Goal: Task Accomplishment & Management: Complete application form

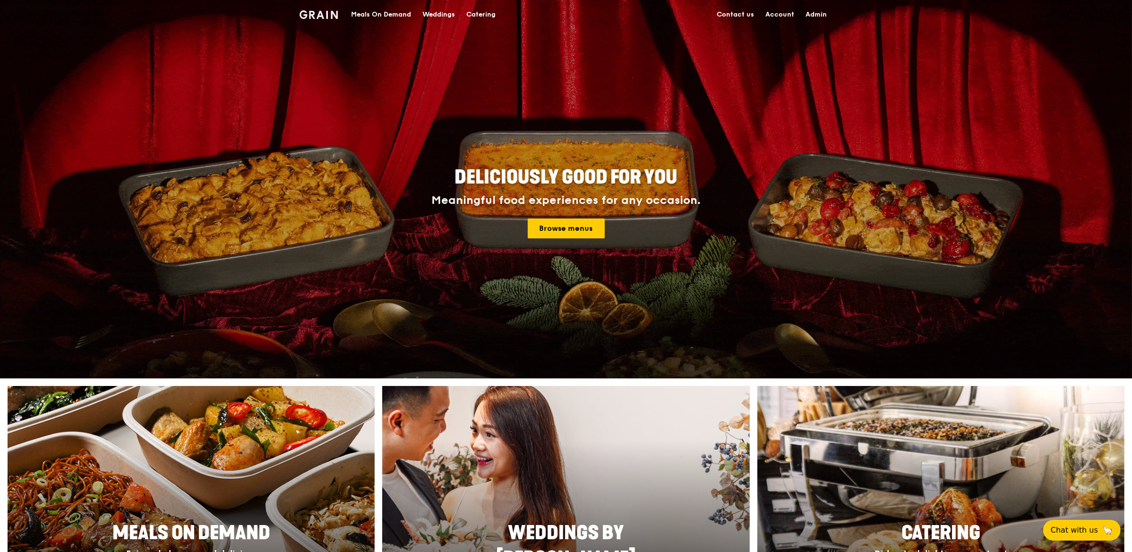
click at [471, 10] on div "Catering" at bounding box center [480, 14] width 29 height 28
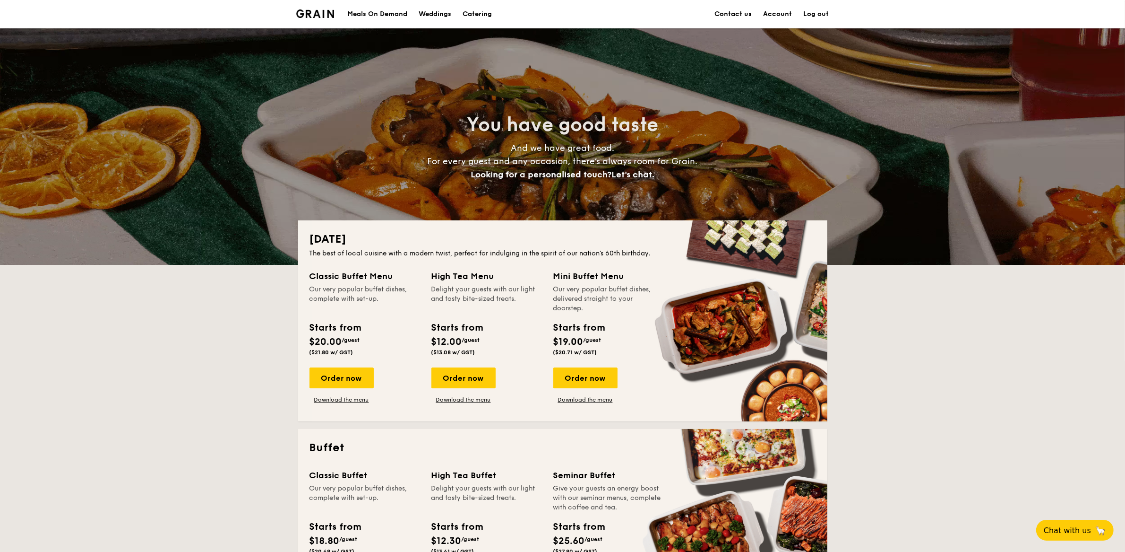
click at [784, 9] on link "Account" at bounding box center [778, 14] width 29 height 28
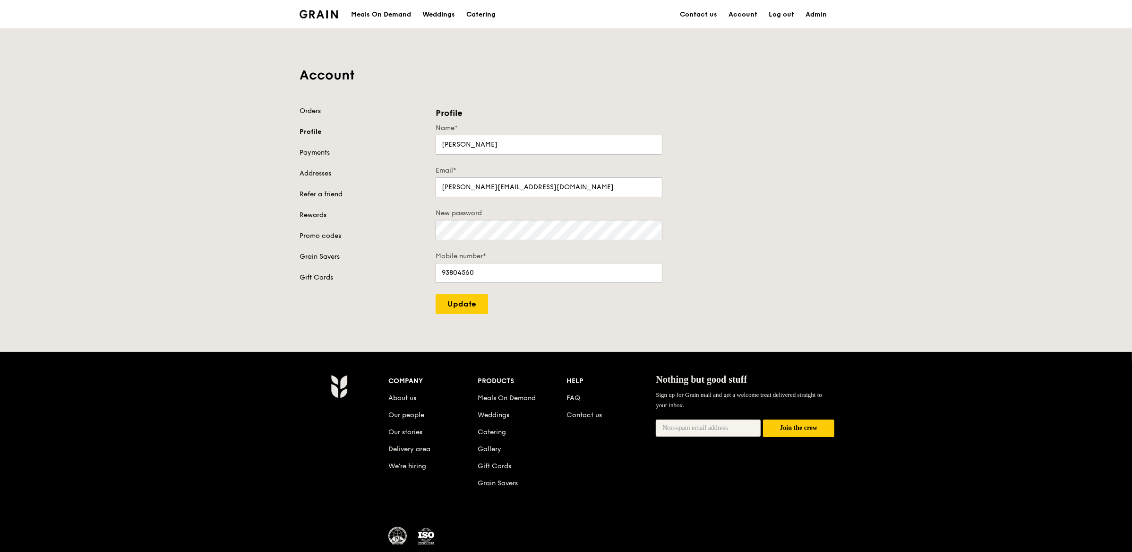
click at [449, 79] on h1 "Account" at bounding box center [566, 75] width 533 height 17
click at [742, 16] on link "Account" at bounding box center [743, 14] width 40 height 28
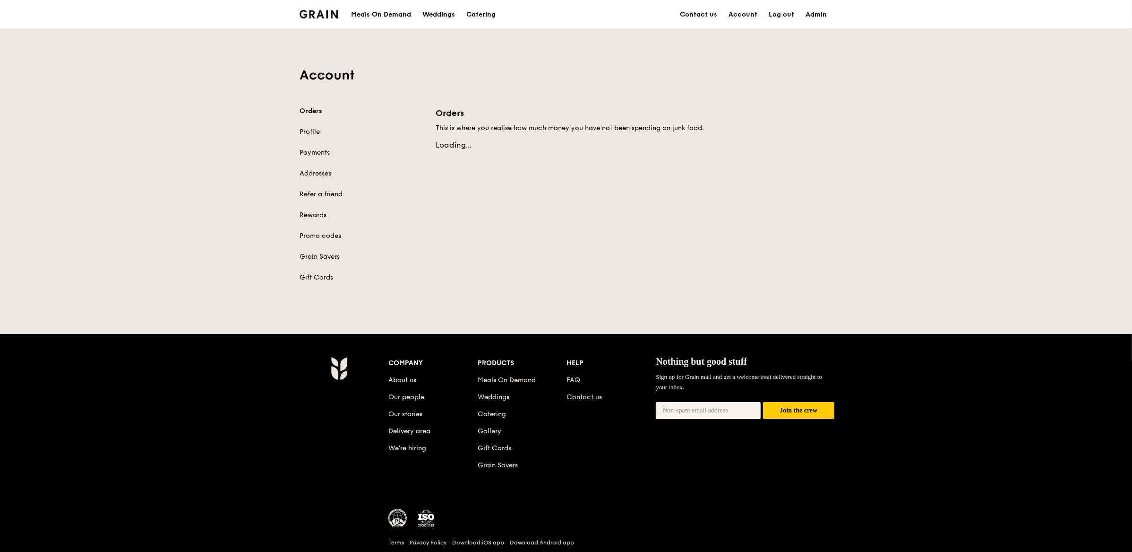
click at [825, 14] on link "Admin" at bounding box center [816, 14] width 33 height 28
select select "100"
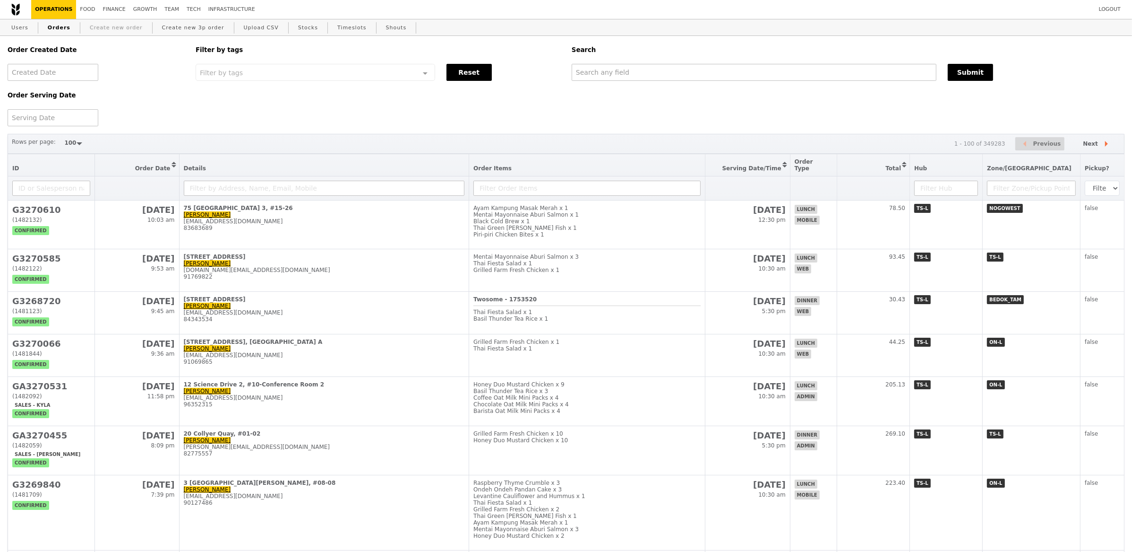
click at [97, 28] on link "Create new order" at bounding box center [116, 27] width 60 height 17
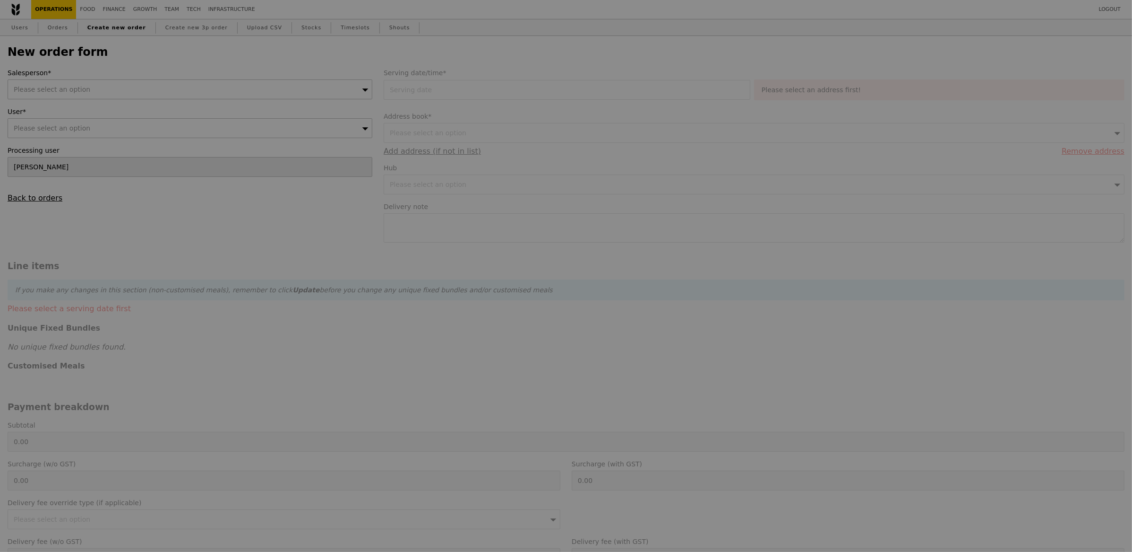
type input "Confirm"
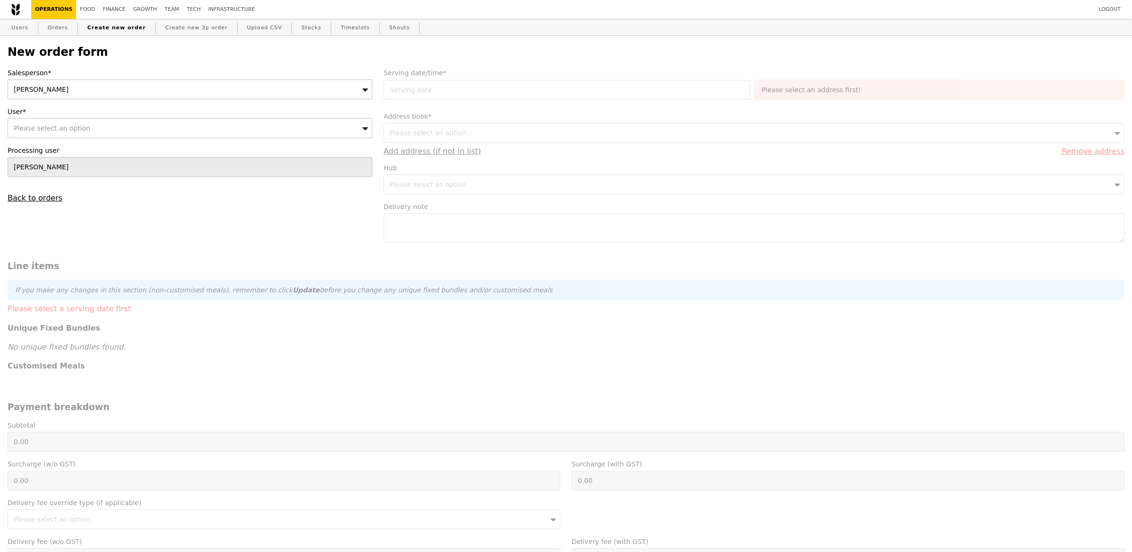
click at [203, 95] on div "Eliza" at bounding box center [190, 89] width 365 height 20
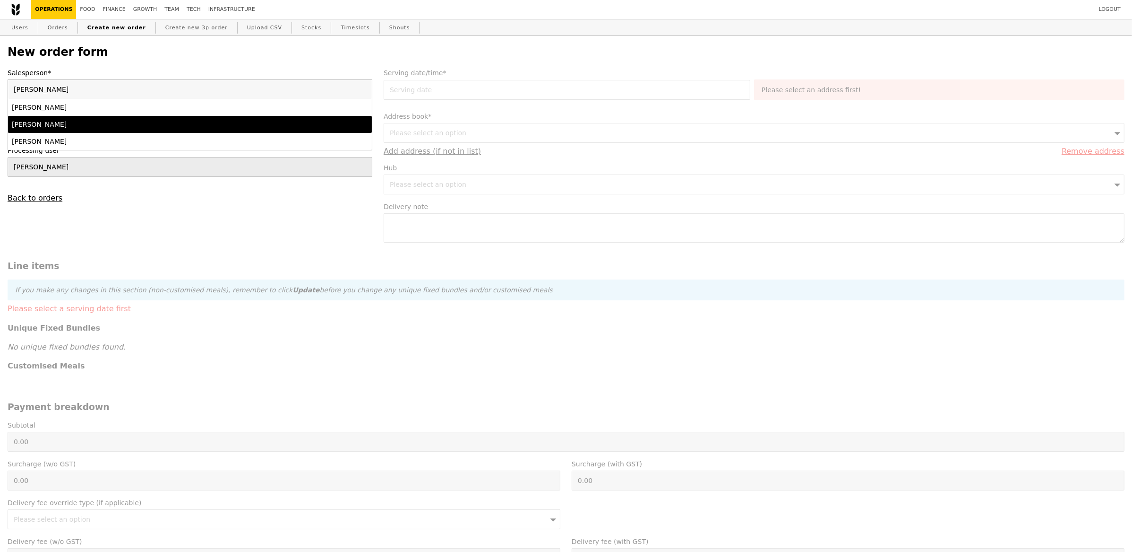
type input "sam"
click at [119, 128] on div "Samantha" at bounding box center [145, 124] width 267 height 9
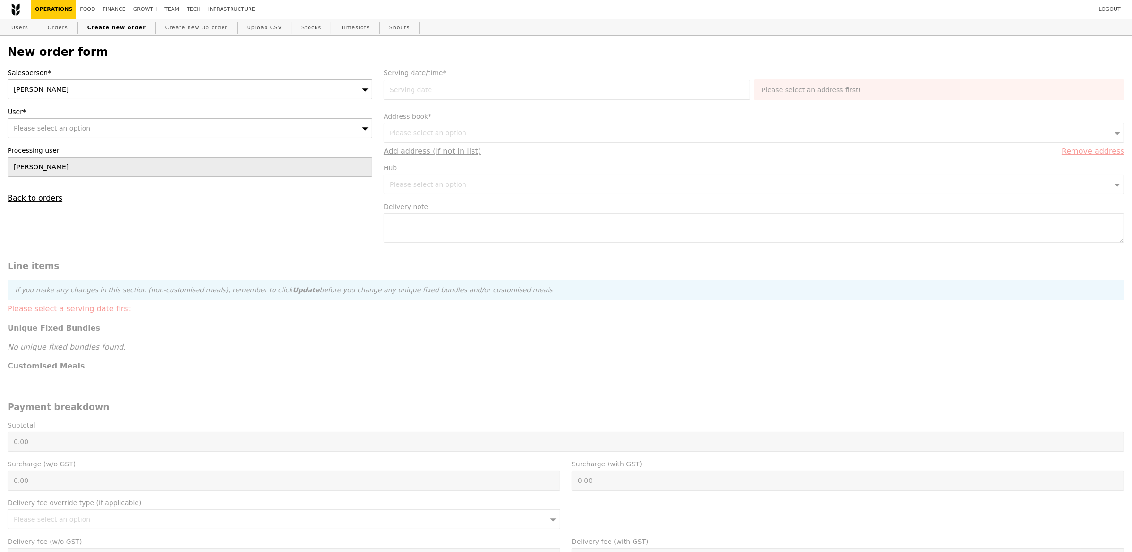
click at [93, 124] on div "Please select an option" at bounding box center [190, 128] width 365 height 20
type input "Confirm"
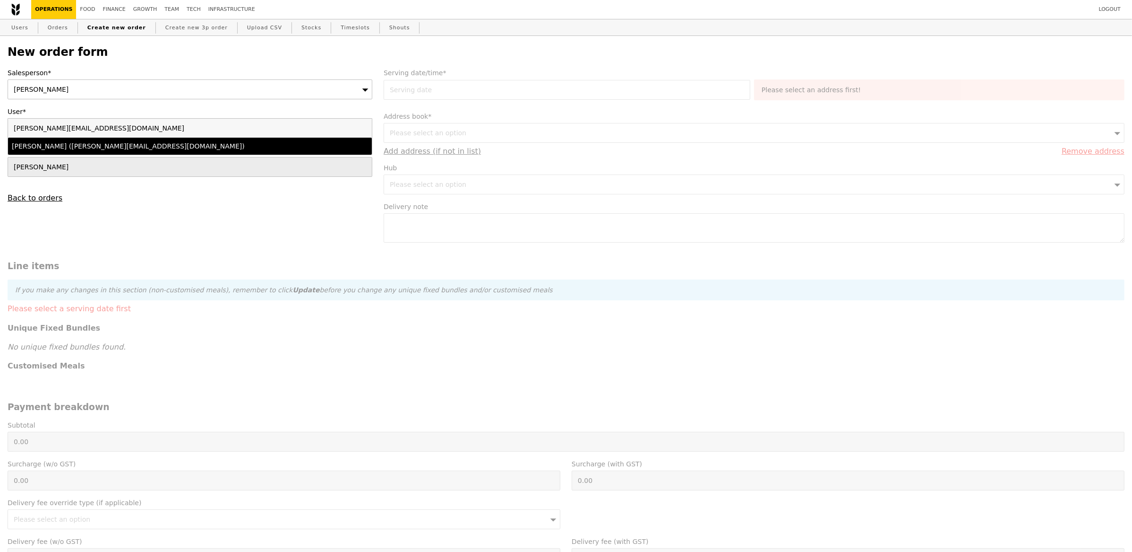
type input "alan.chua@ptglab.com"
click at [149, 141] on div "Alan Chua (alan.chua@ptglab.com)" at bounding box center [145, 145] width 267 height 9
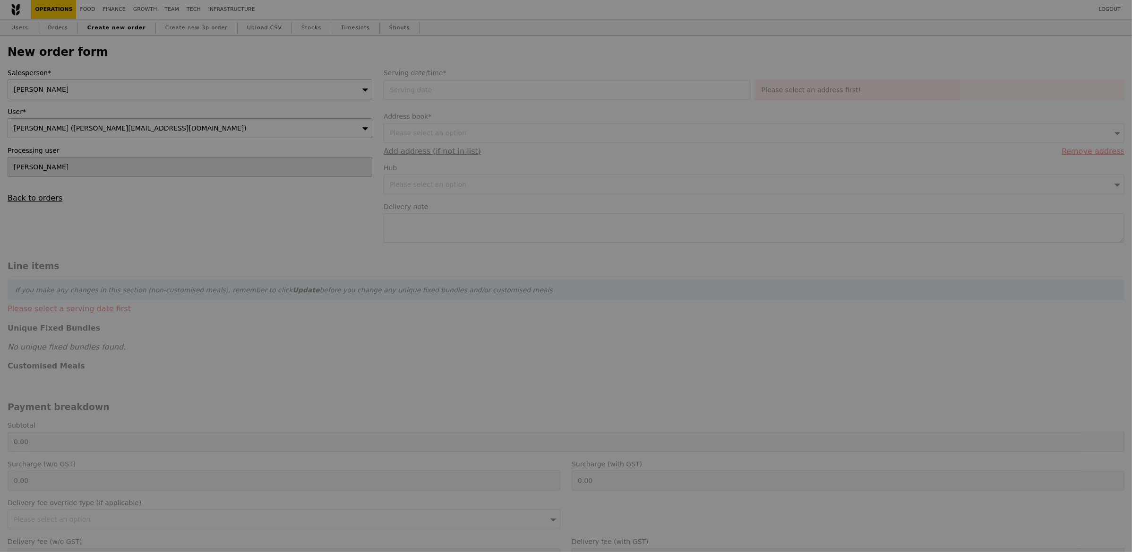
type input "Confirm"
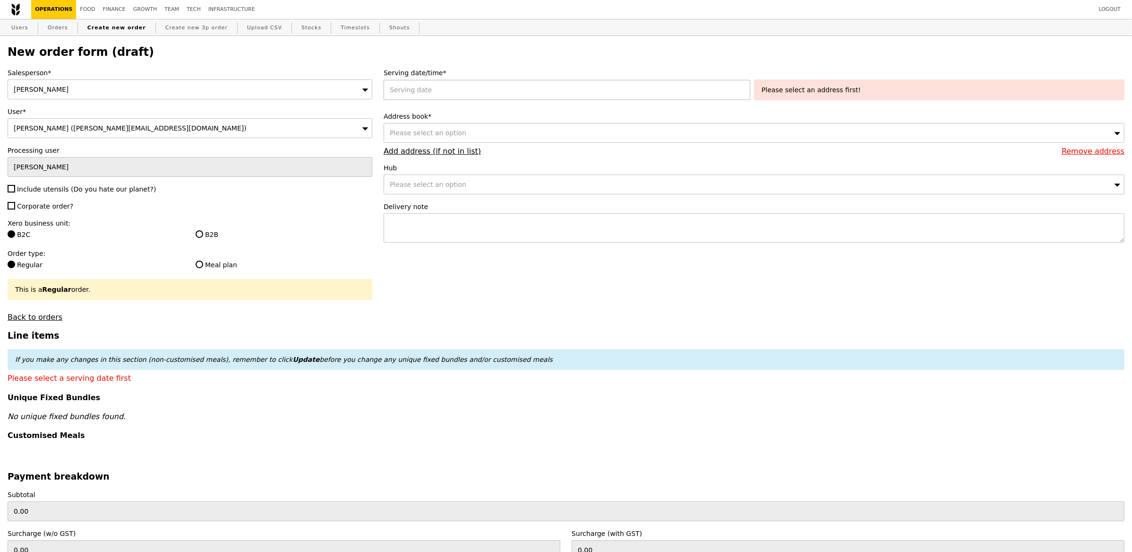
click at [446, 96] on div at bounding box center [569, 90] width 371 height 20
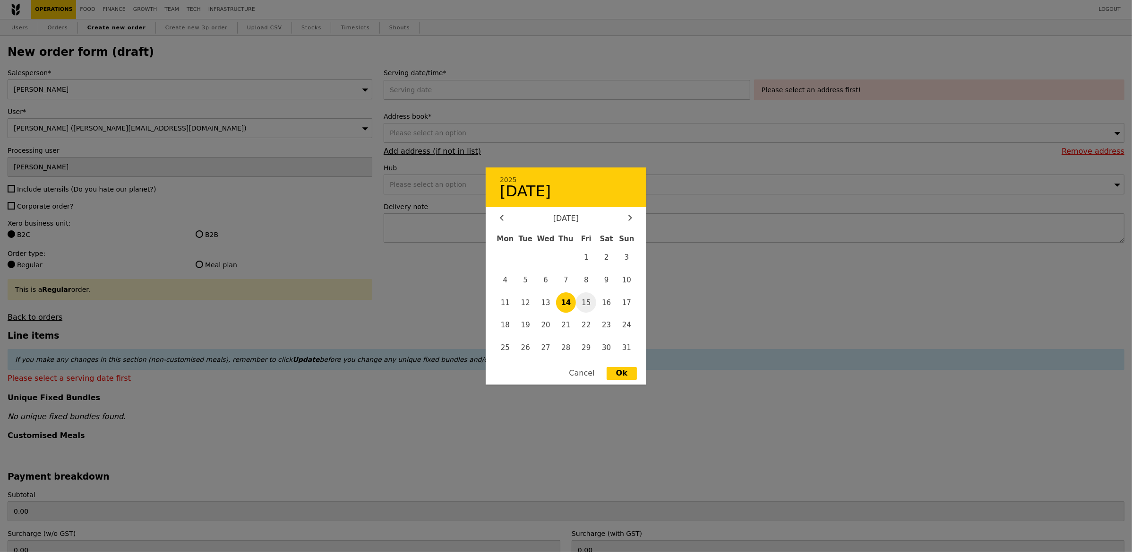
click at [586, 301] on span "15" at bounding box center [586, 302] width 20 height 20
type input "[DATE]"
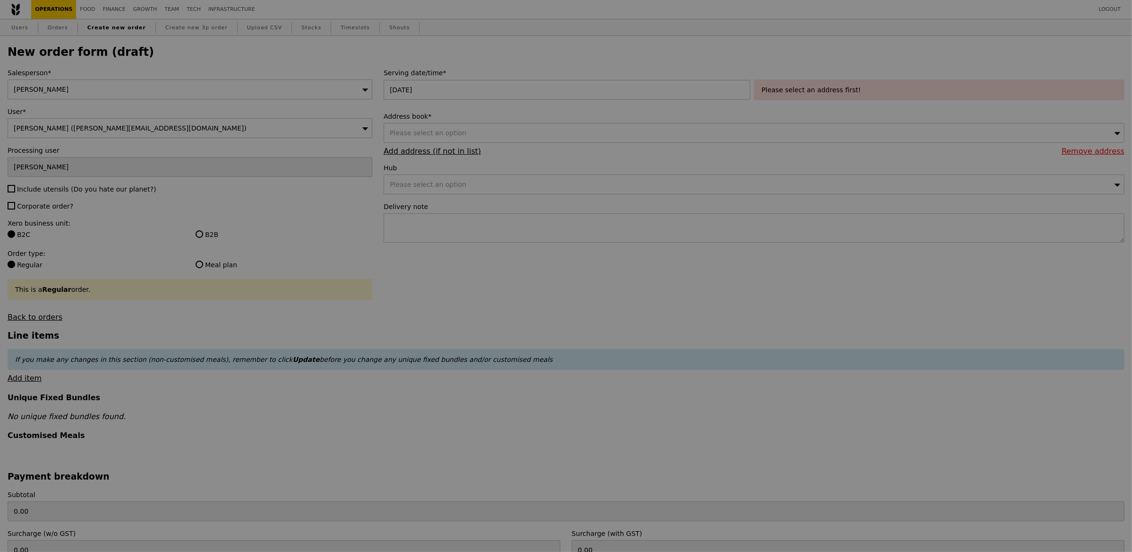
type input "Confirm"
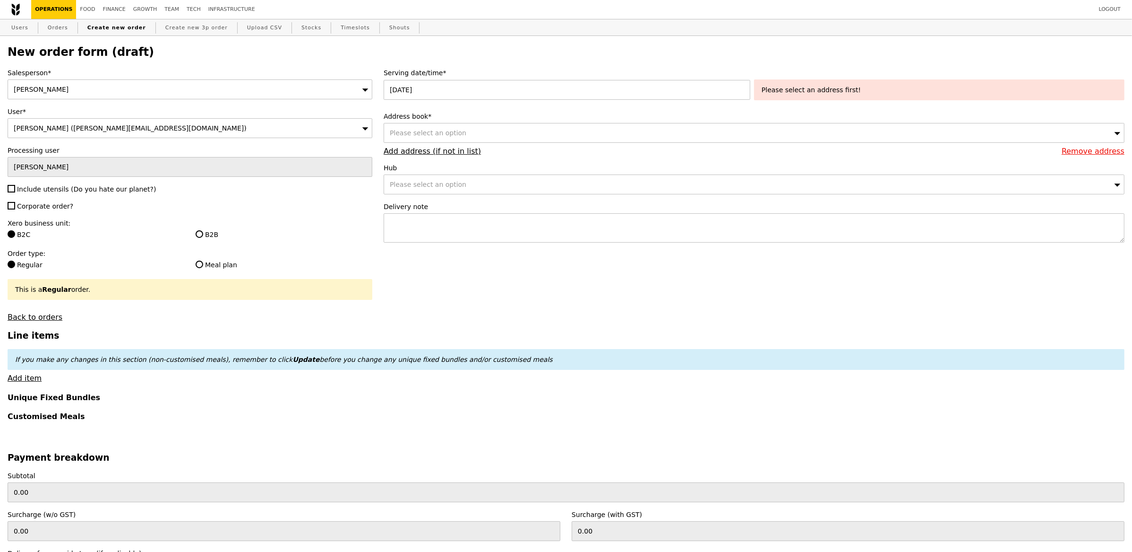
click at [800, 102] on div "Serving date/time* 15 Aug 2025 Please select an address first!" at bounding box center [754, 86] width 741 height 36
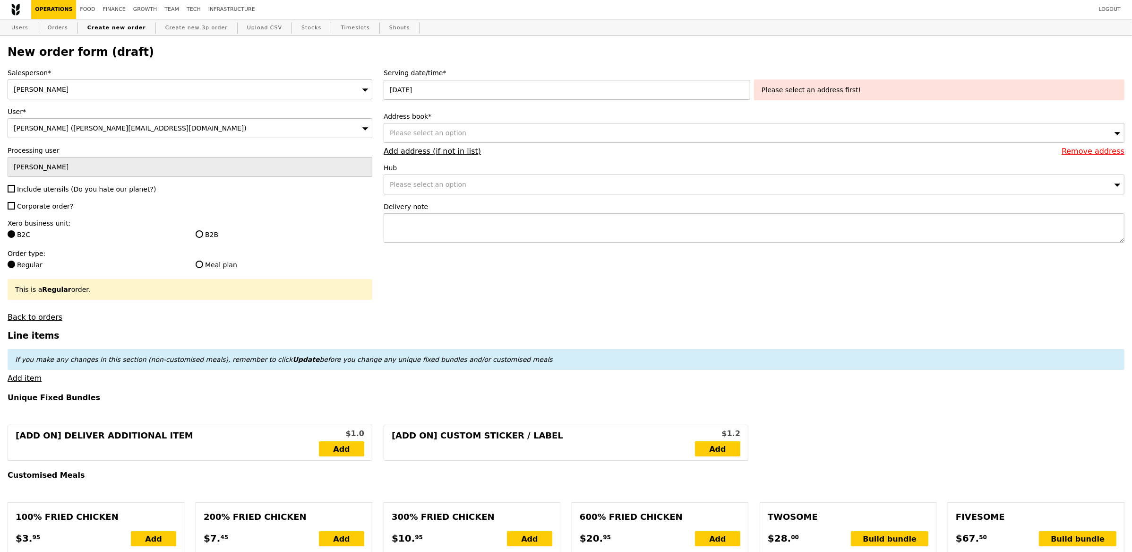
click at [712, 140] on div "Please select an option" at bounding box center [754, 133] width 741 height 20
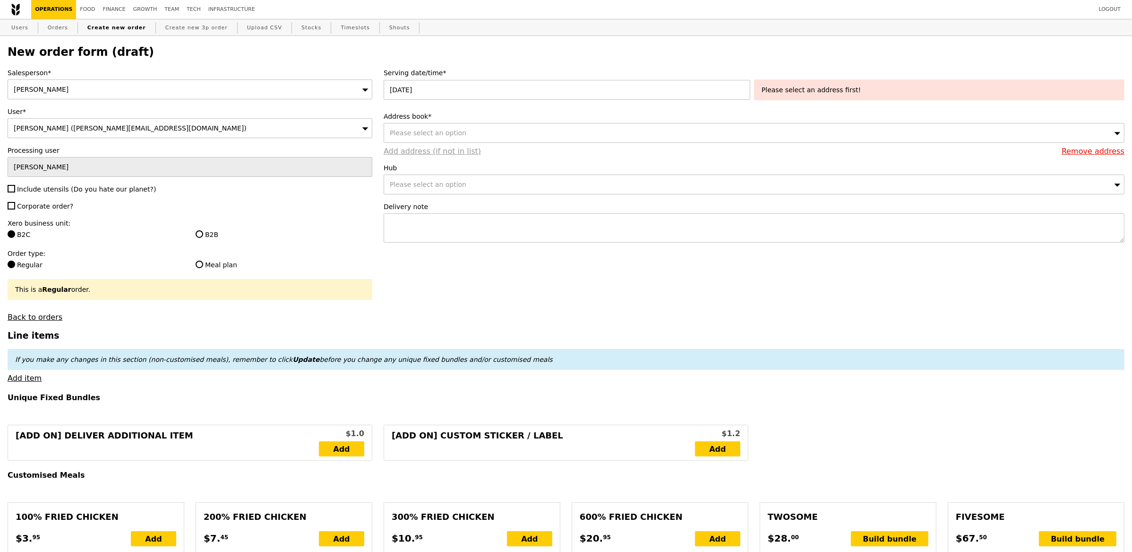
click at [418, 147] on link "Add address (if not in list)" at bounding box center [432, 151] width 97 height 9
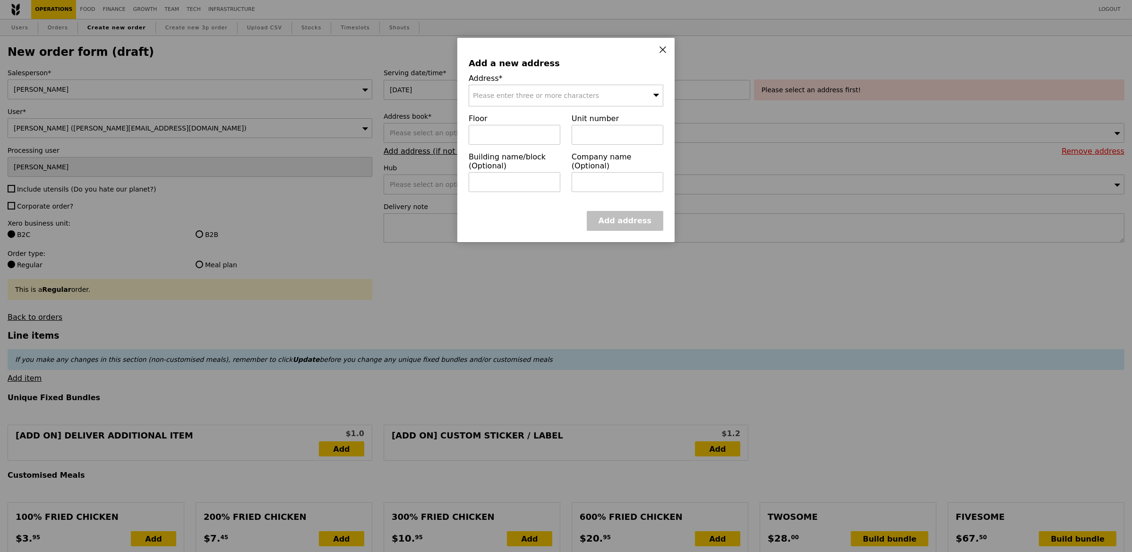
click at [570, 104] on div "Please enter three or more characters" at bounding box center [566, 96] width 195 height 22
paste input "169857"
type input "169857"
click at [542, 120] on li "8 College Road 169857" at bounding box center [566, 114] width 194 height 17
click at [516, 136] on input "text" at bounding box center [515, 135] width 92 height 20
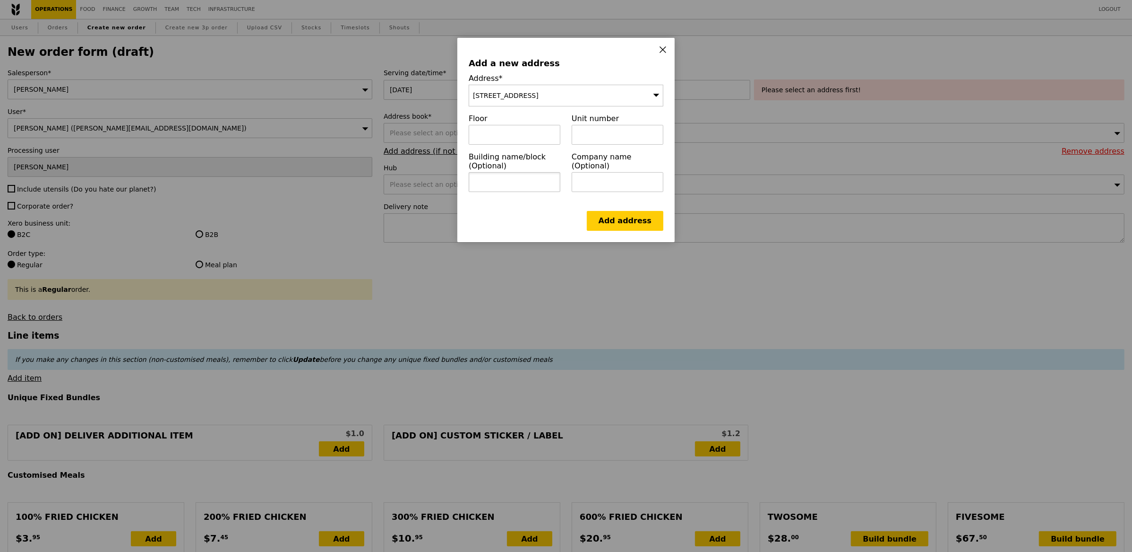
click at [536, 182] on input "text" at bounding box center [515, 182] width 92 height 20
type input "DUKE NUS"
click at [621, 215] on link "Add address" at bounding box center [625, 221] width 77 height 20
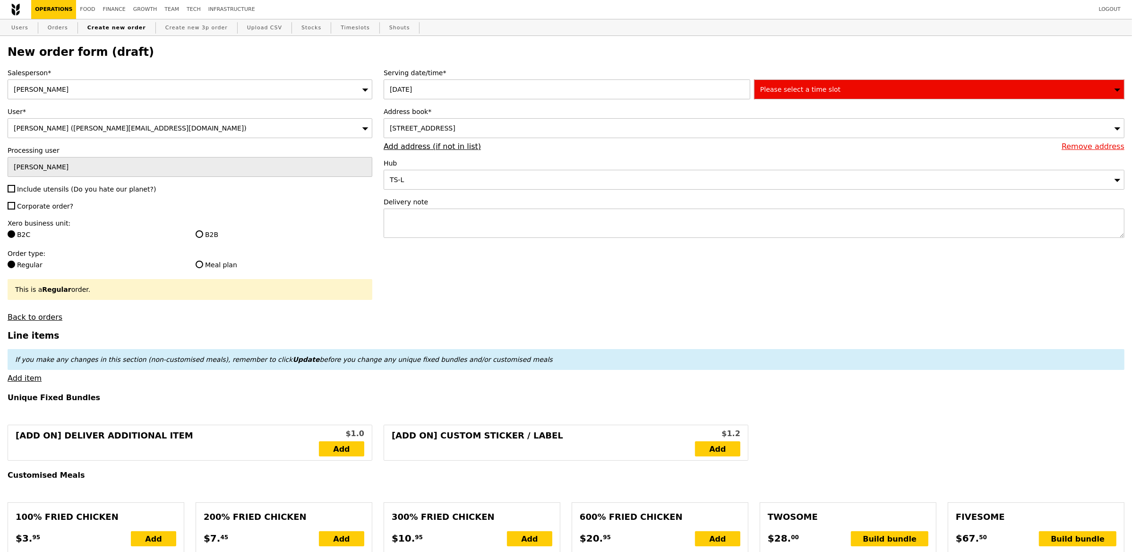
type input "Confirm"
click at [813, 86] on span "Please select a time slot" at bounding box center [800, 90] width 80 height 8
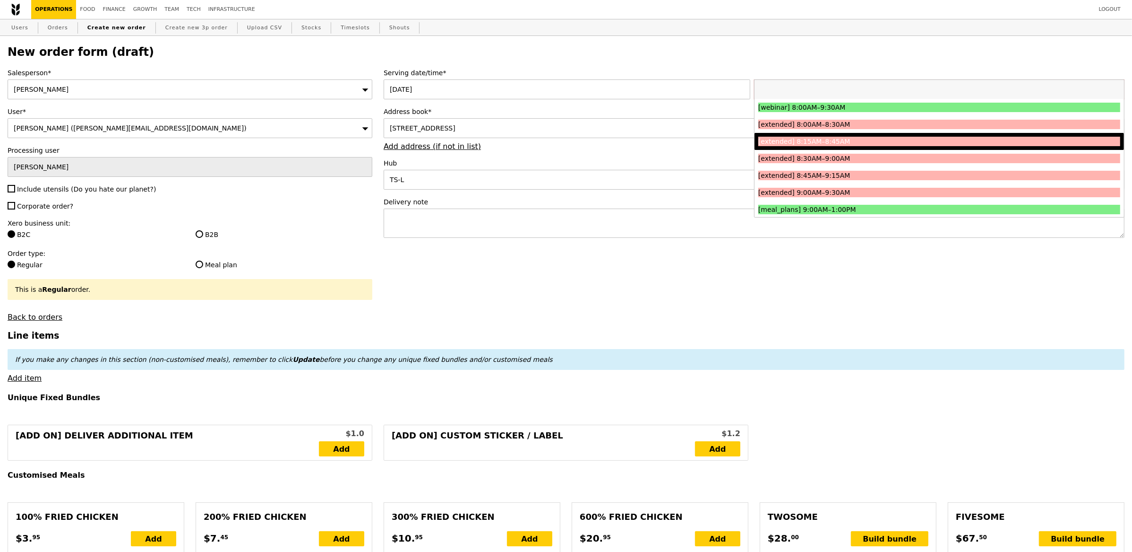
click at [503, 166] on label "Hub" at bounding box center [754, 162] width 741 height 9
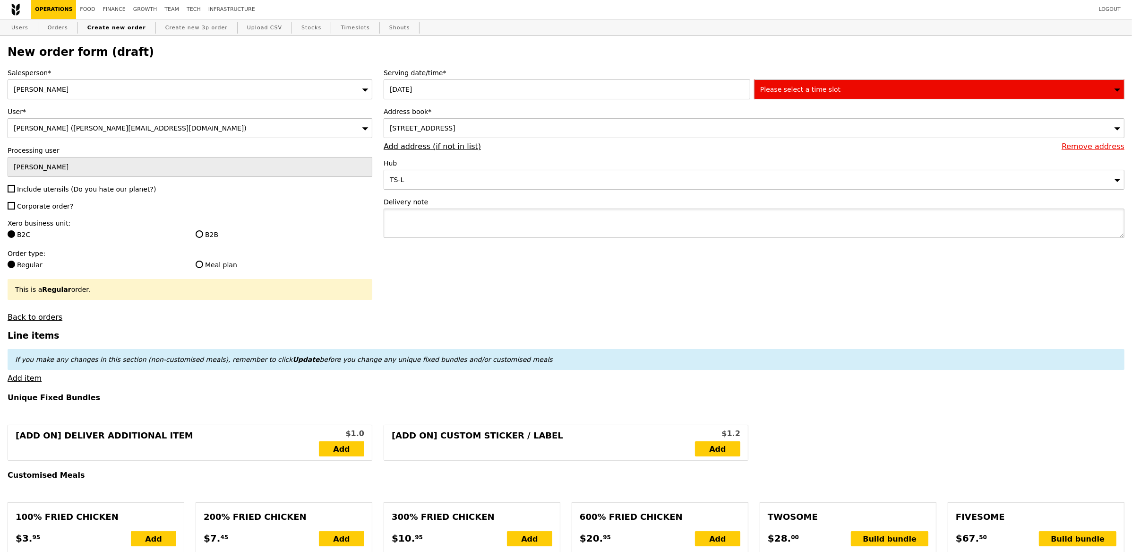
click at [484, 218] on textarea at bounding box center [754, 222] width 741 height 29
type textarea "CALL UPON ARRIVAL"
click at [38, 176] on input "Eliza" at bounding box center [190, 167] width 365 height 20
type input "Confirm"
click at [40, 187] on span "Include utensils (Do you hate our planet?)" at bounding box center [86, 189] width 139 height 8
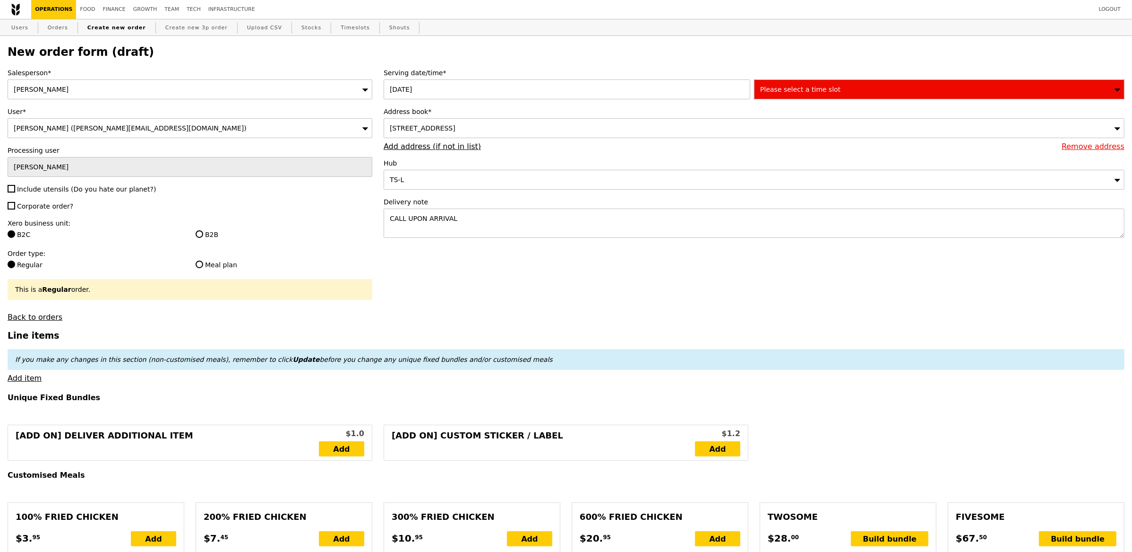
click at [15, 187] on input "Include utensils (Do you hate our planet?)" at bounding box center [12, 189] width 8 height 8
checkbox input "true"
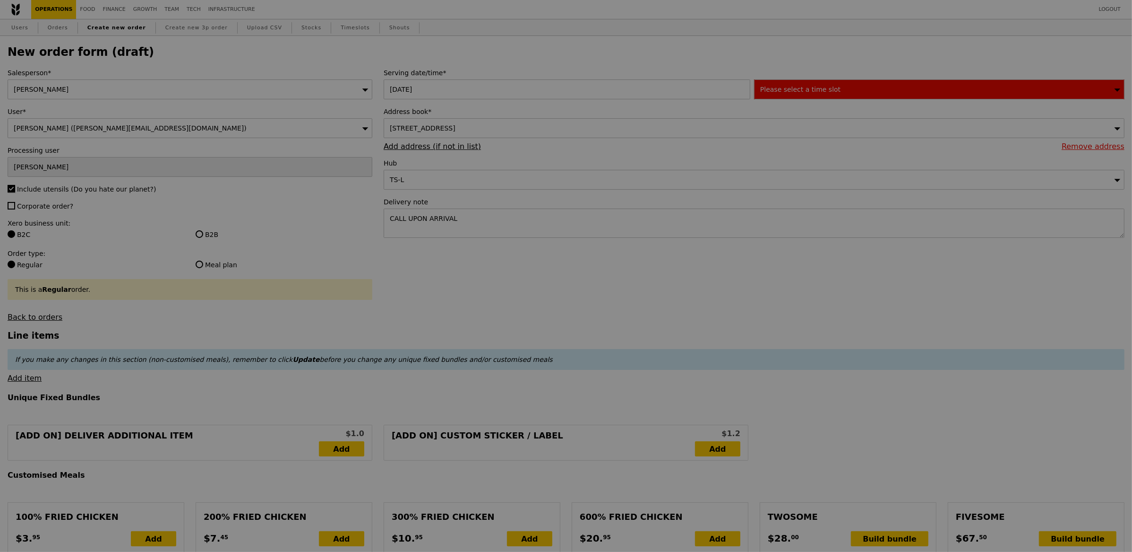
type input "Confirm"
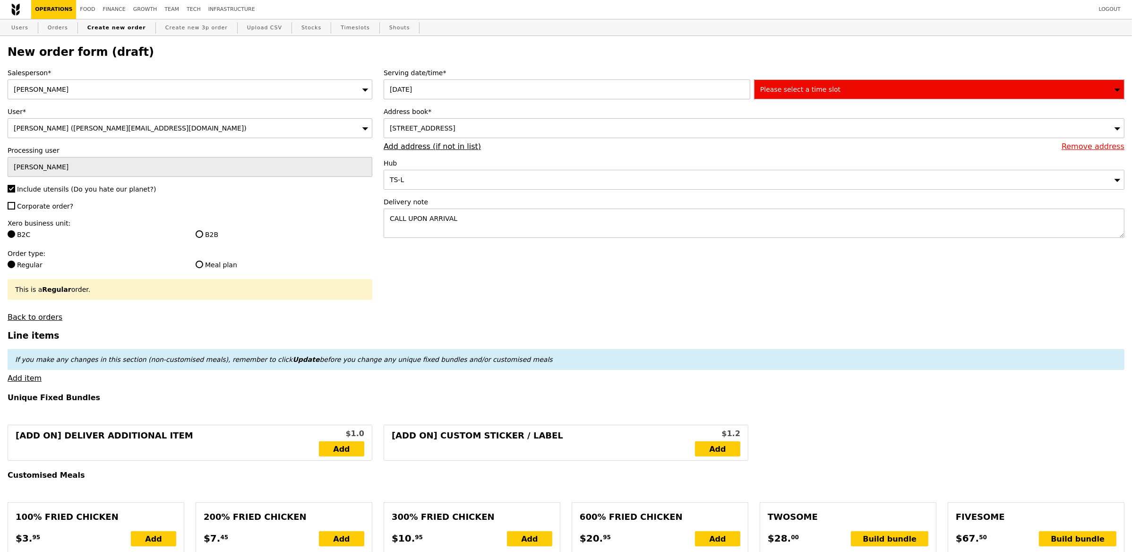
click at [42, 210] on span "Corporate order?" at bounding box center [45, 206] width 56 height 8
click at [15, 209] on input "Corporate order?" at bounding box center [12, 206] width 8 height 8
checkbox input "true"
click at [211, 235] on label "B2B" at bounding box center [284, 234] width 177 height 9
click at [203, 235] on input "B2B" at bounding box center [200, 234] width 8 height 8
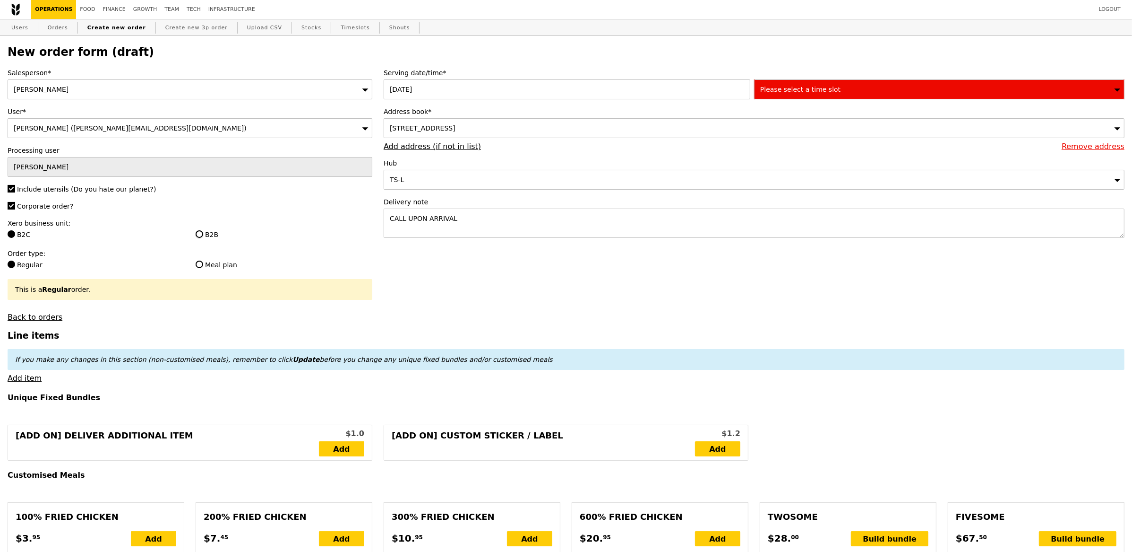
radio input "true"
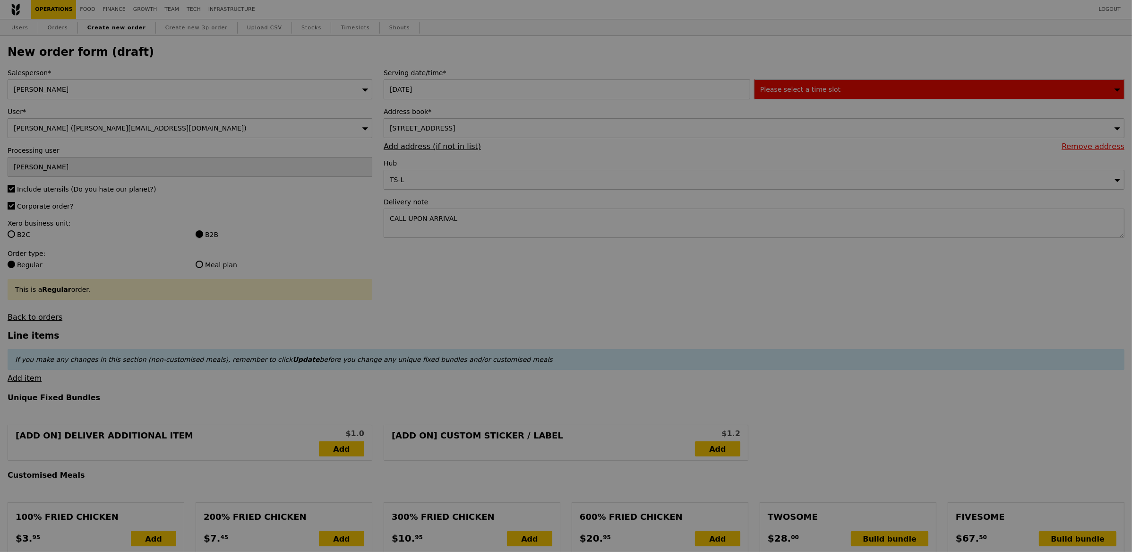
type input "Confirm"
type input "10.73"
type input "11.70"
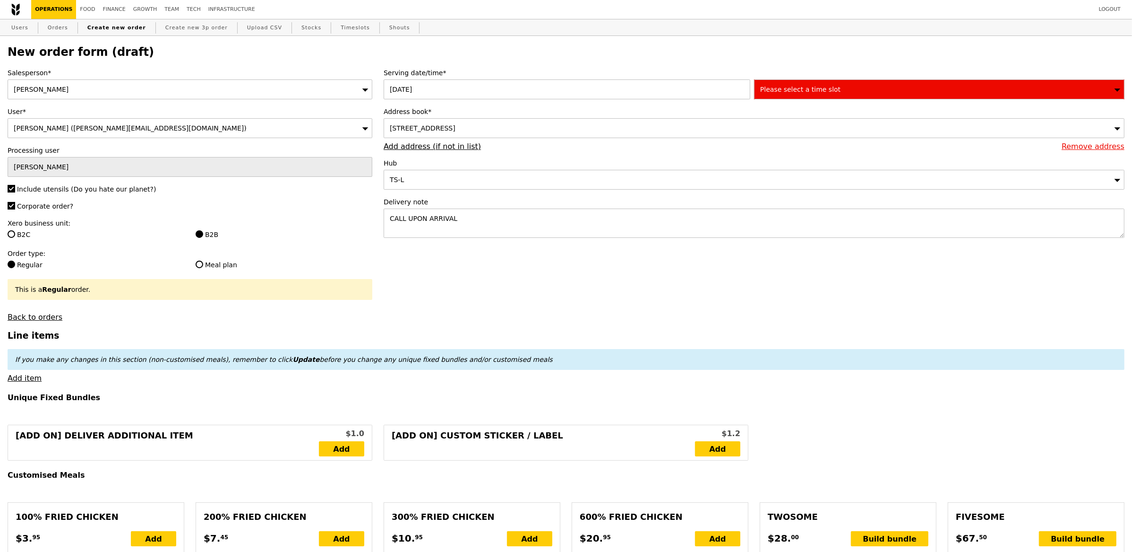
click at [934, 113] on label "Address book*" at bounding box center [754, 111] width 741 height 9
click at [933, 95] on div "Please select a time slot" at bounding box center [939, 89] width 371 height 20
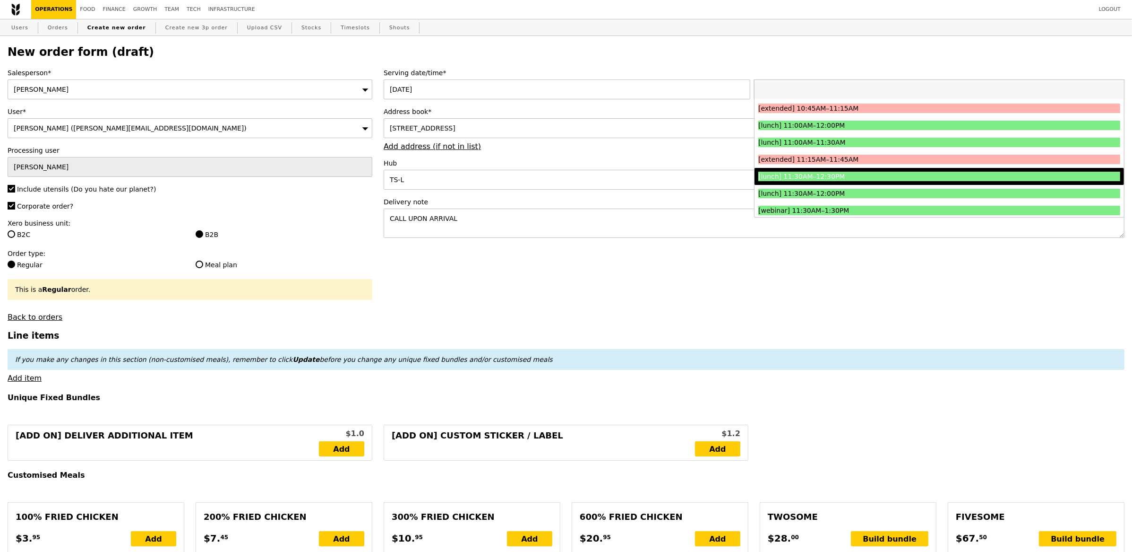
scroll to position [289, 0]
click at [900, 180] on div "[lunch] 11:30AM–12:30PM" at bounding box center [895, 175] width 272 height 9
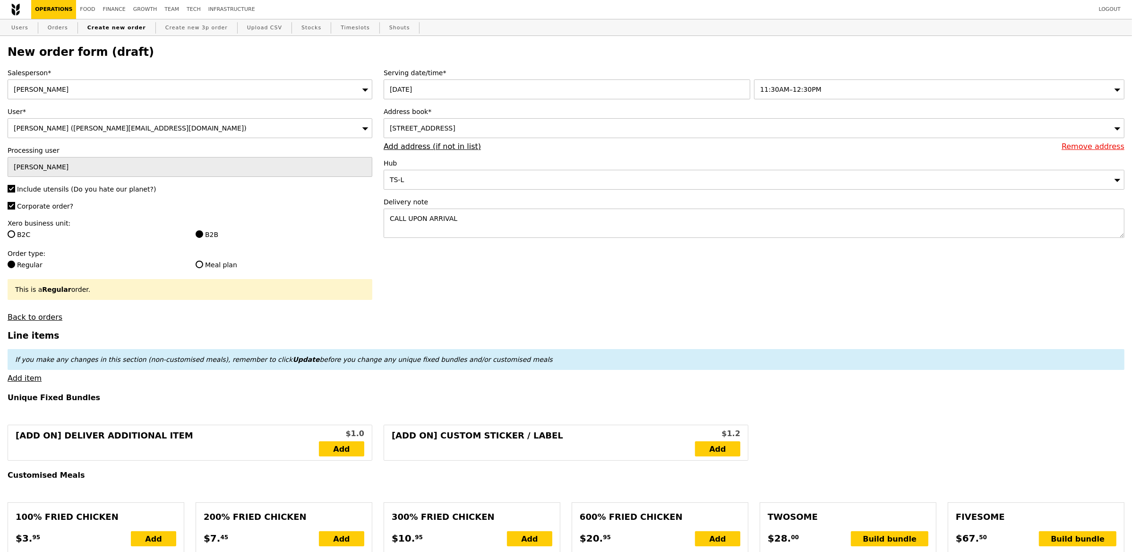
type input "Confirm"
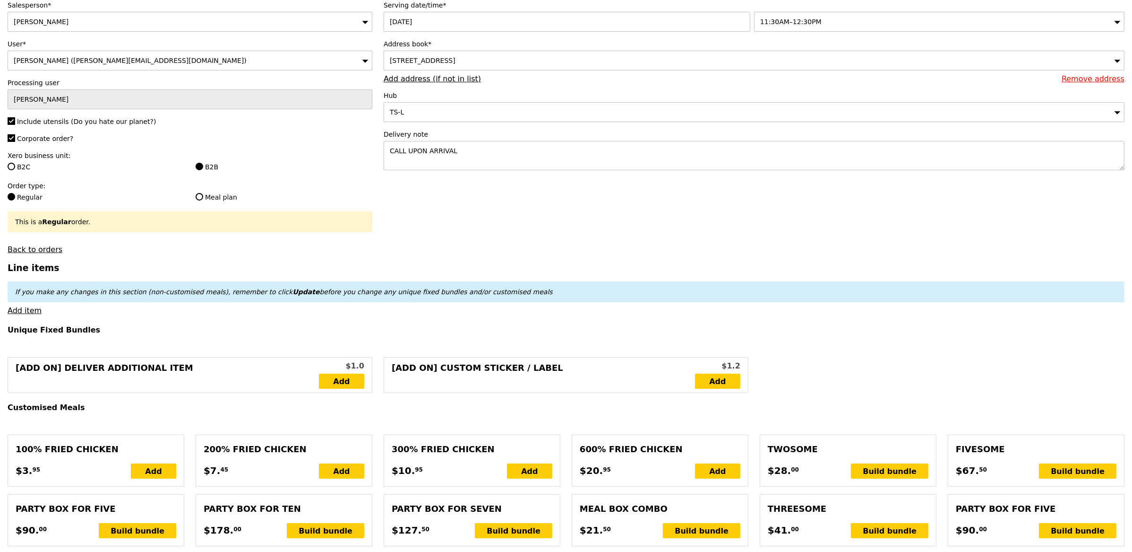
scroll to position [78, 0]
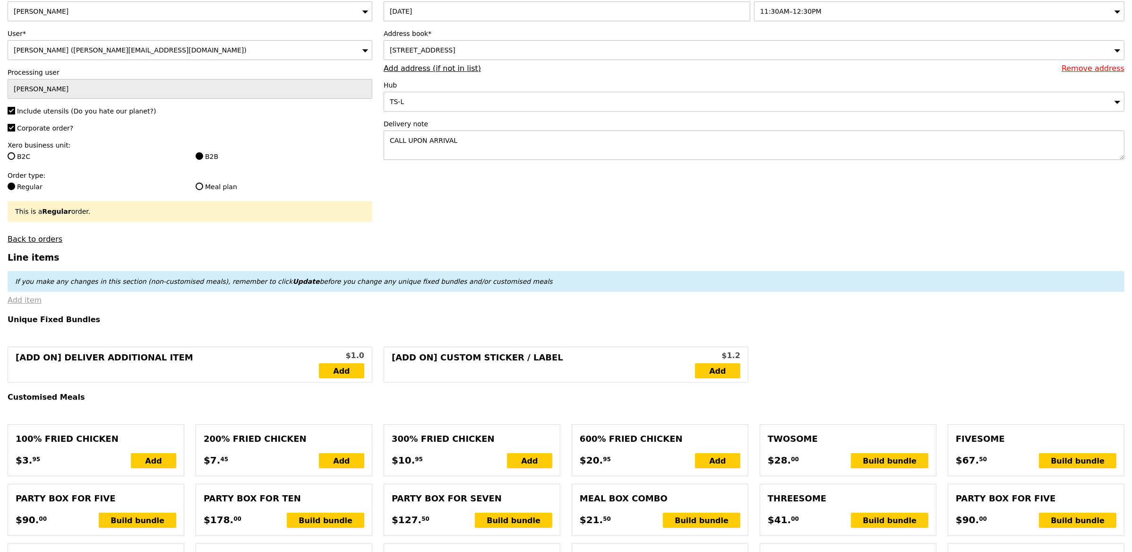
click at [33, 300] on link "Add item" at bounding box center [25, 299] width 34 height 9
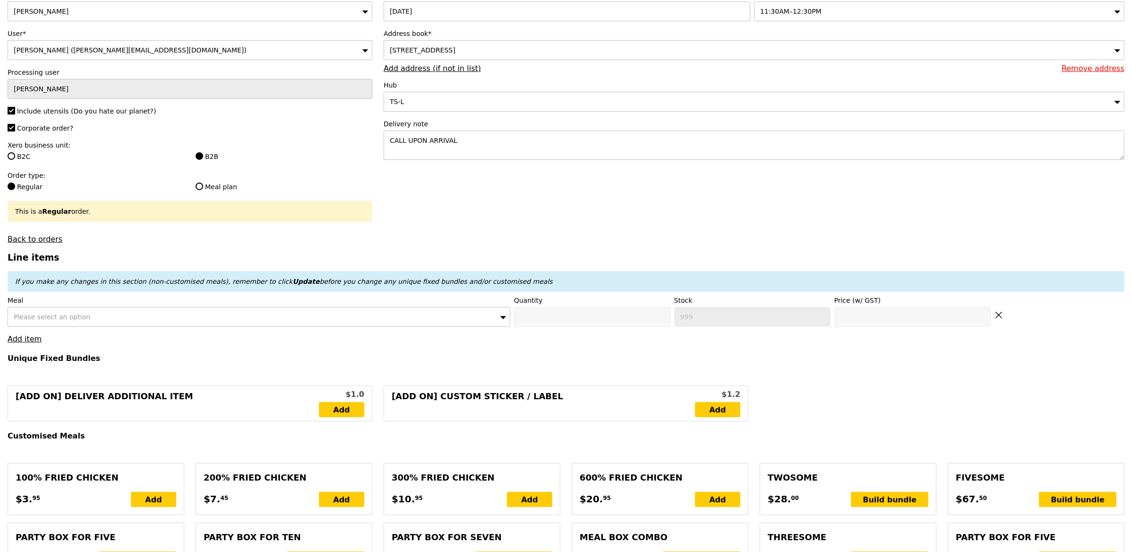
click at [97, 315] on div "Please select an option" at bounding box center [259, 317] width 503 height 20
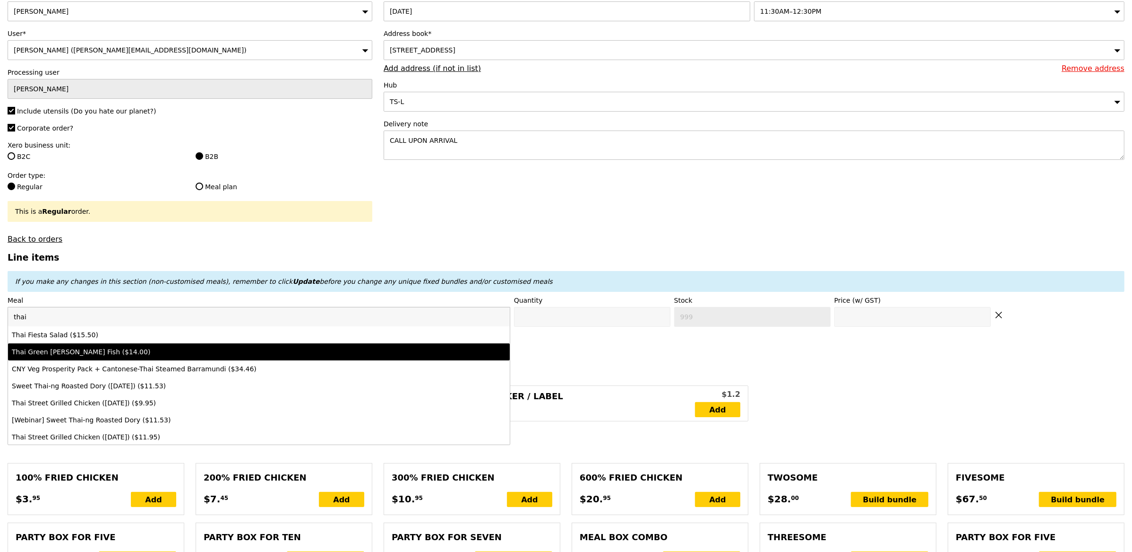
type input "thai"
click at [108, 347] on li "Thai Green Curry Fish ($14.00)" at bounding box center [259, 351] width 502 height 17
type input "Confirm anyway"
type input "0"
type input "61"
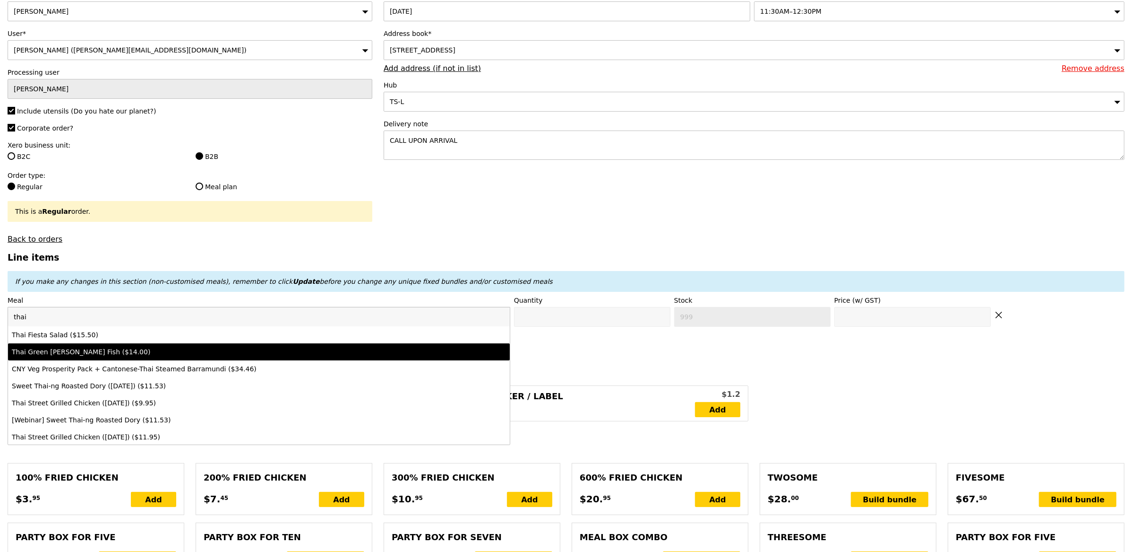
type input "14.0"
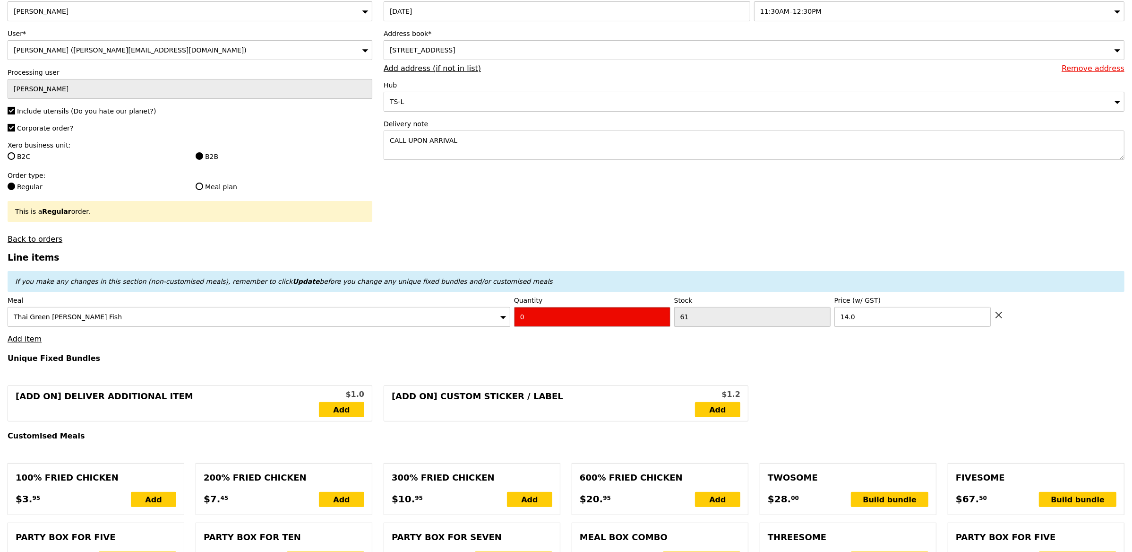
click at [526, 327] on input "0" at bounding box center [592, 317] width 156 height 20
type input "Confirm"
type input "4"
click at [461, 361] on h4 "Unique Fixed Bundles" at bounding box center [566, 358] width 1117 height 9
type input "Loading..."
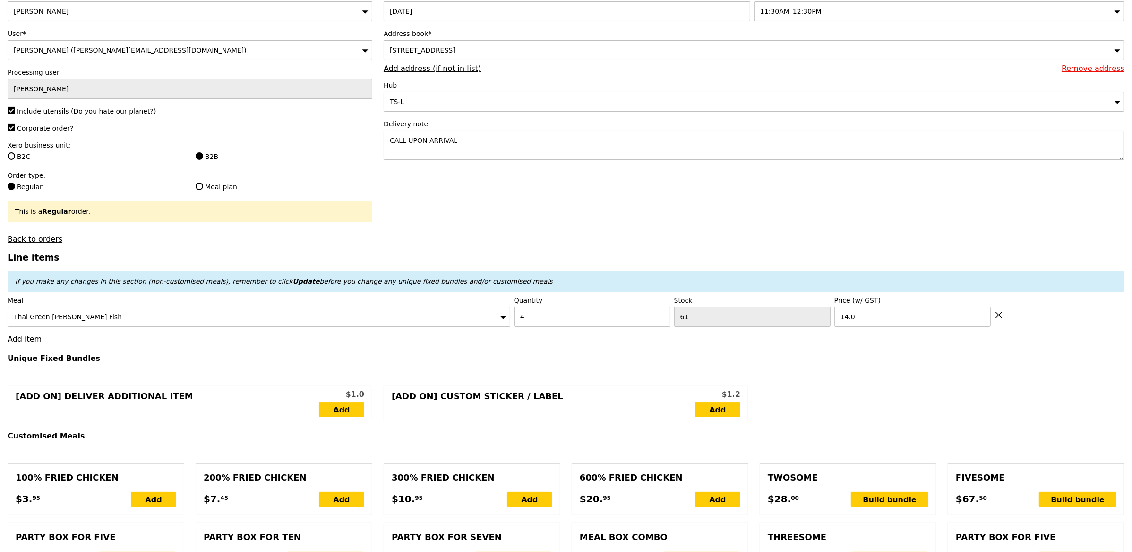
type input "56.00"
type input "5.60"
type input "6.10"
type input "62.10"
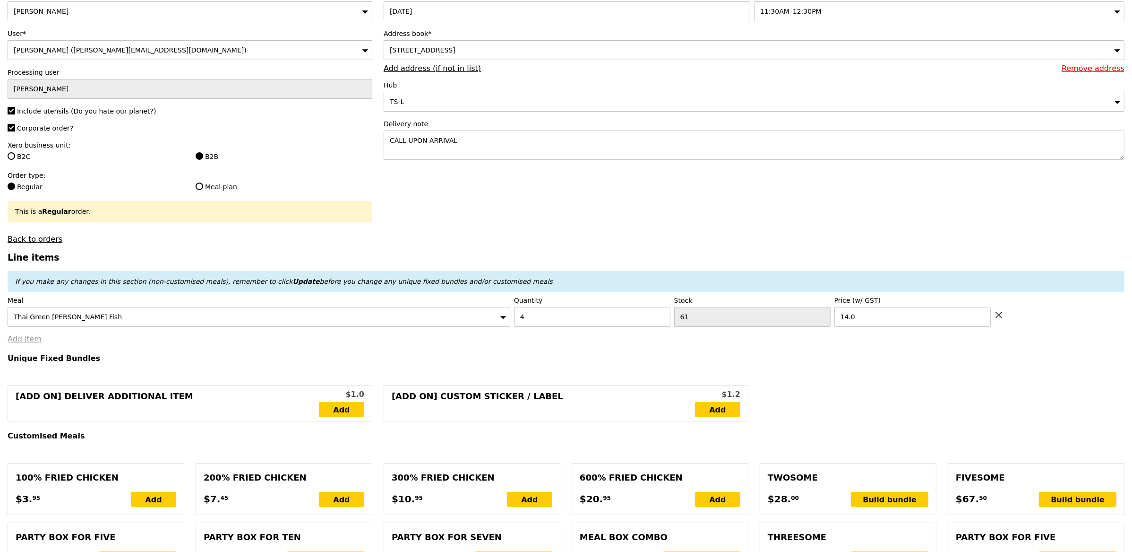
click at [15, 342] on link "Add item" at bounding box center [25, 338] width 34 height 9
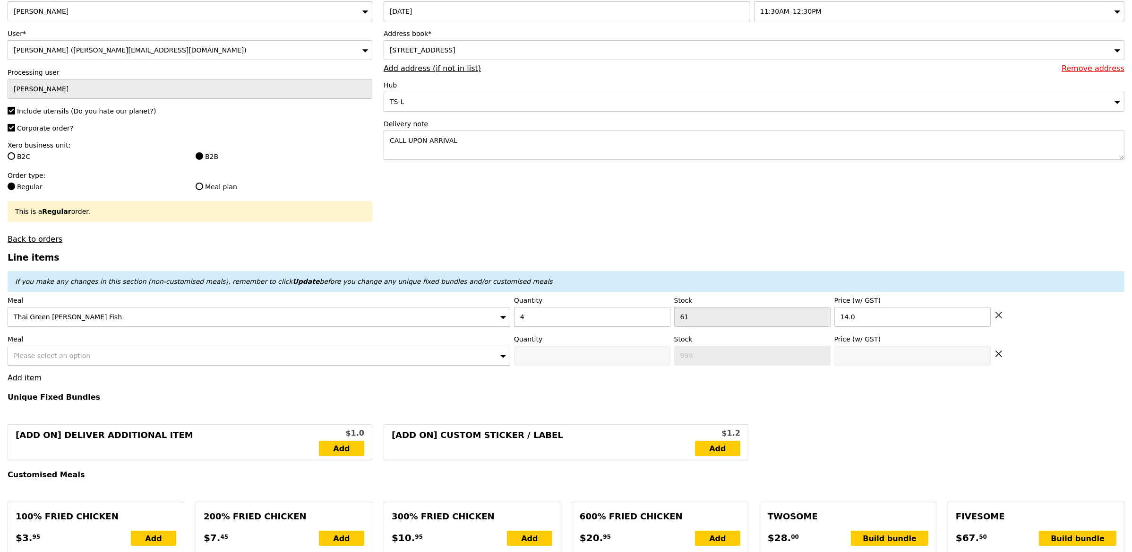
type input "Confirm"
click at [93, 357] on div "Please select an option" at bounding box center [259, 355] width 503 height 20
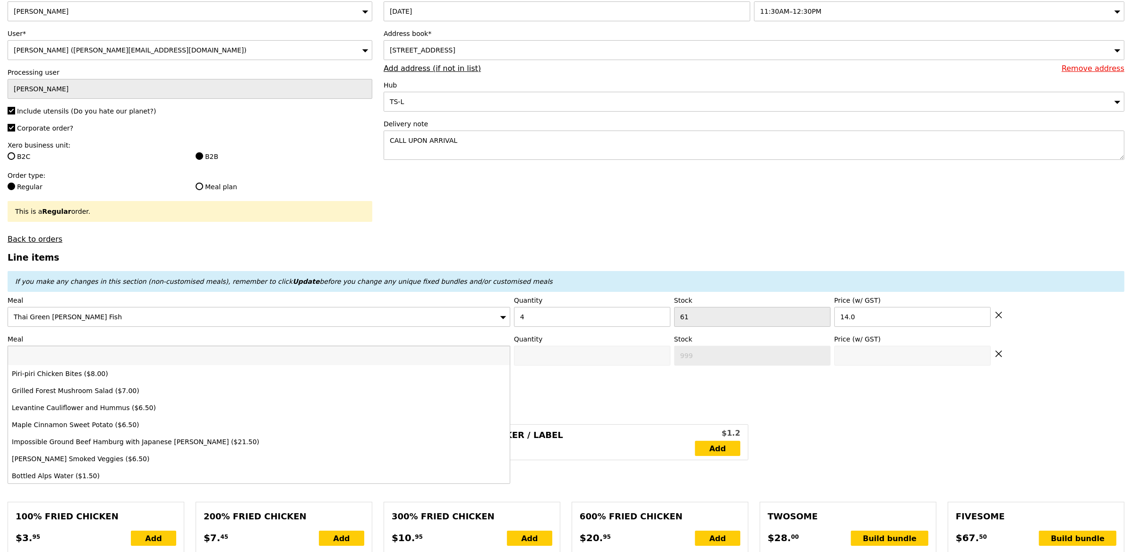
type input "a"
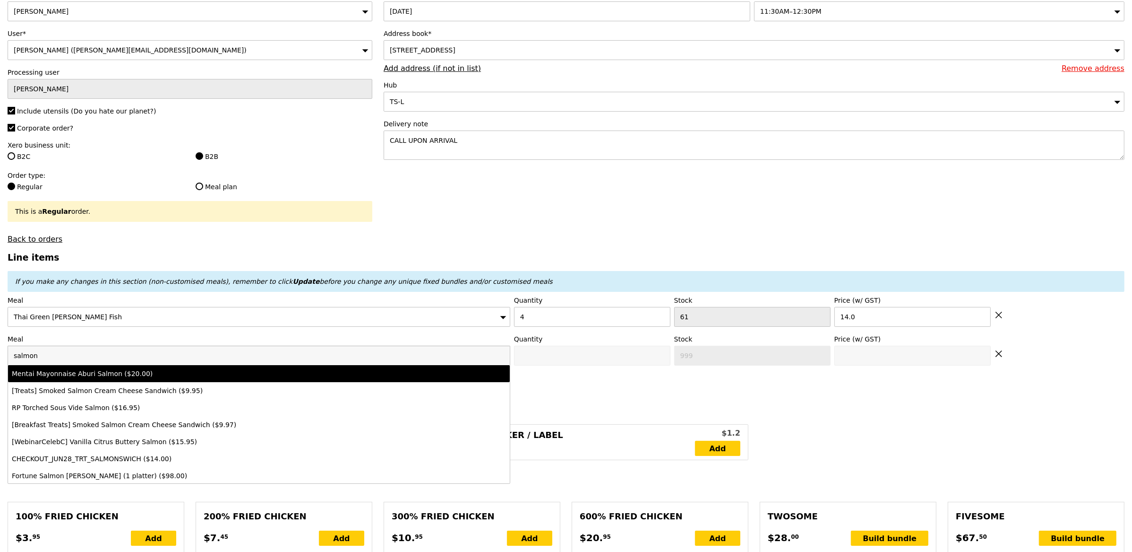
type input "salmon"
click at [144, 372] on div "Mentai Mayonnaise Aburi Salmon ($20.00)" at bounding box center [197, 373] width 371 height 9
type input "Confirm anyway"
type input "0"
type input "69"
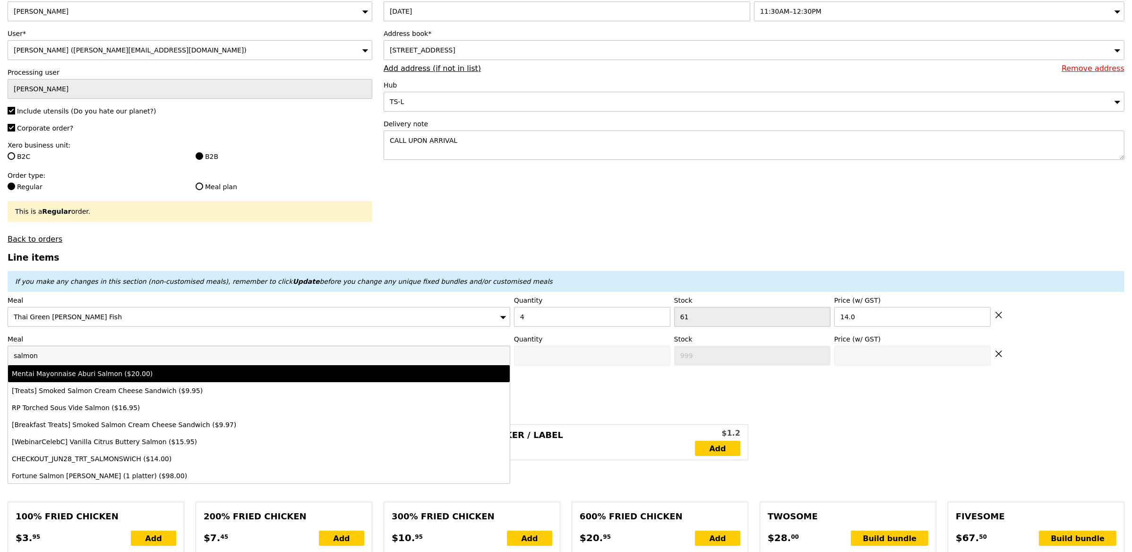
type input "20.0"
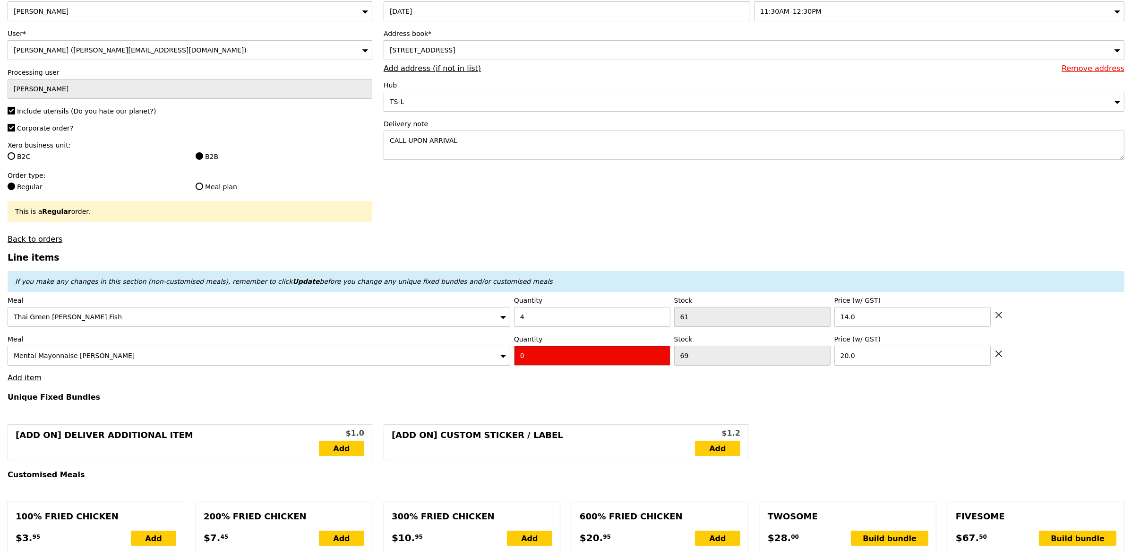
click at [534, 355] on input "0" at bounding box center [592, 355] width 156 height 20
type input "Confirm"
type input "4"
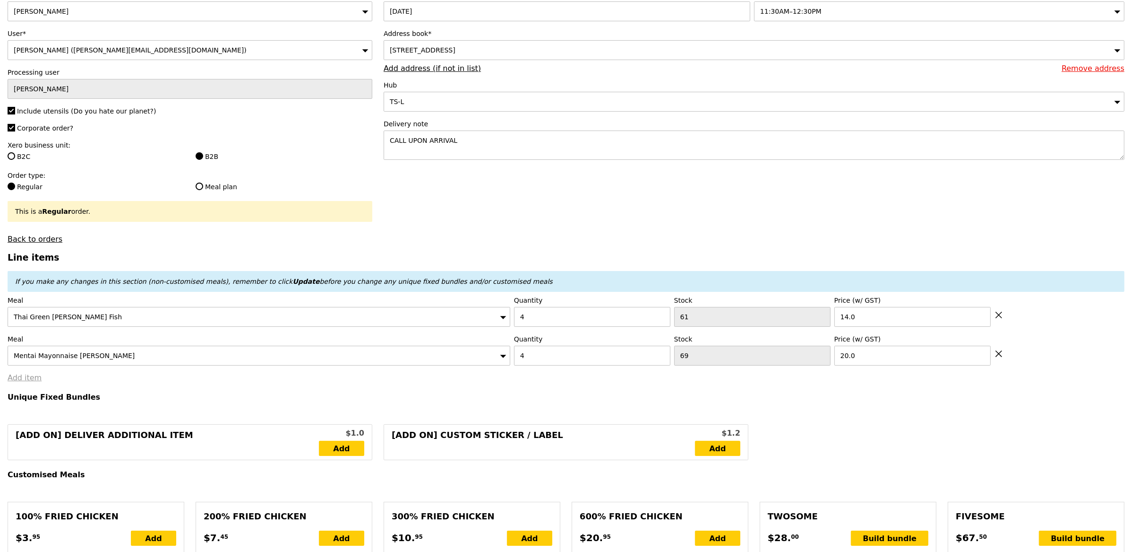
type input "Loading..."
click at [28, 379] on link "Add item" at bounding box center [25, 377] width 34 height 9
type input "136.00"
type input "3.62"
type input "3.95"
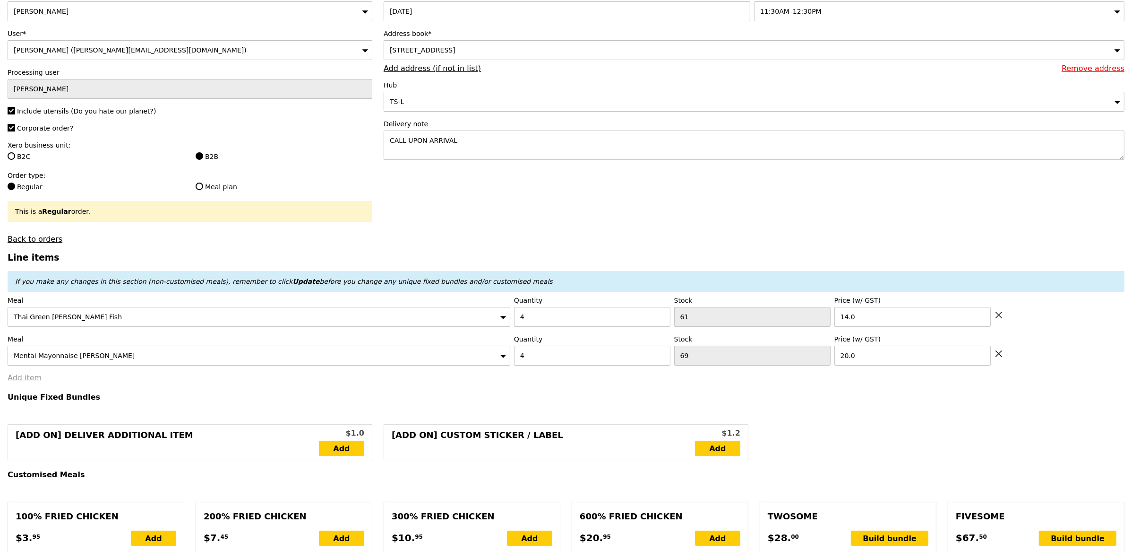
type input "139.95"
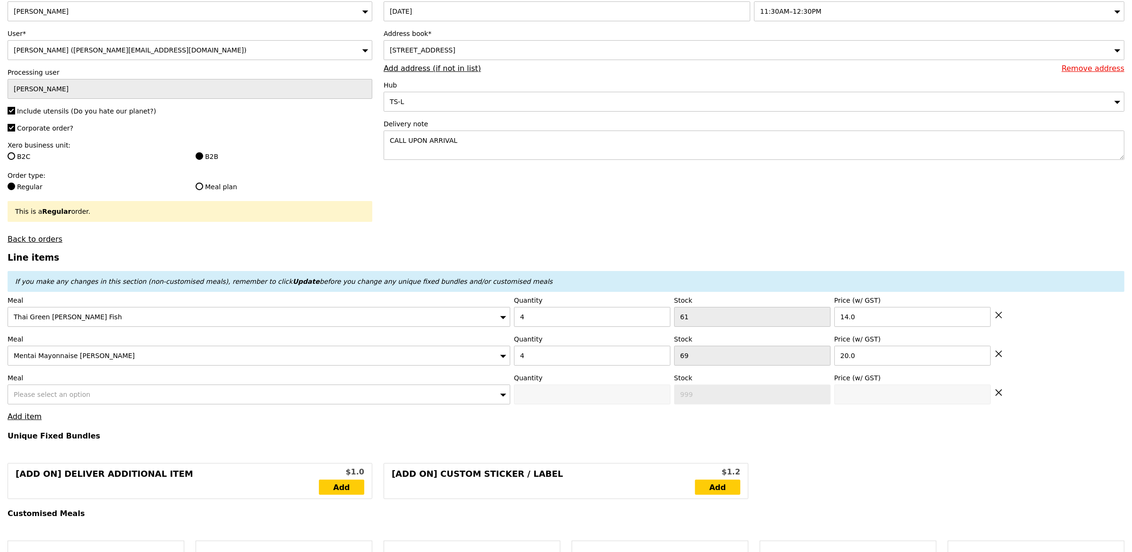
type input "Confirm"
click at [99, 390] on div "Please select an option" at bounding box center [259, 394] width 503 height 20
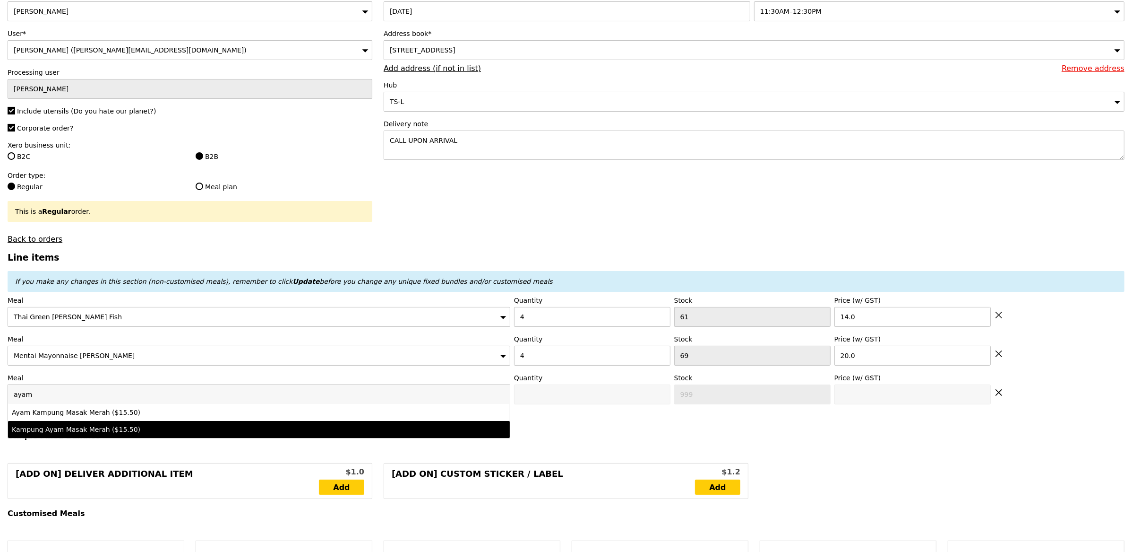
type input "ayam"
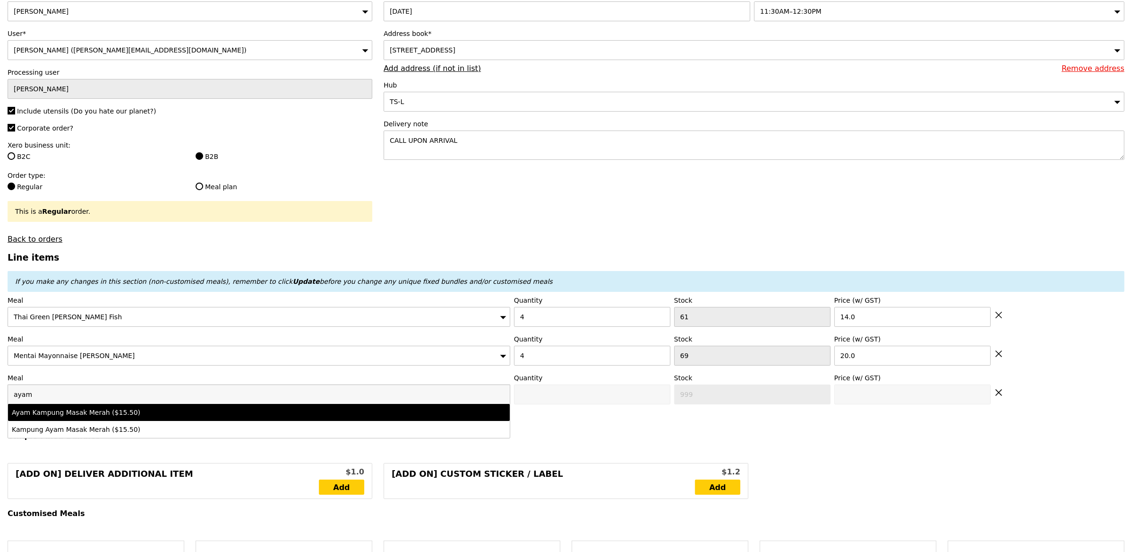
drag, startPoint x: 153, startPoint y: 422, endPoint x: 160, endPoint y: 416, distance: 8.8
click at [160, 416] on ul "Ayam Kampung Masak Merah ($15.50) Kampung Ayam Masak Merah ($15.50)" at bounding box center [259, 421] width 502 height 34
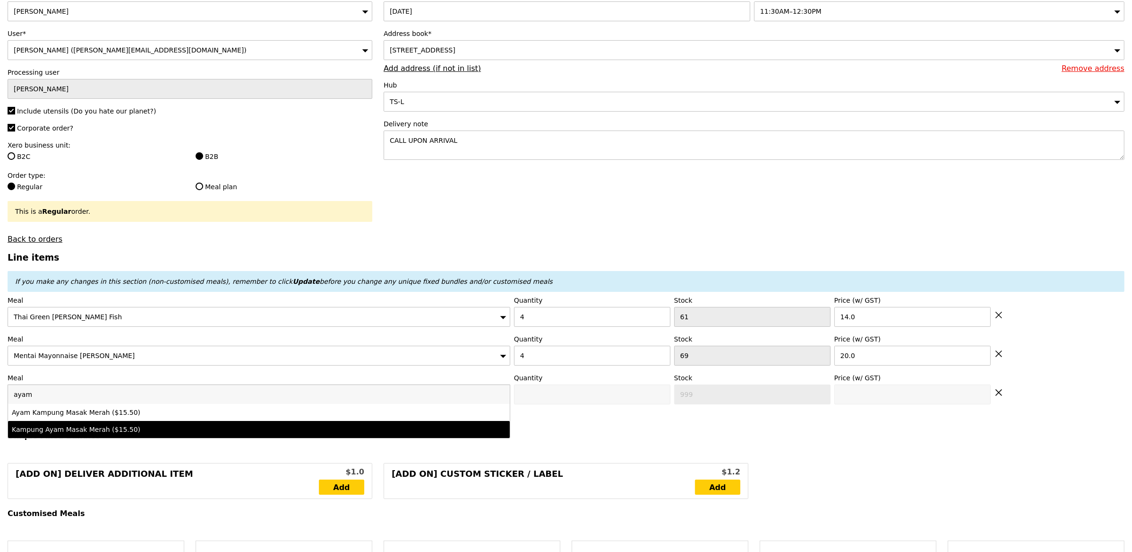
click at [162, 423] on li "Kampung Ayam Masak Merah ($15.50)" at bounding box center [259, 429] width 502 height 17
type input "Confirm anyway"
type input "0"
type input "15.5"
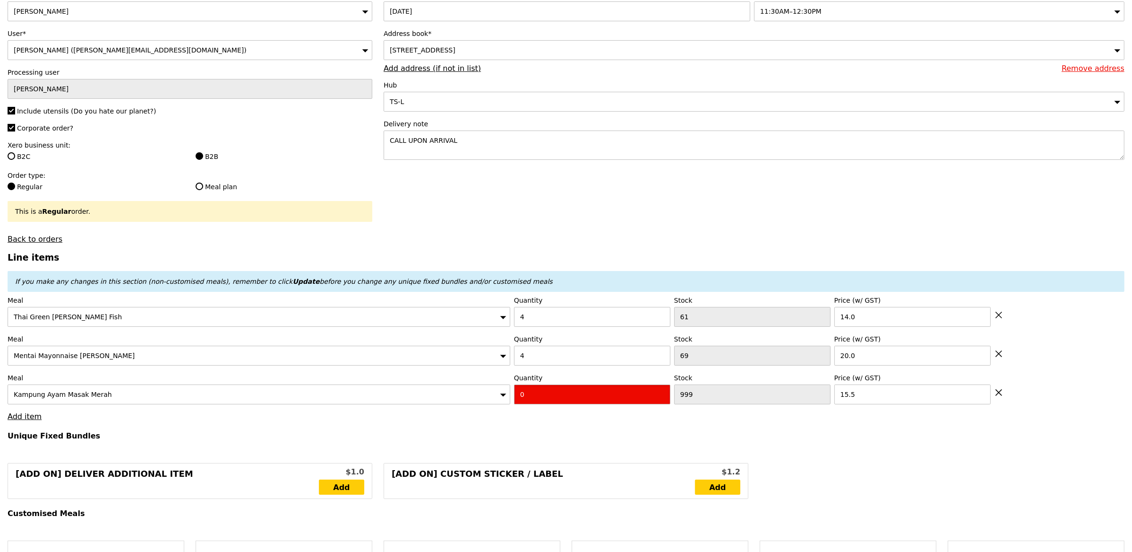
click at [537, 401] on input "0" at bounding box center [592, 394] width 156 height 20
type input "Confirm"
type input "4"
click at [451, 435] on h4 "Unique Fixed Bundles" at bounding box center [566, 435] width 1117 height 9
click at [30, 419] on link "Add item" at bounding box center [25, 416] width 34 height 9
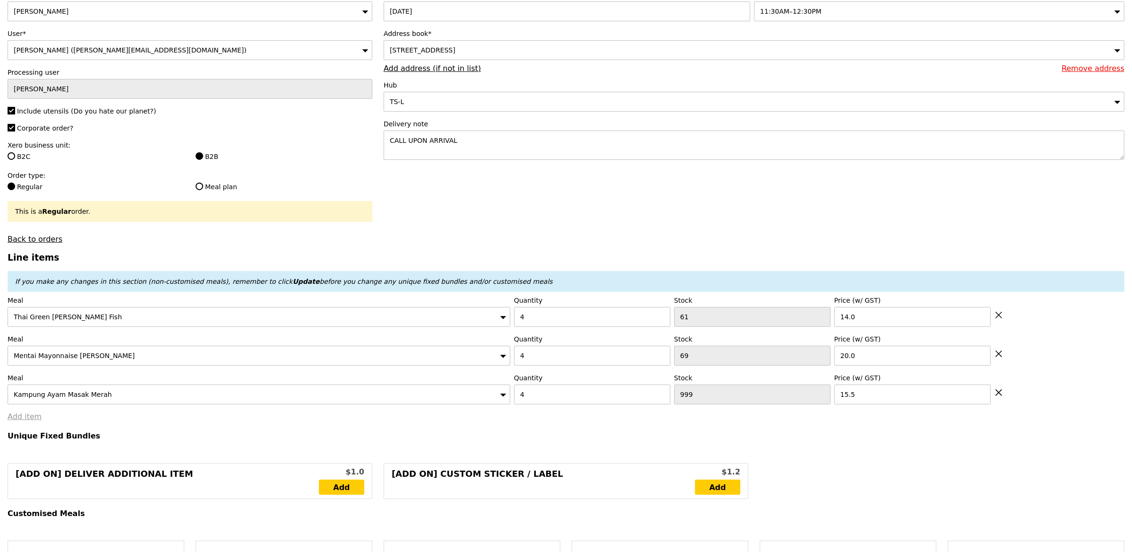
type input "Loading..."
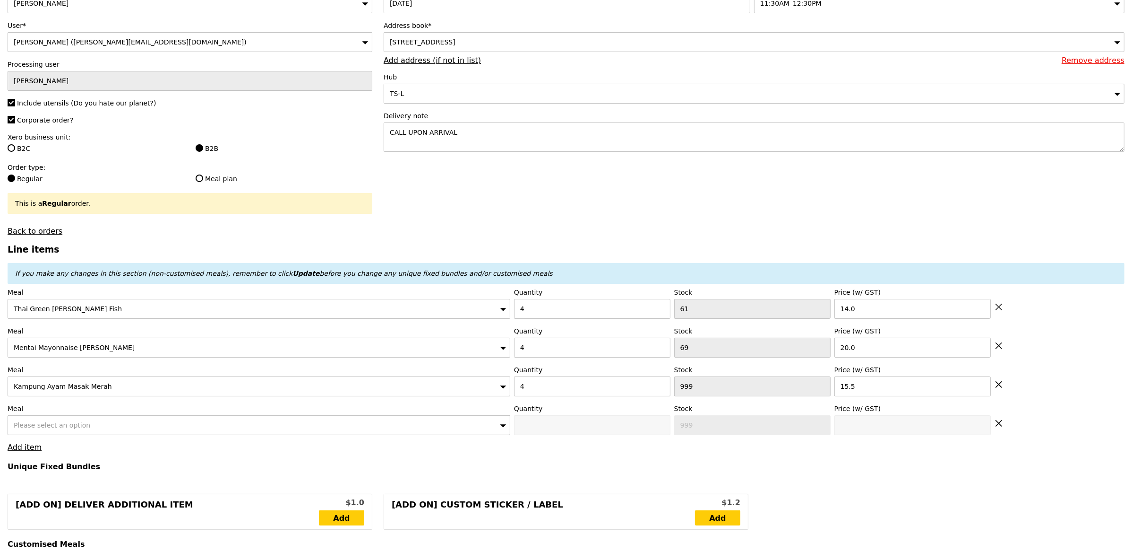
type input "198.00"
type input "201.95"
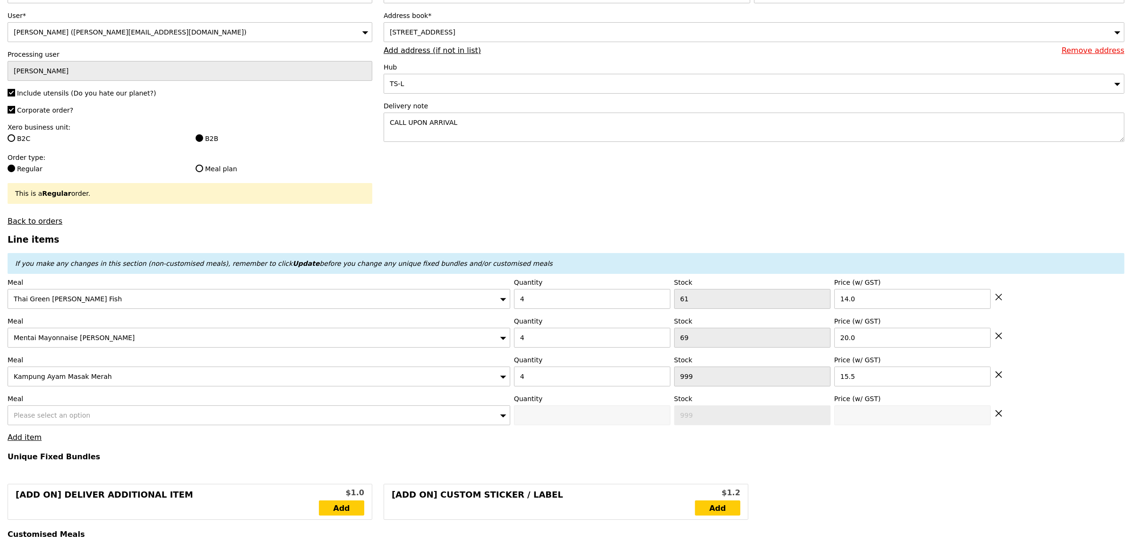
type input "Confirm"
click at [95, 418] on div "Please select an option" at bounding box center [259, 415] width 503 height 20
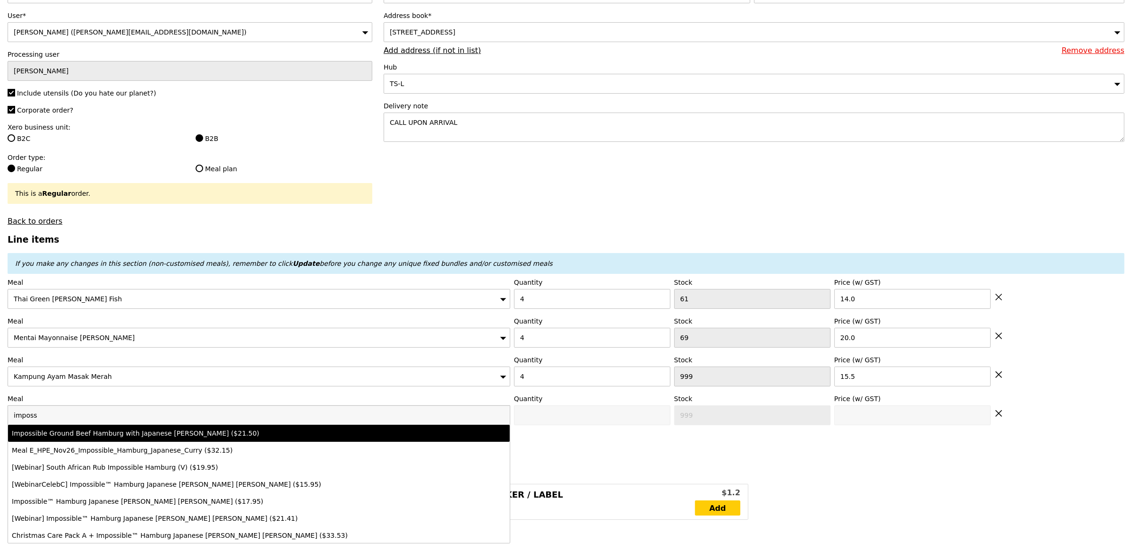
type input "imposs"
click at [84, 431] on div "Impossible Ground Beef Hamburg with Japanese Curry ($21.50)" at bounding box center [197, 432] width 371 height 9
type input "Confirm anyway"
type input "0"
type input "92"
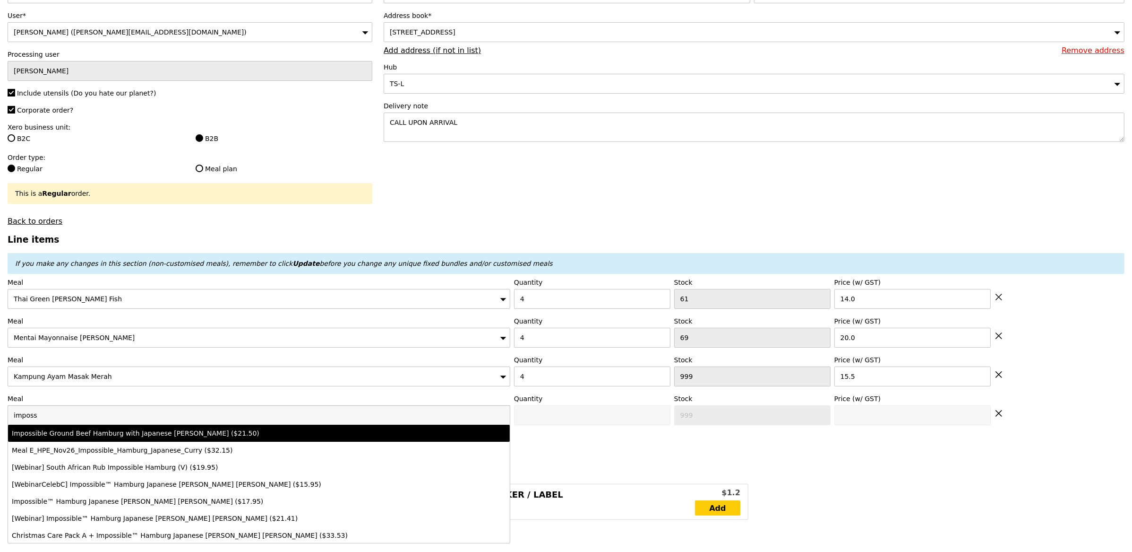
type input "21.5"
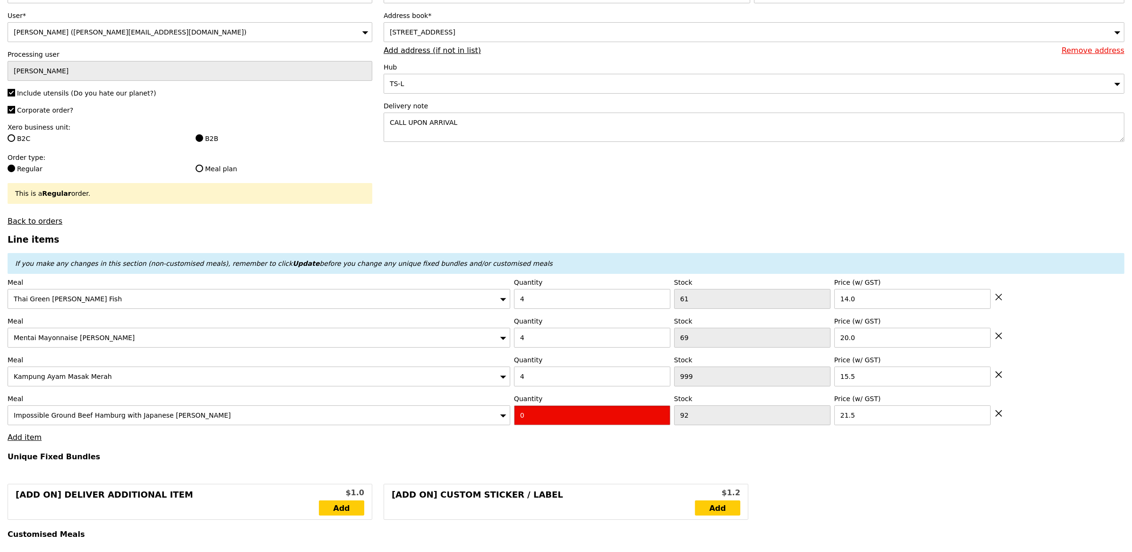
click at [534, 419] on input "0" at bounding box center [592, 415] width 156 height 20
type input "Confirm"
type input "4"
click at [24, 441] on link "Add item" at bounding box center [25, 436] width 34 height 9
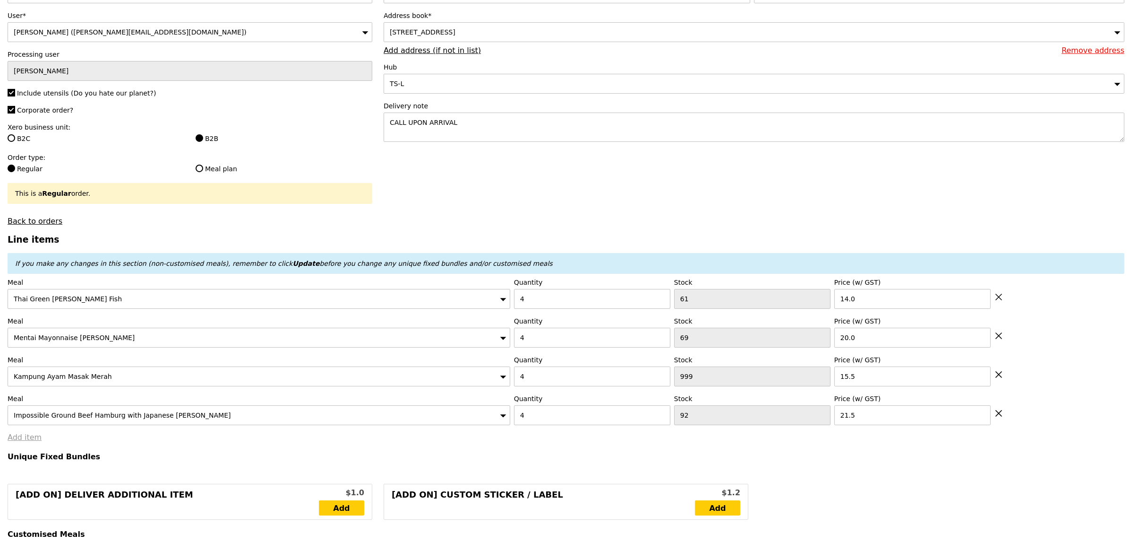
type input "Loading..."
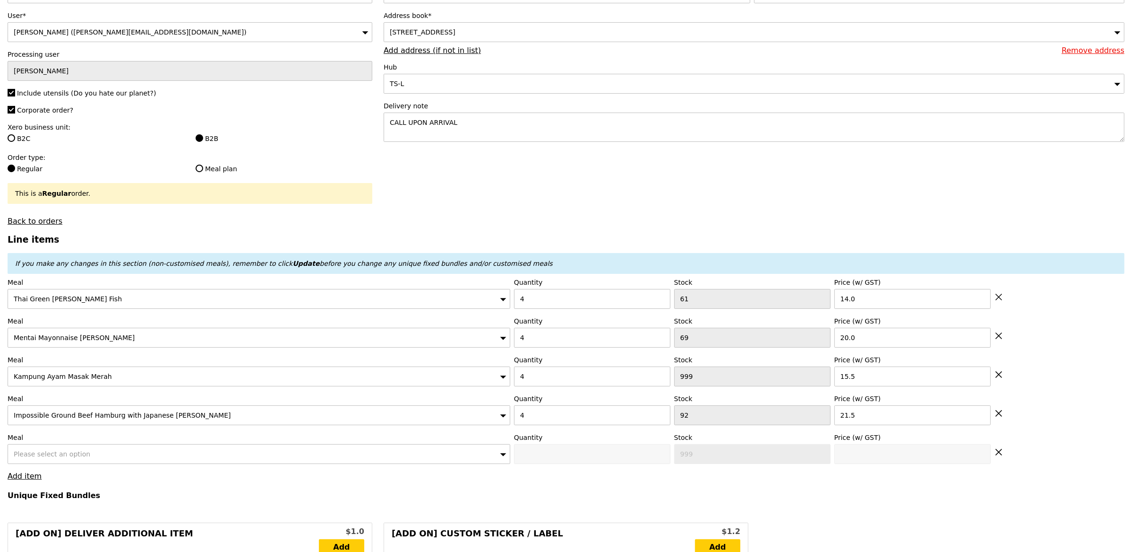
type input "284.00"
type input "287.95"
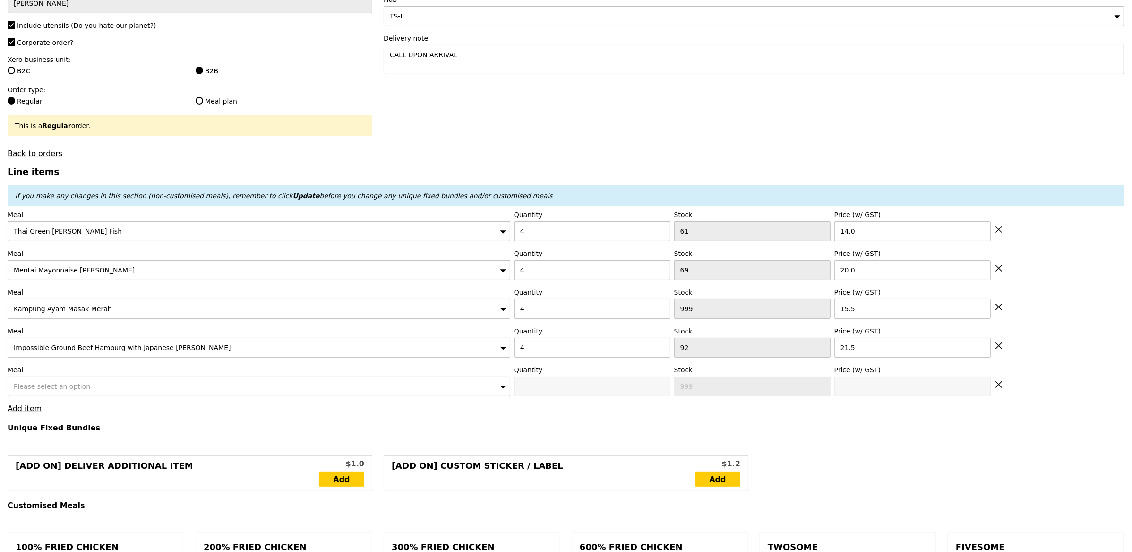
type input "Confirm"
click at [117, 384] on div "Please select an option" at bounding box center [259, 386] width 503 height 20
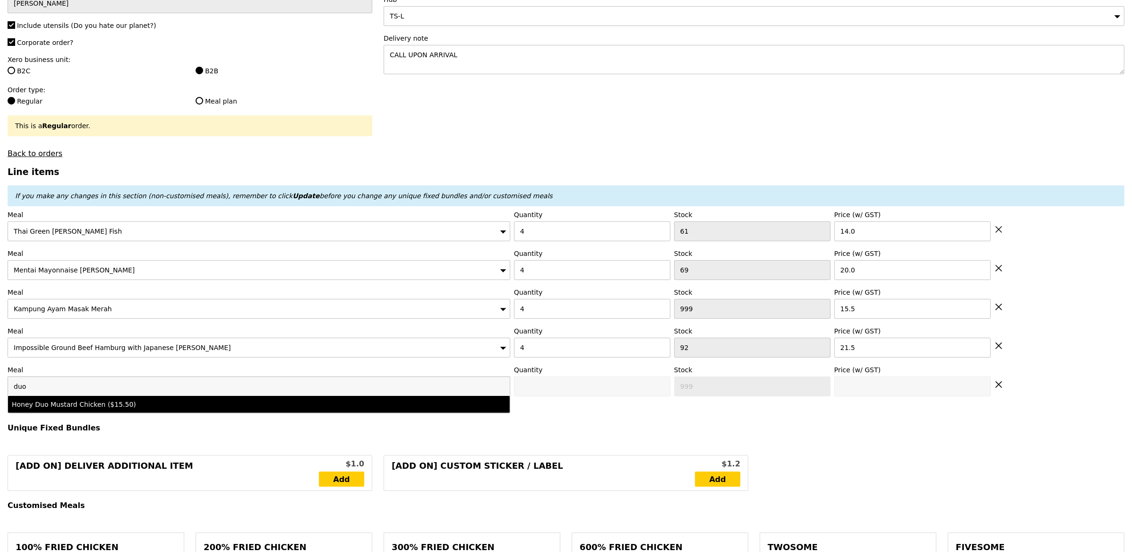
type input "duo"
drag, startPoint x: 119, startPoint y: 401, endPoint x: 251, endPoint y: 382, distance: 133.7
click at [119, 401] on div "Honey Duo Mustard Chicken ($15.50)" at bounding box center [197, 403] width 371 height 9
type input "Confirm anyway"
type input "0"
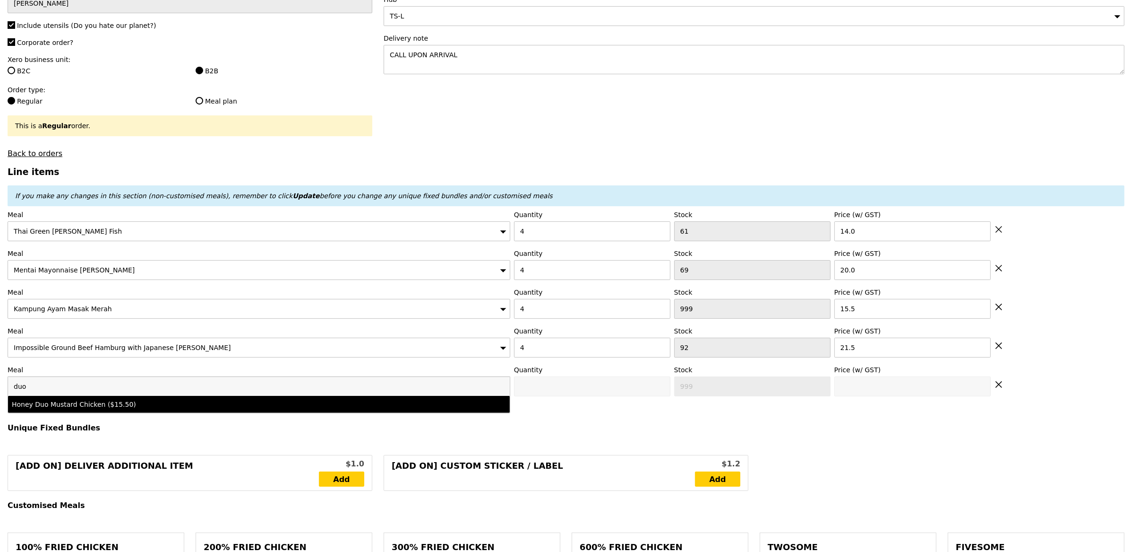
type input "56"
type input "15.5"
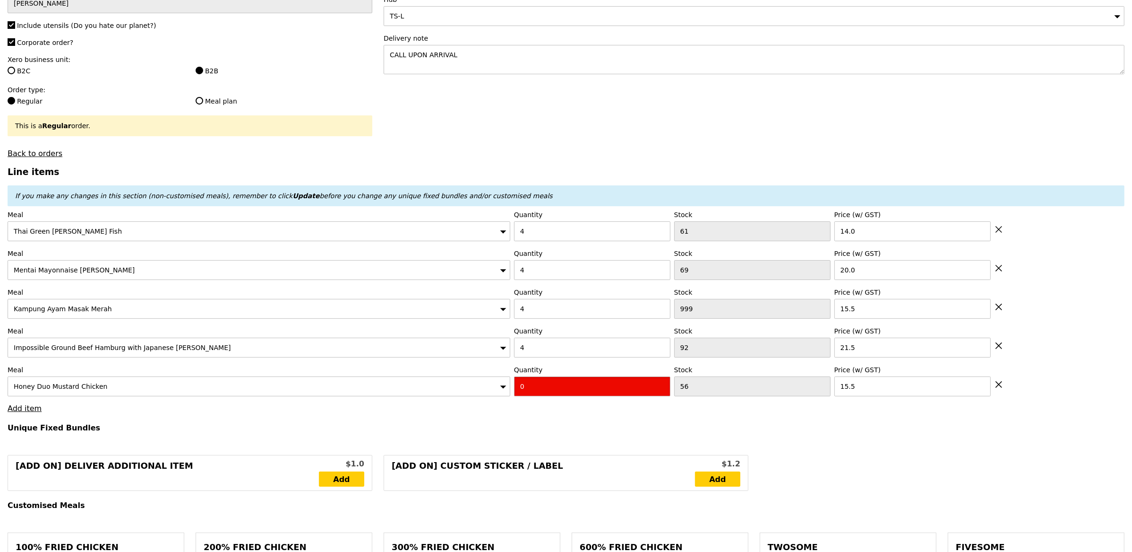
click at [544, 389] on input "0" at bounding box center [592, 386] width 156 height 20
type input "Confirm"
type input "4"
drag, startPoint x: 269, startPoint y: 410, endPoint x: 264, endPoint y: 413, distance: 5.9
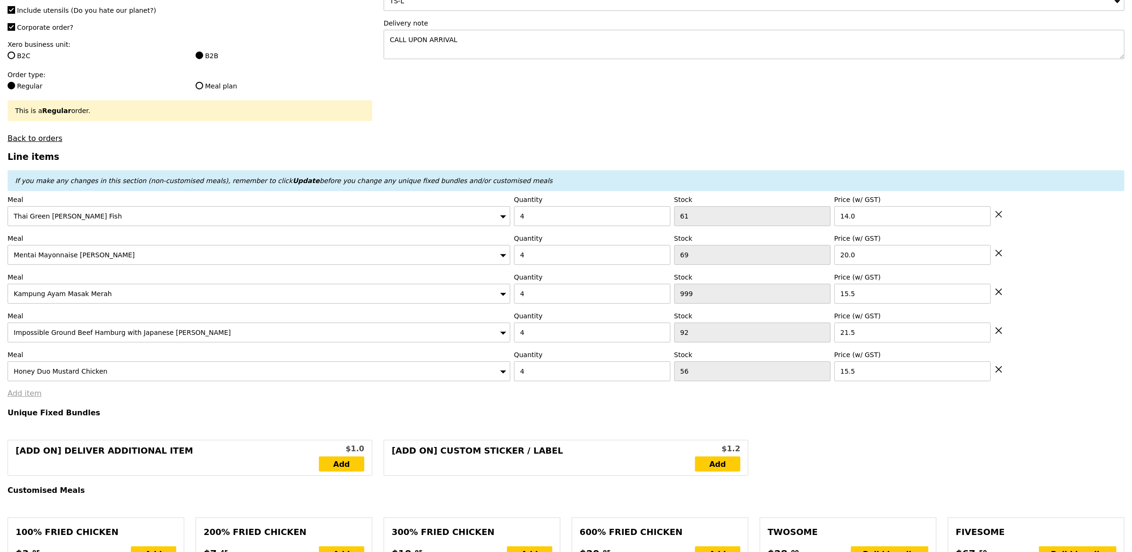
scroll to position [180, 0]
click at [12, 392] on link "Add item" at bounding box center [25, 392] width 34 height 9
type input "Loading..."
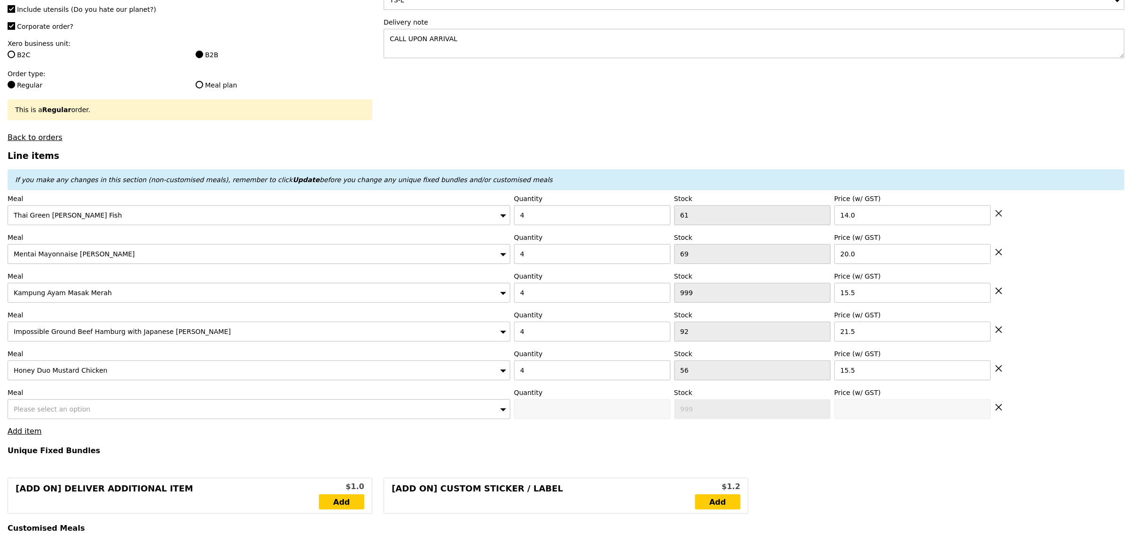
type input "346.00"
type input "349.95"
click at [135, 413] on div "Please select an option" at bounding box center [259, 409] width 503 height 20
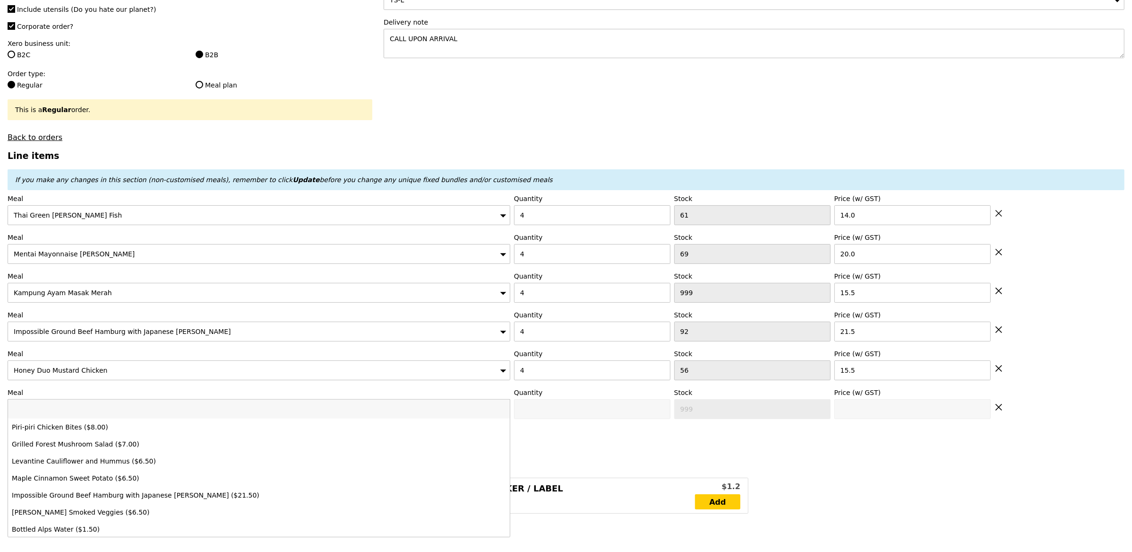
type input "Confirm"
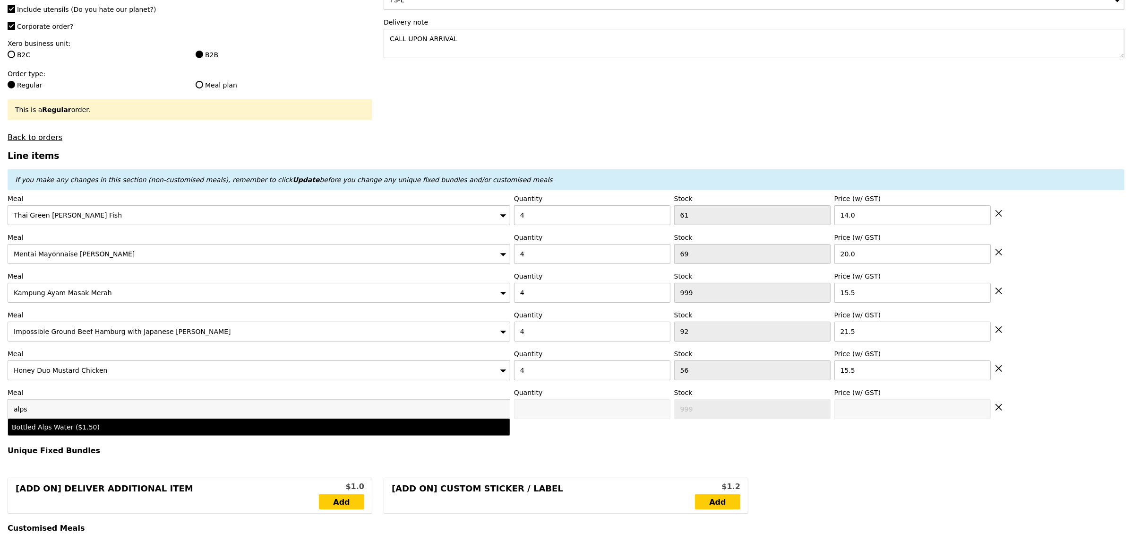
type input "alps"
click at [114, 431] on div "Bottled Alps Water ($1.50)" at bounding box center [197, 426] width 371 height 9
type input "Confirm anyway"
type input "0"
type input "76"
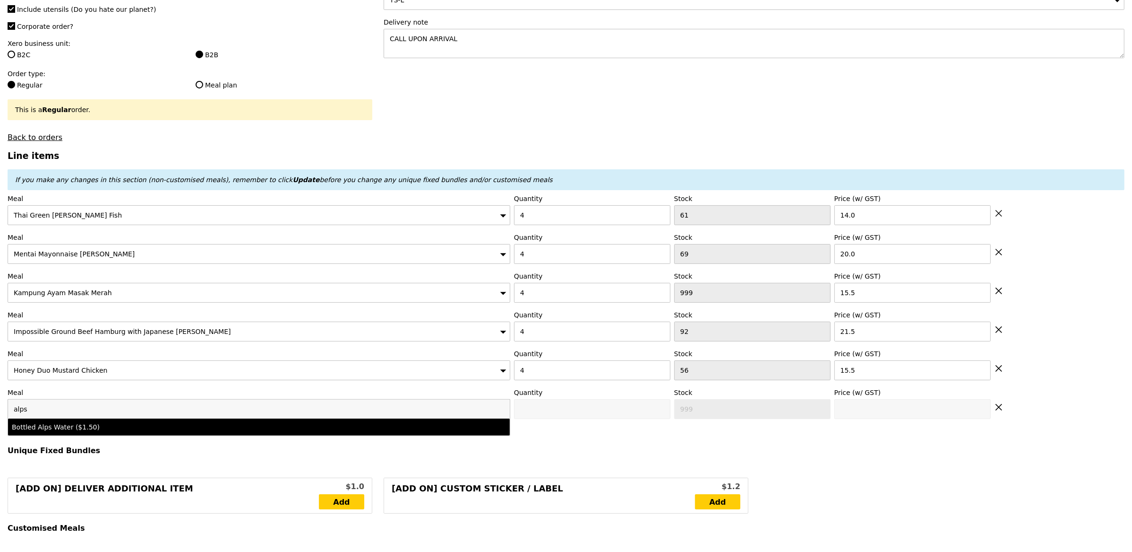
type input "1.5"
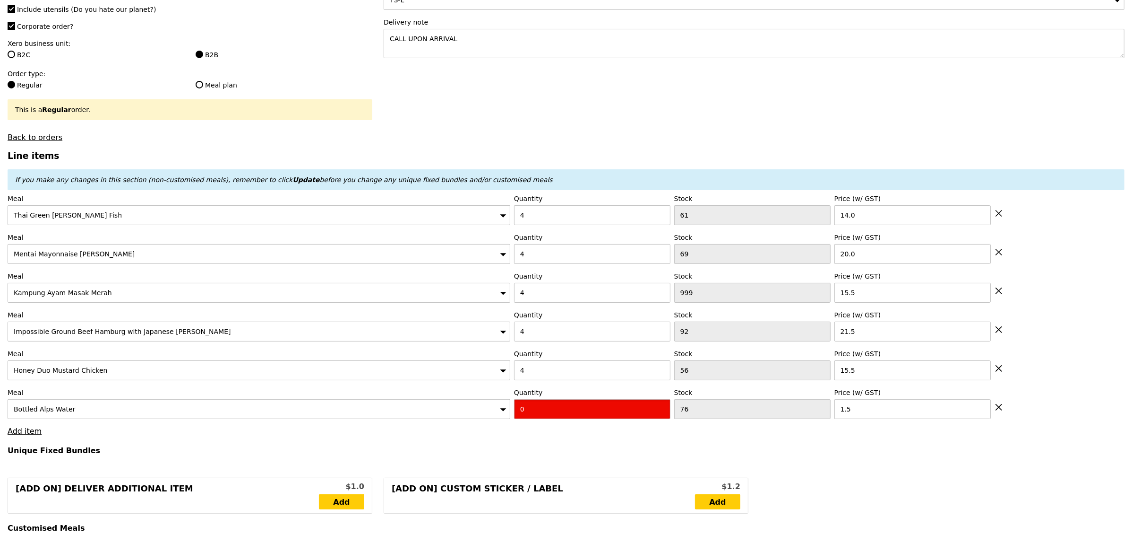
click at [516, 403] on input "0" at bounding box center [592, 409] width 156 height 20
drag, startPoint x: 537, startPoint y: 412, endPoint x: 487, endPoint y: 412, distance: 50.1
click at [487, 412] on div "Meal Bottled Alps Water Quantity 0 Stock 76 Price (w/ GST) 1.5" at bounding box center [566, 403] width 1117 height 31
type input "Confirm"
type input "20"
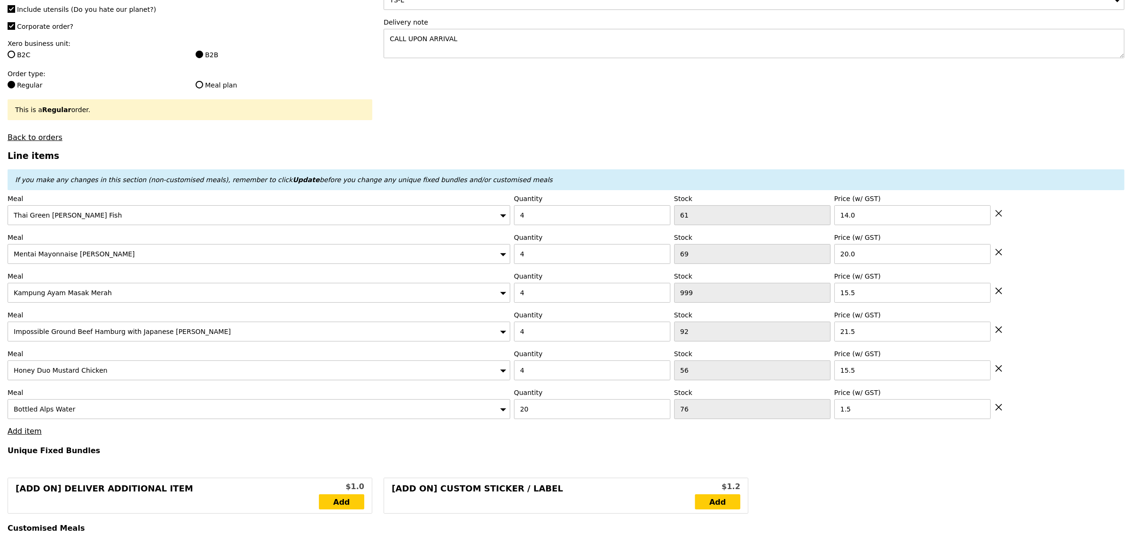
type input "Loading..."
type input "376.00"
type input "379.95"
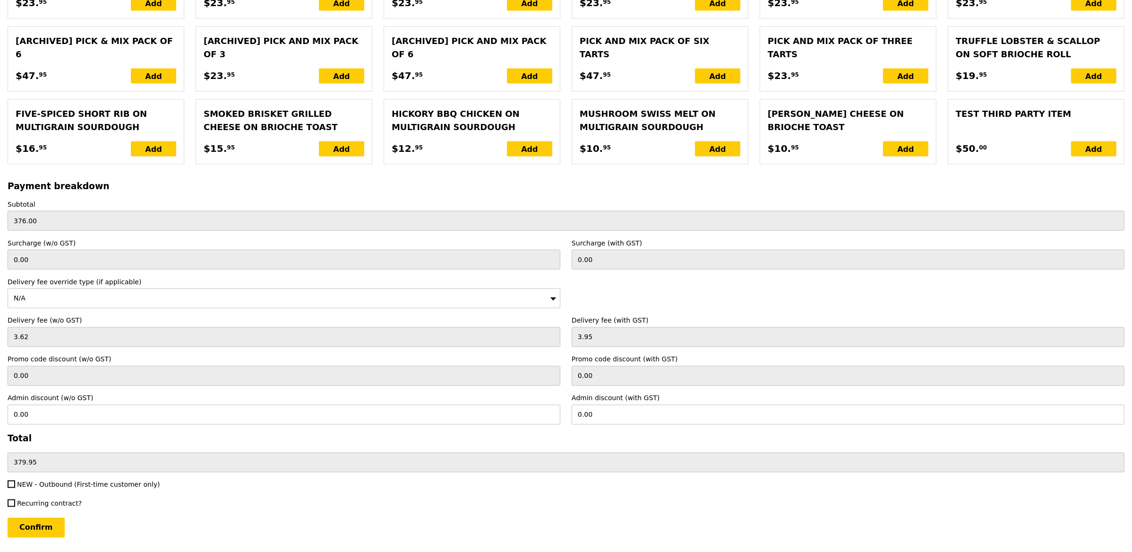
scroll to position [2018, 0]
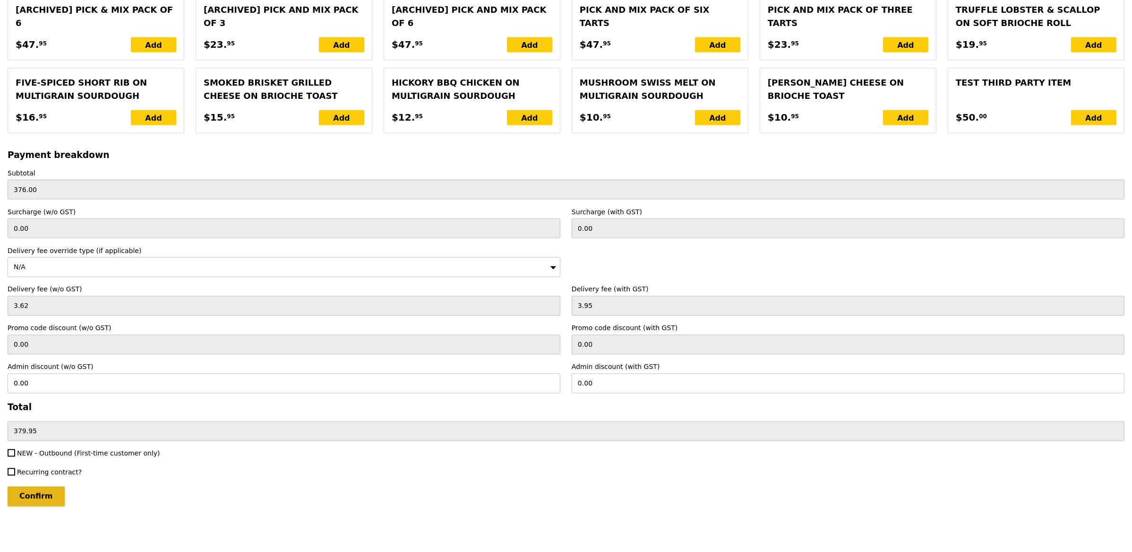
click at [48, 497] on input "Confirm" at bounding box center [36, 496] width 57 height 20
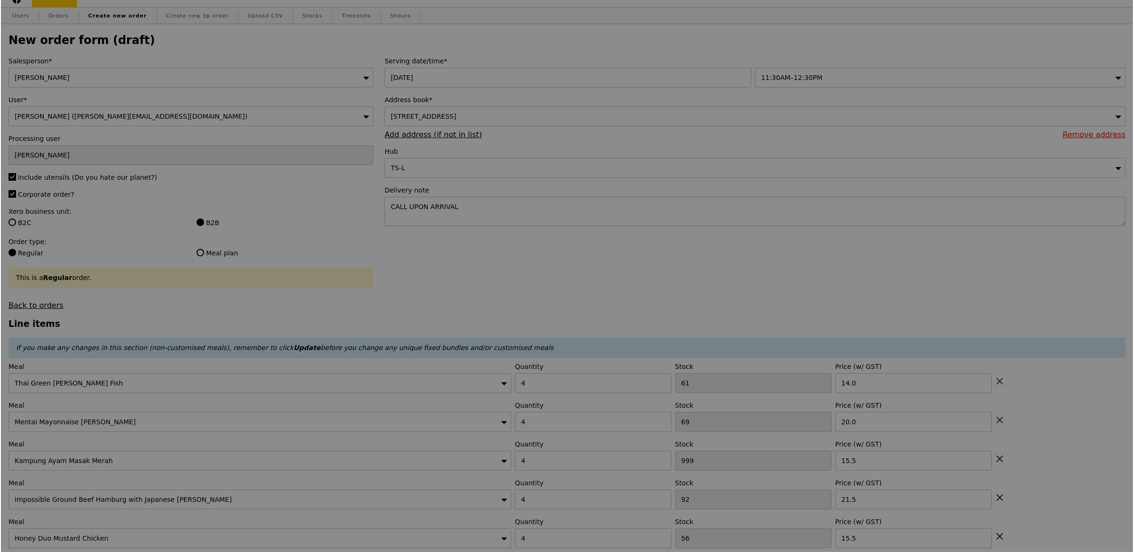
scroll to position [0, 0]
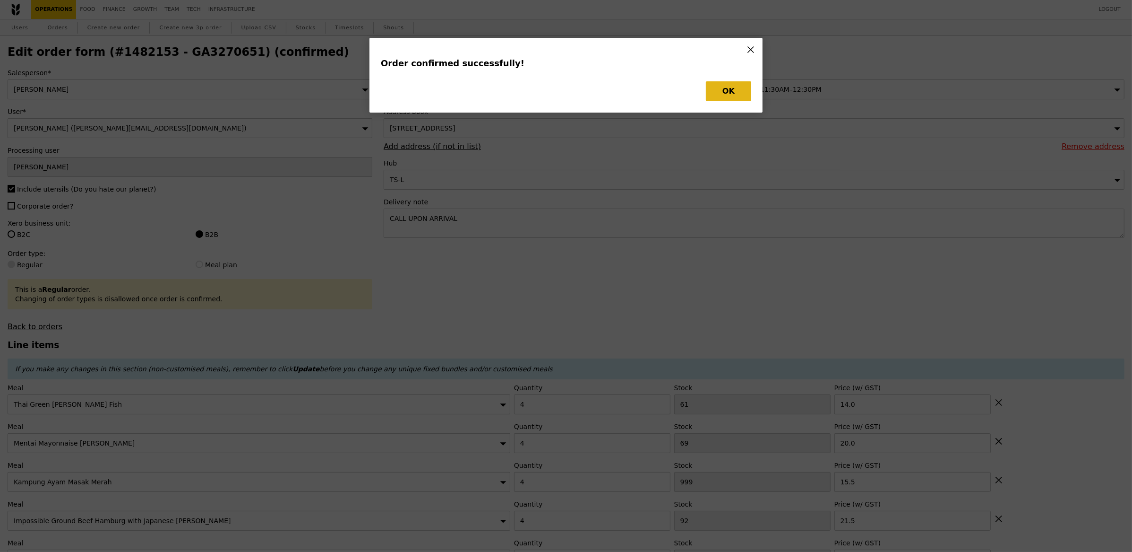
click at [745, 87] on button "OK" at bounding box center [728, 91] width 45 height 20
type input "Loading..."
checkbox input "false"
type input "20"
type input "76"
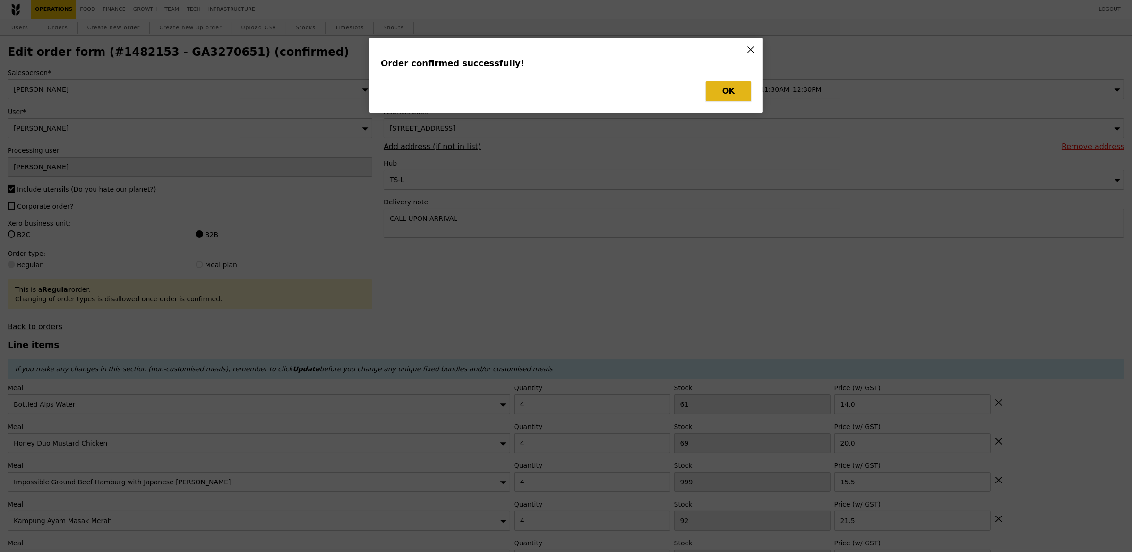
type input "1.50"
type input "56"
type input "15.50"
type input "92"
type input "21.50"
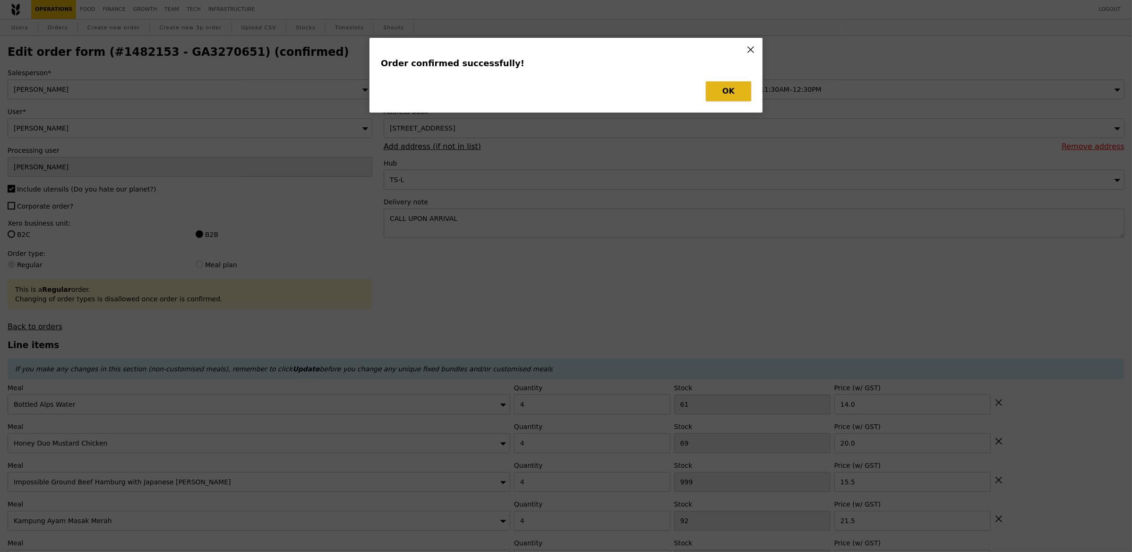
type input "1003"
type input "15.50"
type input "69"
type input "20.00"
type input "4"
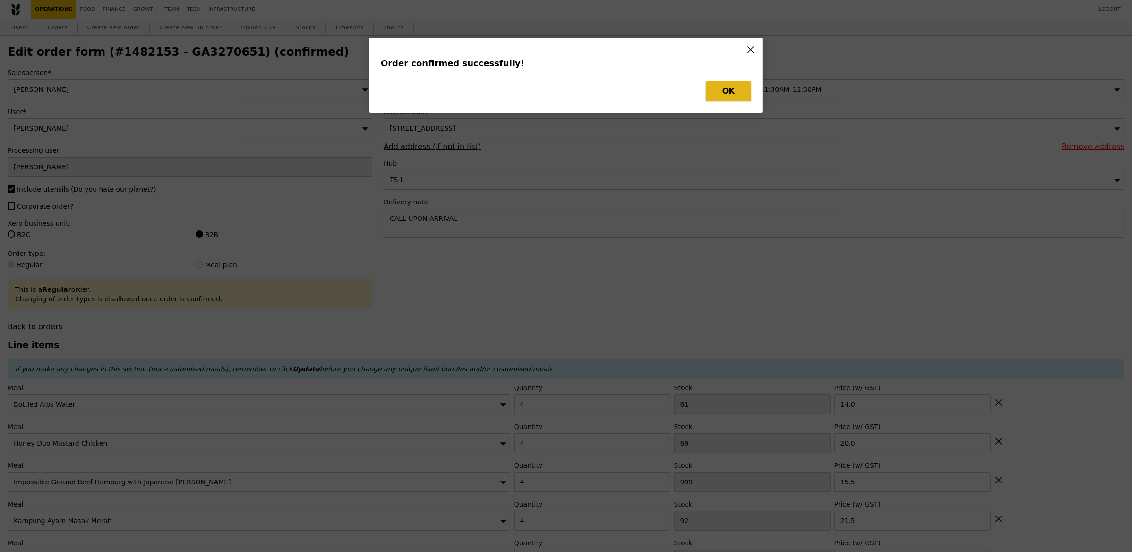
type input "61"
type input "14.00"
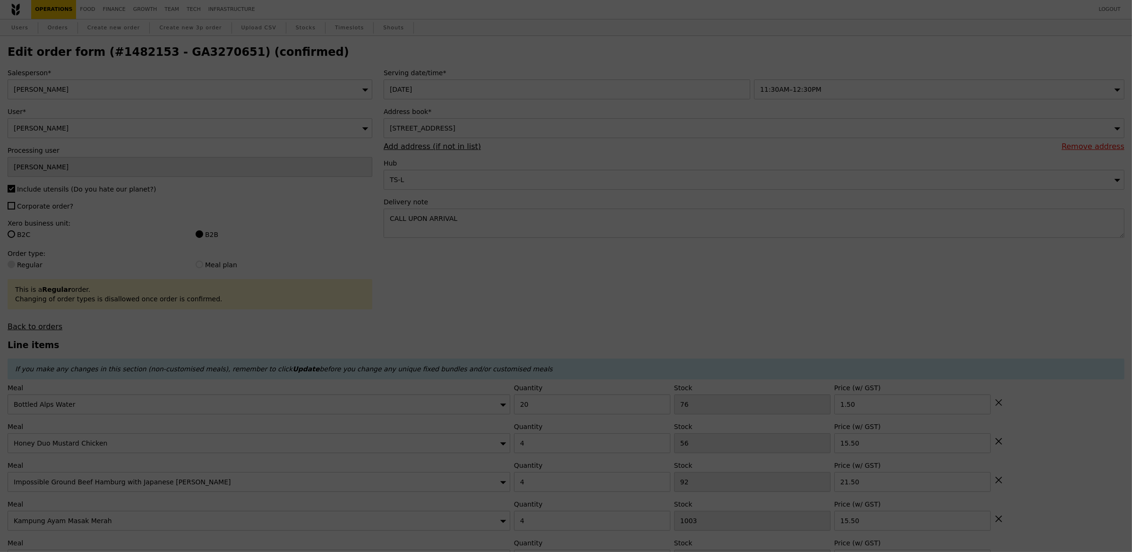
type input "56"
type input "52"
type input "88"
type input "65"
type input "57"
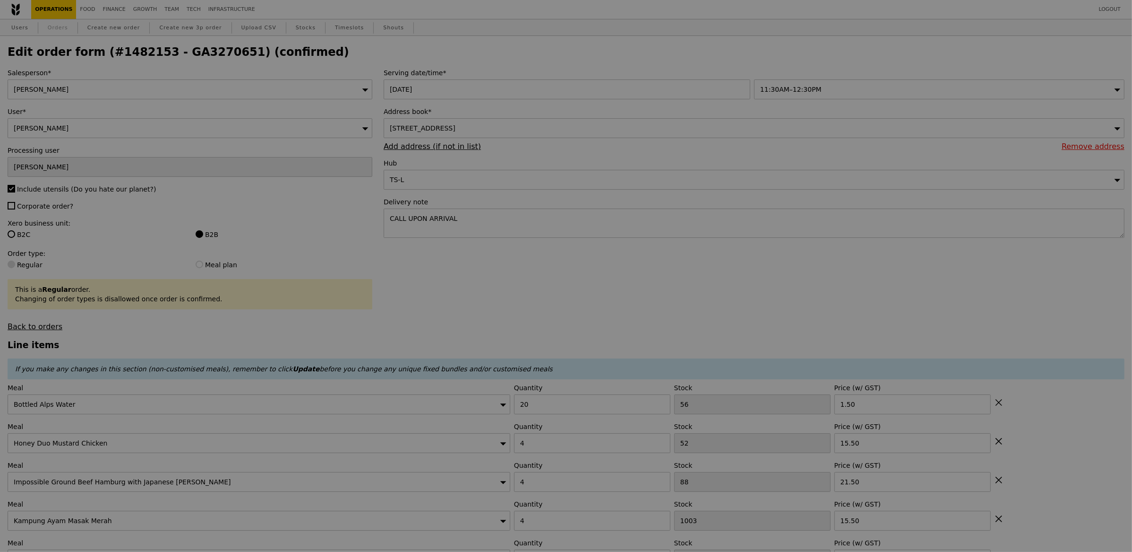
type input "Update"
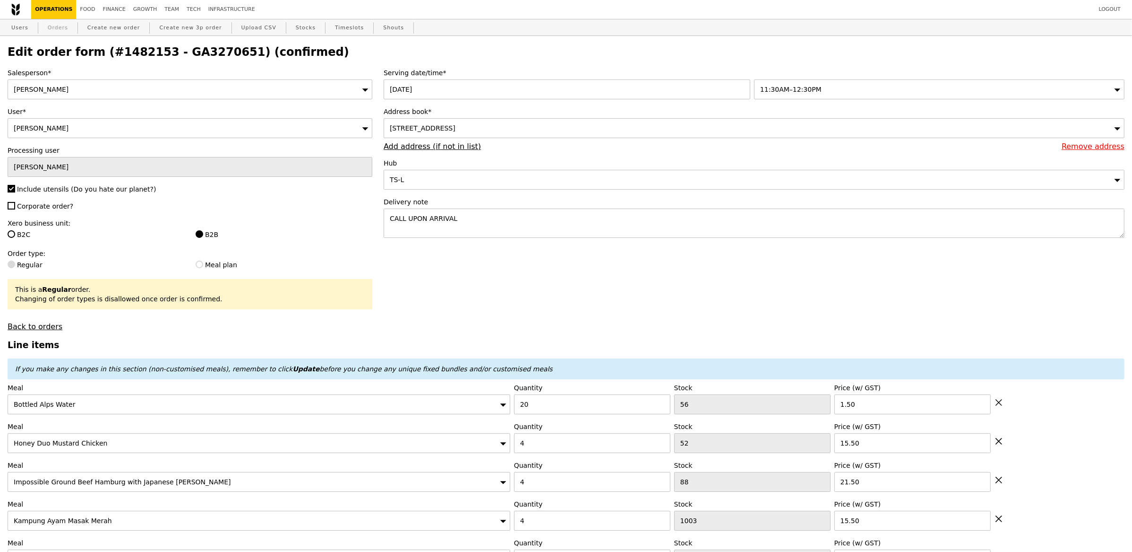
click at [60, 26] on link "Orders" at bounding box center [58, 27] width 28 height 17
select select "100"
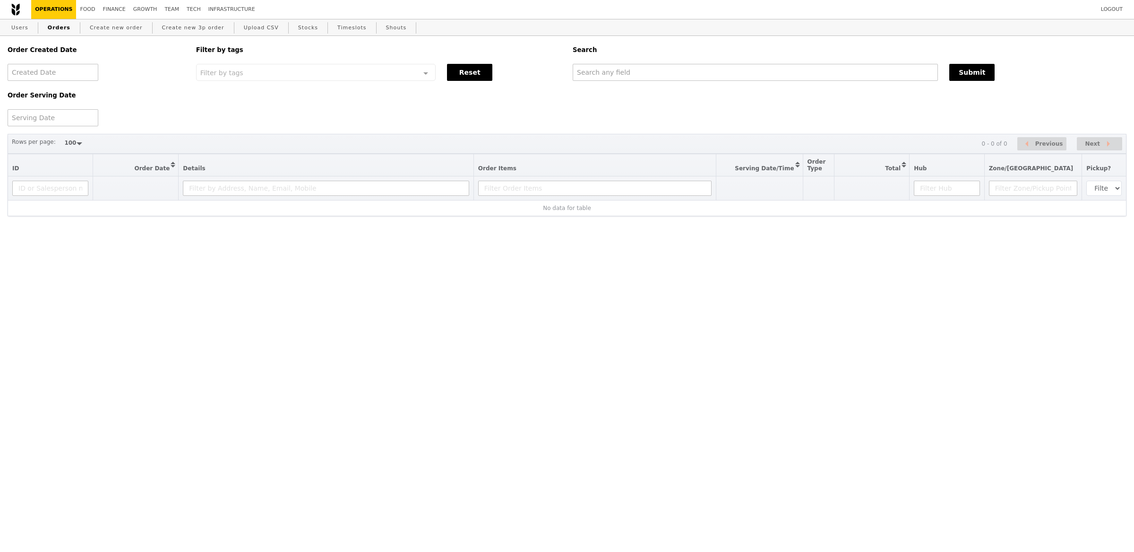
click at [60, 26] on link "Orders" at bounding box center [59, 27] width 30 height 17
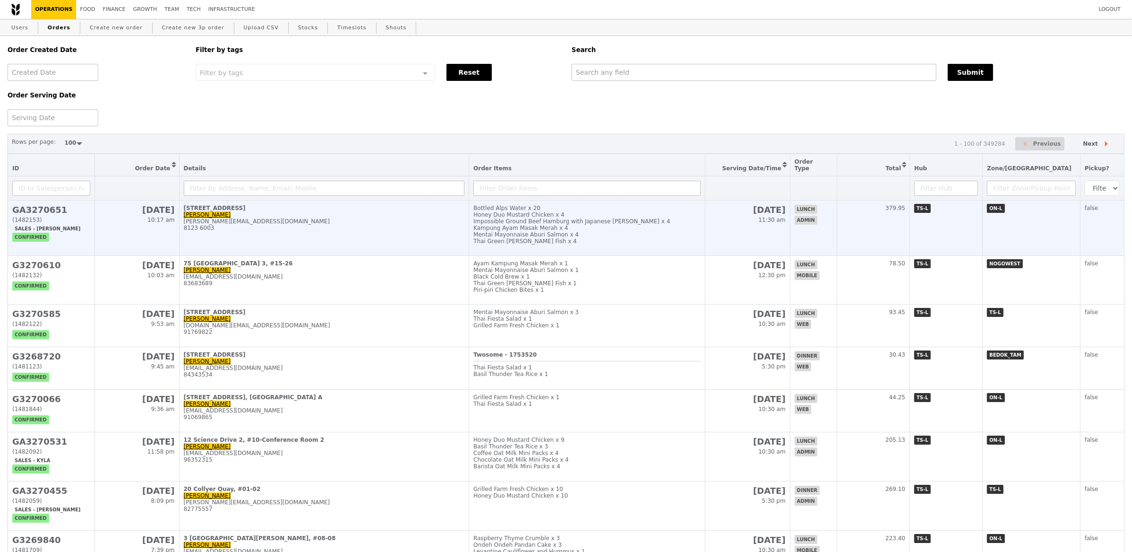
click at [354, 238] on td "8 College Road Alan Chua alan.chua@ptglab.com 8123 6003" at bounding box center [324, 227] width 290 height 55
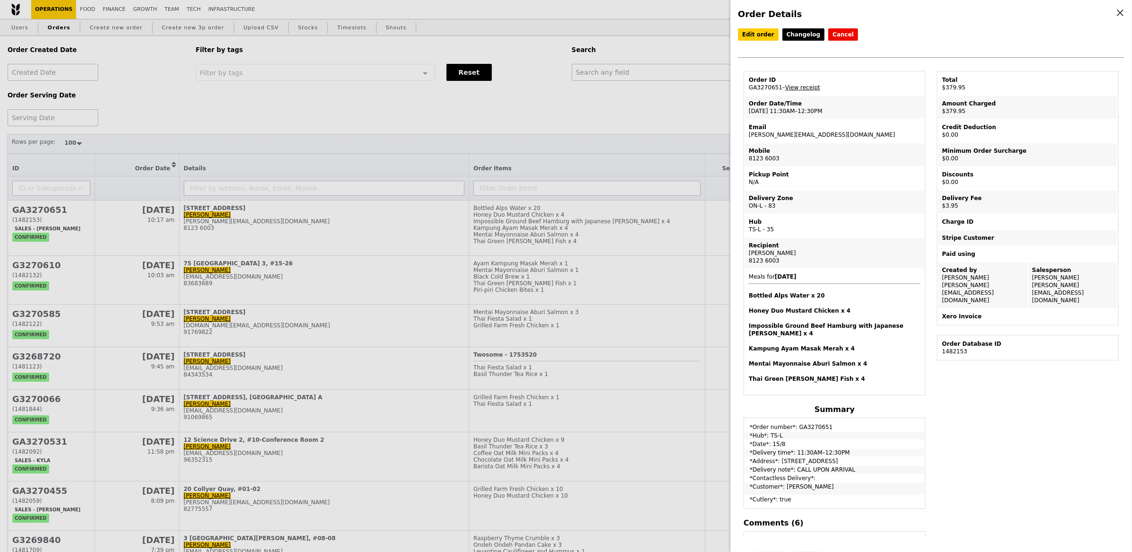
drag, startPoint x: 782, startPoint y: 89, endPoint x: 745, endPoint y: 86, distance: 37.0
click at [745, 86] on td "Order ID GA3270651 – View receipt" at bounding box center [834, 83] width 179 height 23
copy td "GA3270651"
click at [679, 93] on div "Order Details Edit order Changelog Cancel Order ID GA3270651 – View receipt Ord…" at bounding box center [566, 276] width 1132 height 552
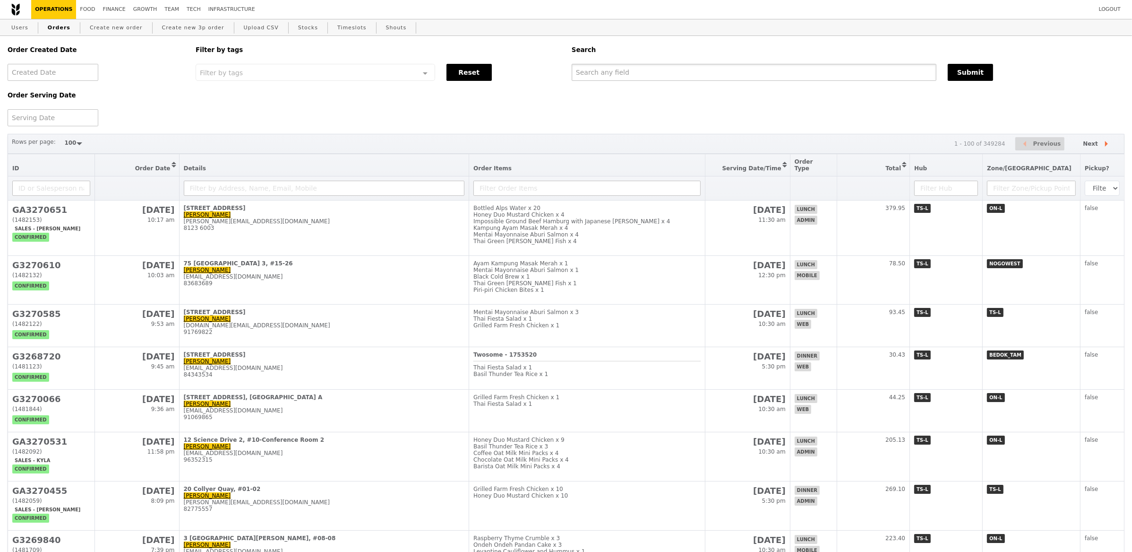
click at [690, 79] on input "text" at bounding box center [754, 72] width 365 height 17
paste input "GA3270651"
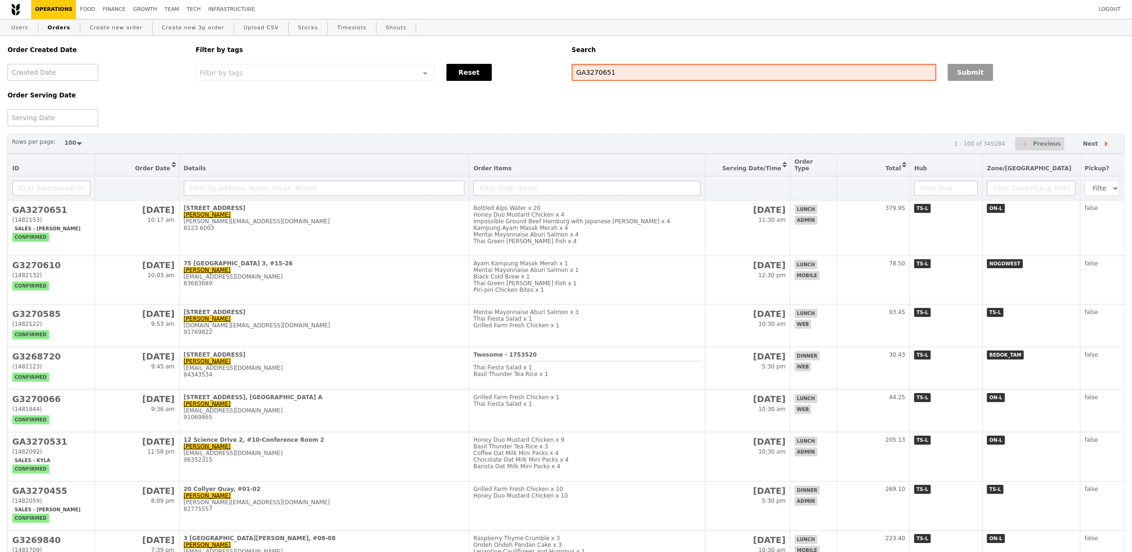
type input "GA3270651"
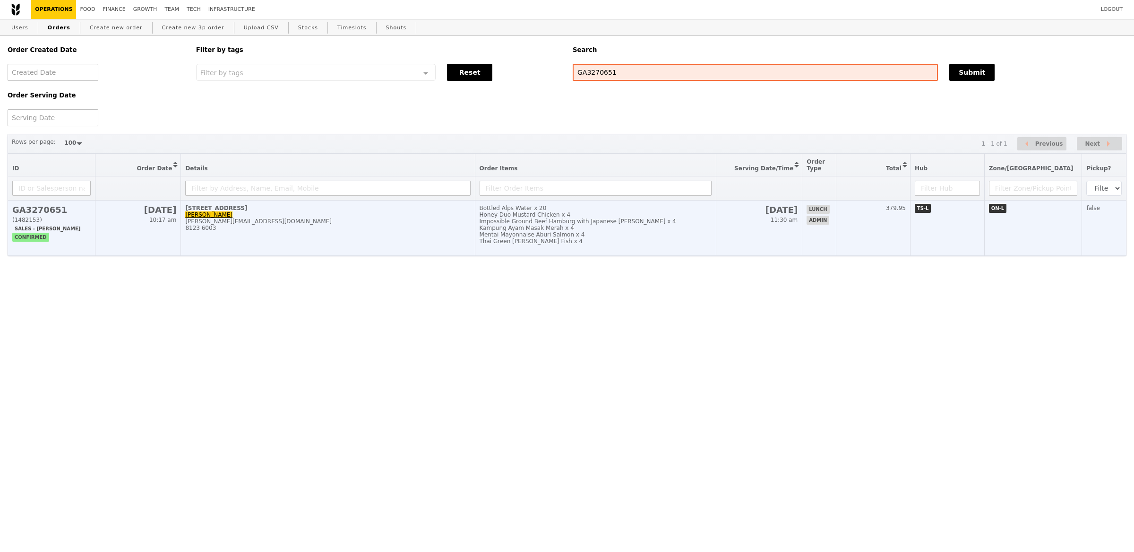
click at [387, 223] on div "alan.chua@ptglab.com" at bounding box center [327, 221] width 285 height 7
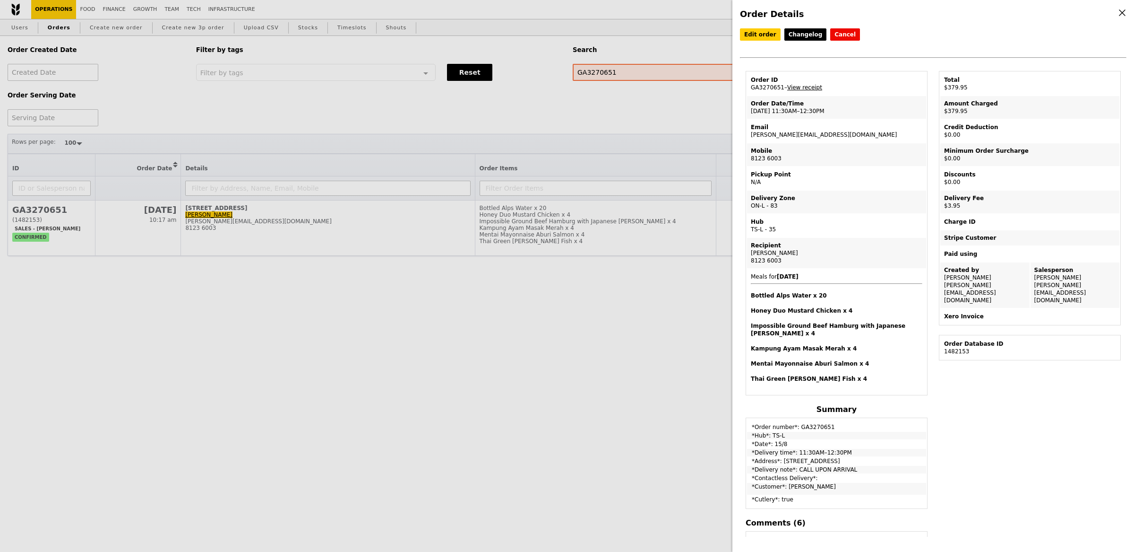
click at [798, 87] on link "View receipt" at bounding box center [804, 87] width 35 height 7
click at [842, 223] on td "Hub TS-L - 35" at bounding box center [836, 225] width 179 height 23
click at [796, 86] on link "View receipt" at bounding box center [804, 87] width 35 height 7
drag, startPoint x: 297, startPoint y: 31, endPoint x: 191, endPoint y: 18, distance: 106.2
click at [296, 31] on div "Order Details Edit order Changelog Cancel Order ID GA3270651 – View receipt Ord…" at bounding box center [567, 276] width 1134 height 552
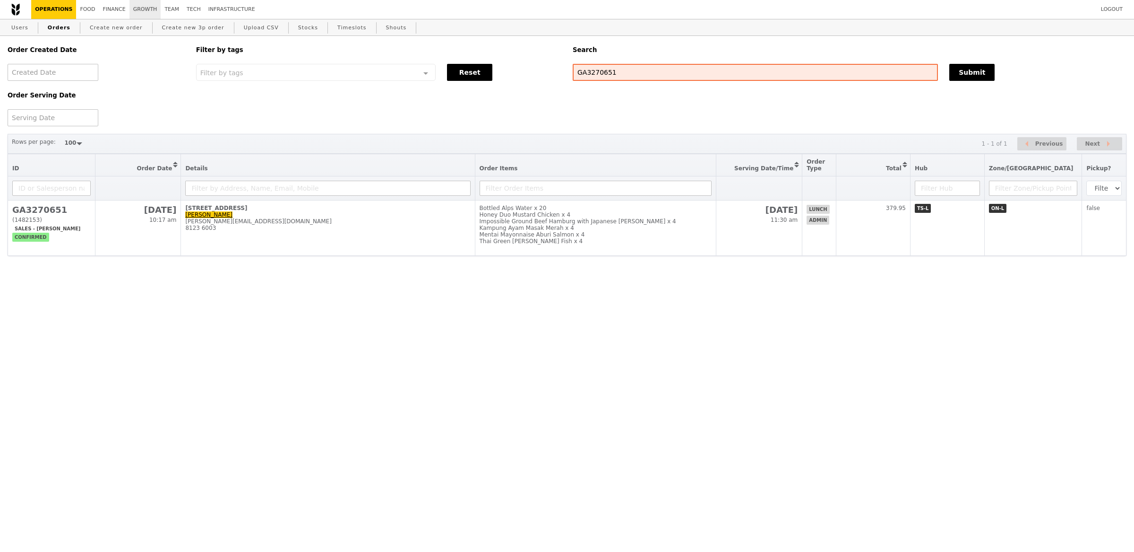
click at [136, 9] on link "Growth" at bounding box center [145, 9] width 32 height 19
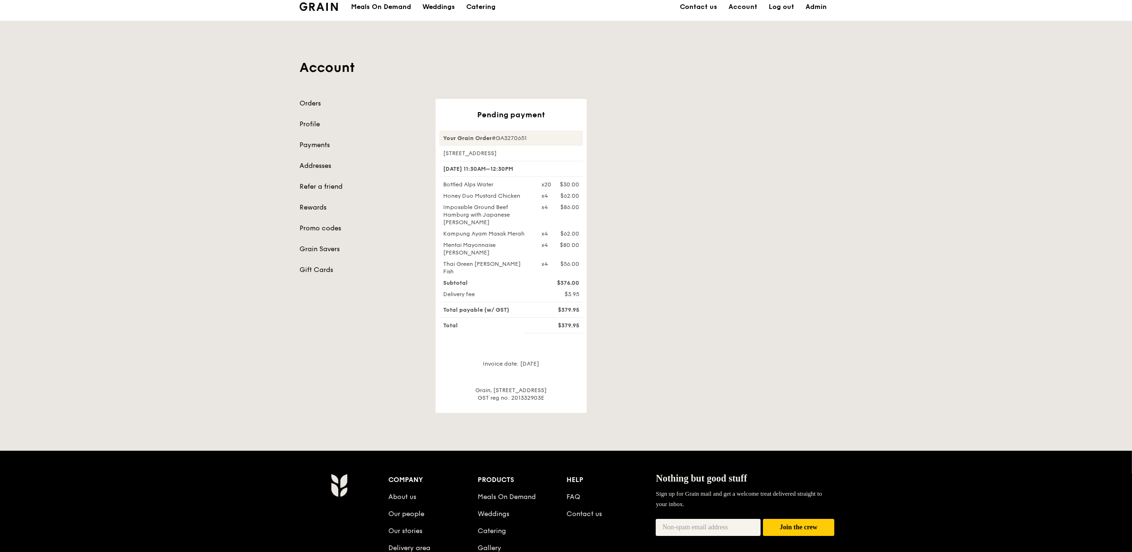
scroll to position [15, 0]
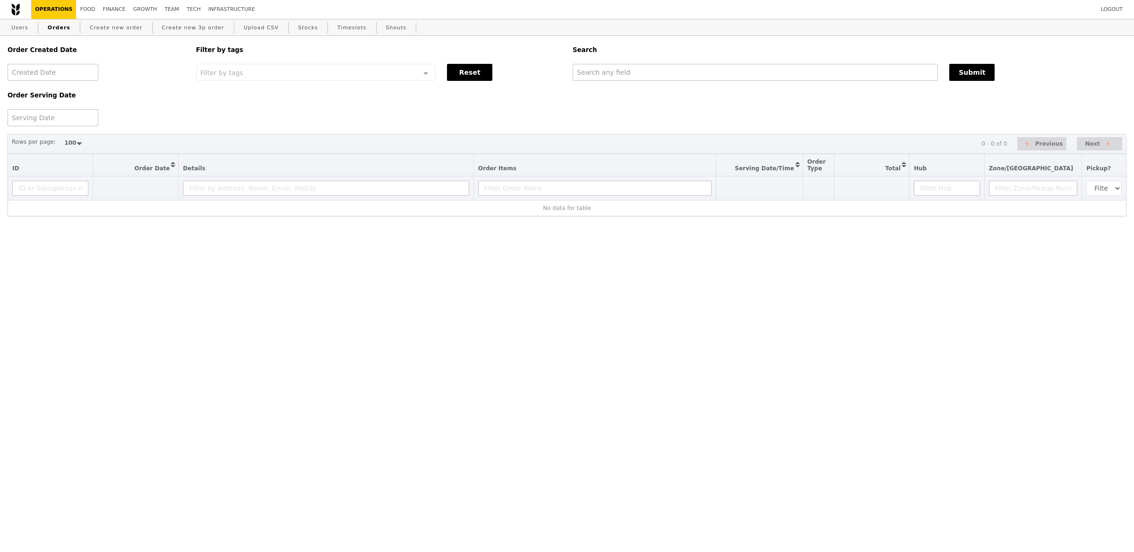
select select "100"
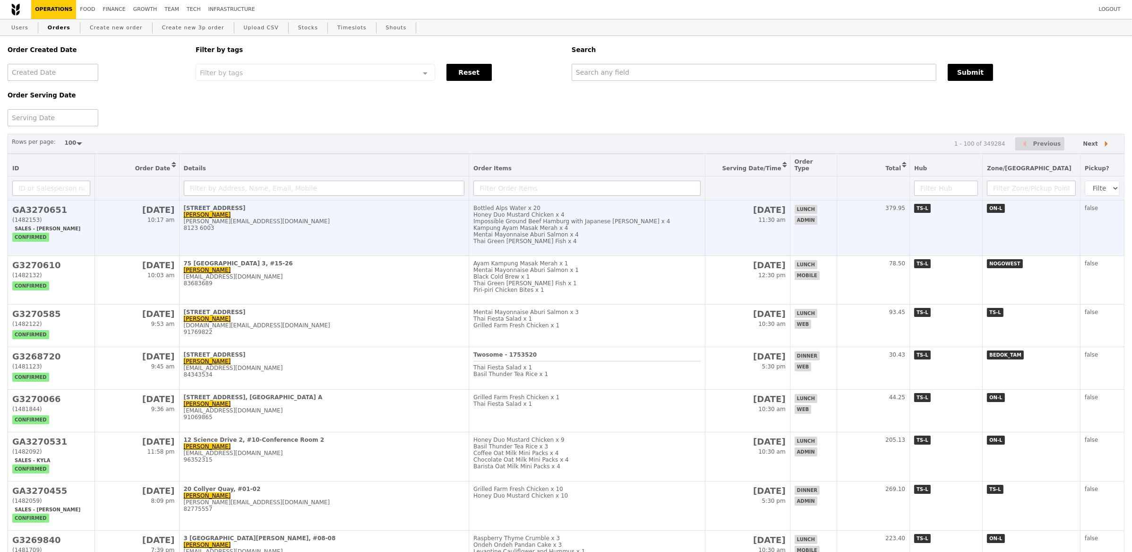
click at [374, 246] on td "8 College Road Alan Chua alan.chua@ptglab.com 8123 6003" at bounding box center [324, 227] width 290 height 55
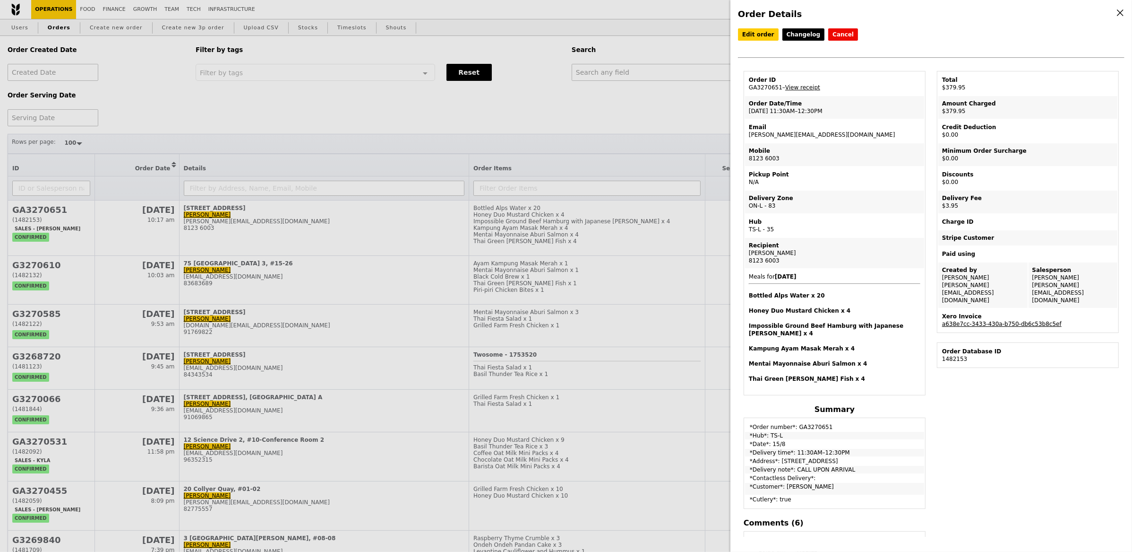
click at [1029, 320] on link "a638e7cc-3433-430a-b750-db6c53b8c5ef" at bounding box center [1002, 323] width 120 height 7
click at [770, 87] on td "Order ID GA3270651 – View receipt" at bounding box center [834, 83] width 179 height 23
click at [766, 35] on link "Edit order" at bounding box center [758, 34] width 41 height 12
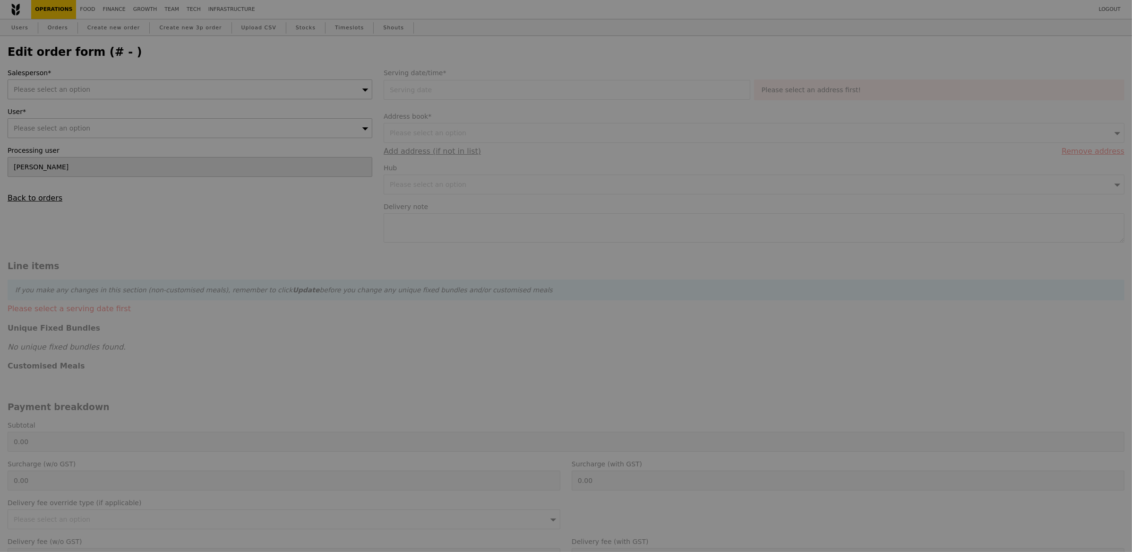
type input "15 Aug 2025"
type textarea "CALL UPON ARRIVAL"
type input "376.00"
type input "3.62"
type input "3.95"
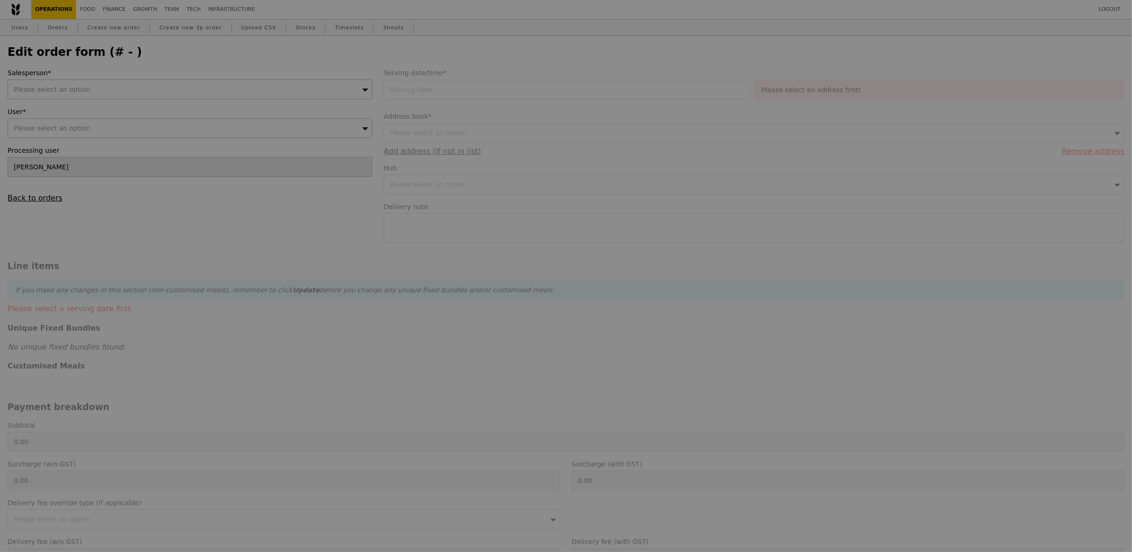
type input "379.95"
type input "Loading..."
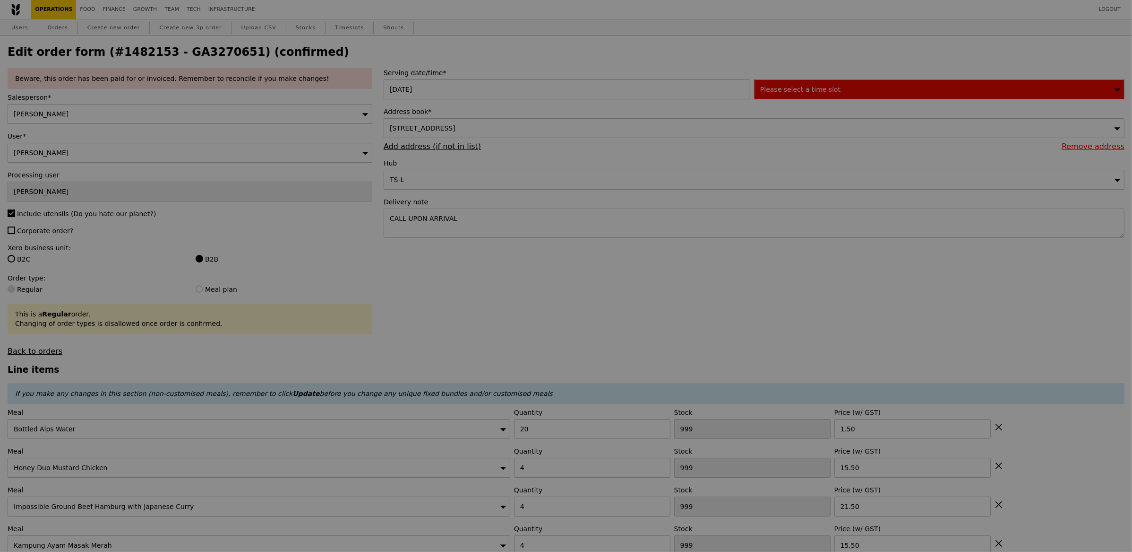
scroll to position [130, 0]
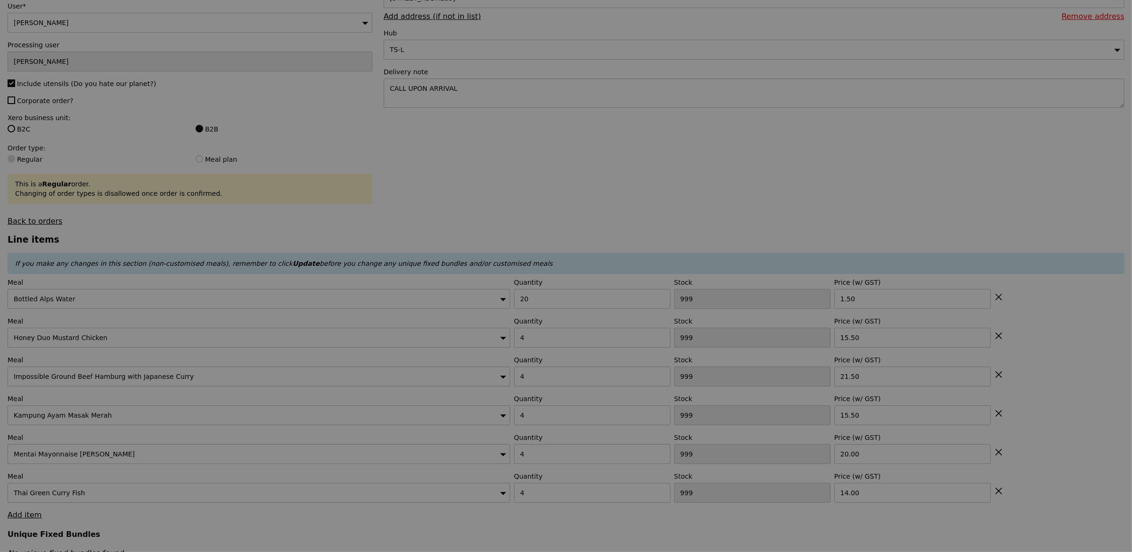
type input "56"
type input "52"
type input "88"
type input "65"
type input "57"
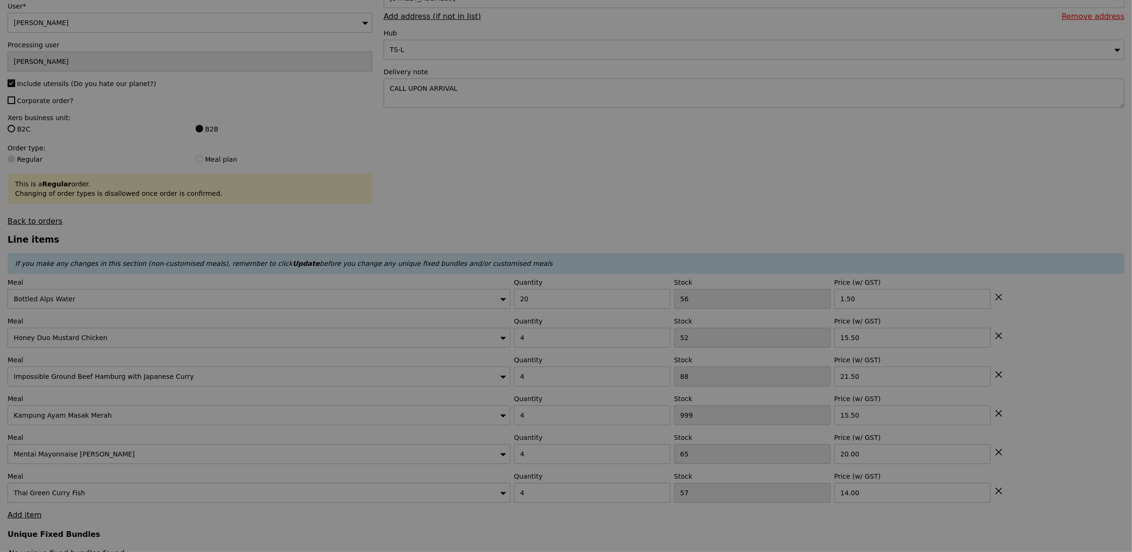
click at [522, 101] on div at bounding box center [566, 276] width 1132 height 552
type input "Update"
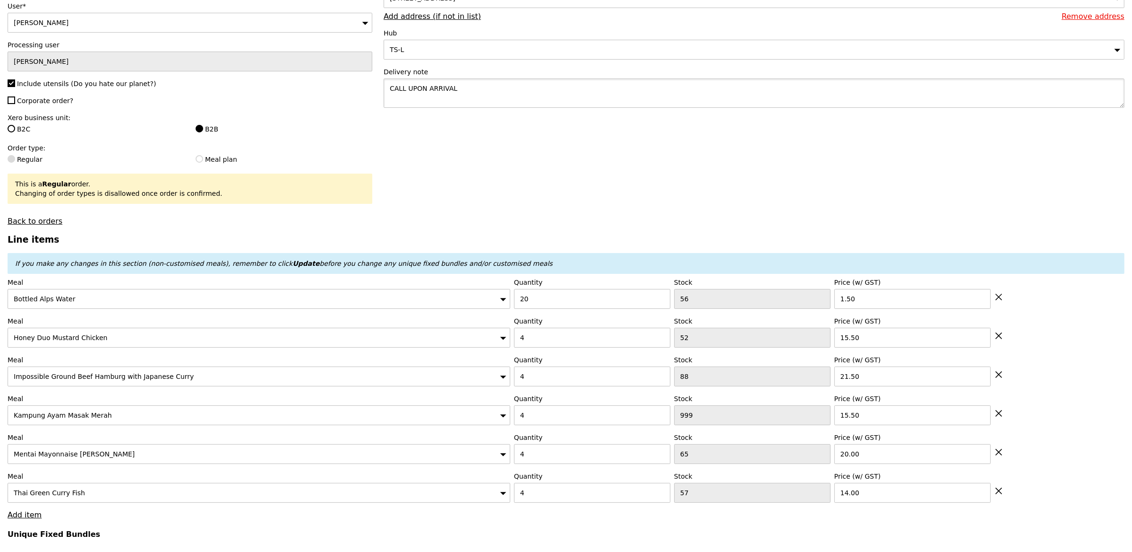
click at [518, 92] on textarea "CALL UPON ARRIVAL" at bounding box center [754, 92] width 741 height 29
click at [493, 100] on textarea "CALL UPON ARRIVAL Please deliver as close to 12pm as possible" at bounding box center [754, 92] width 741 height 29
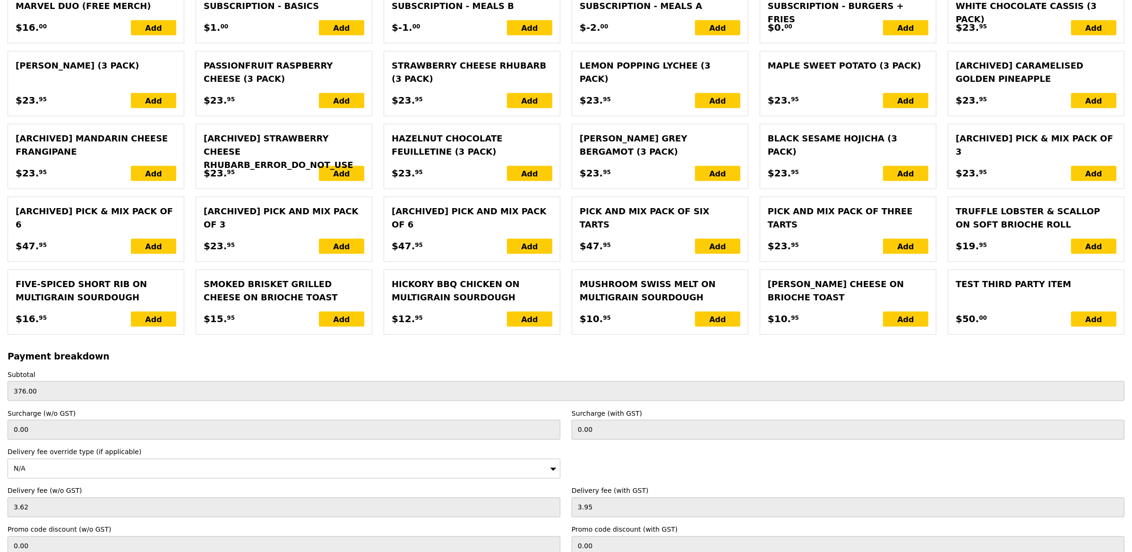
scroll to position [2036, 0]
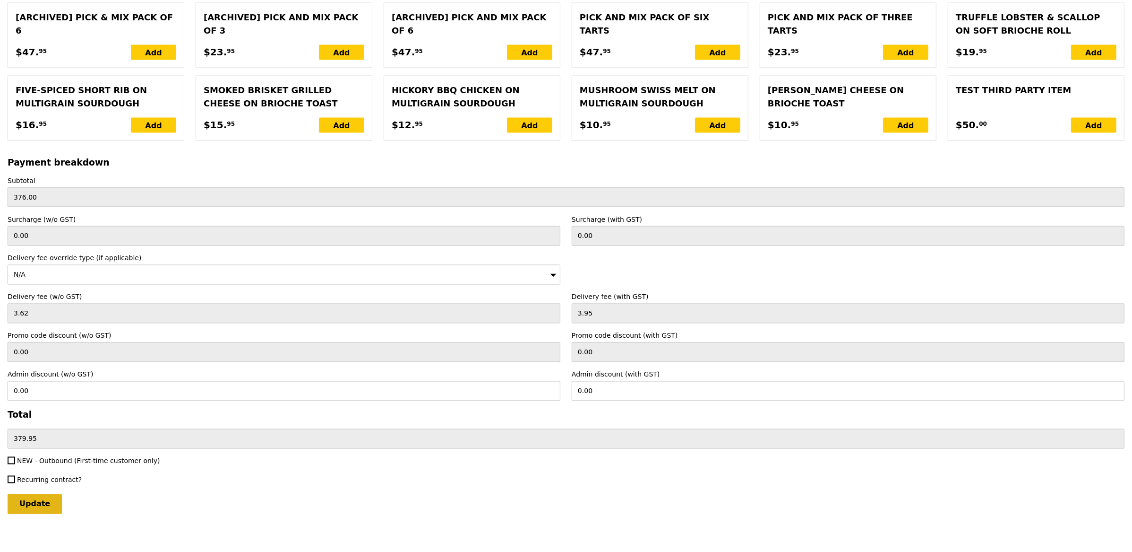
type textarea "CALL UPON ARRIVAL Please deliver as close to 12pm if possible"
click at [37, 509] on input "Update" at bounding box center [35, 504] width 54 height 20
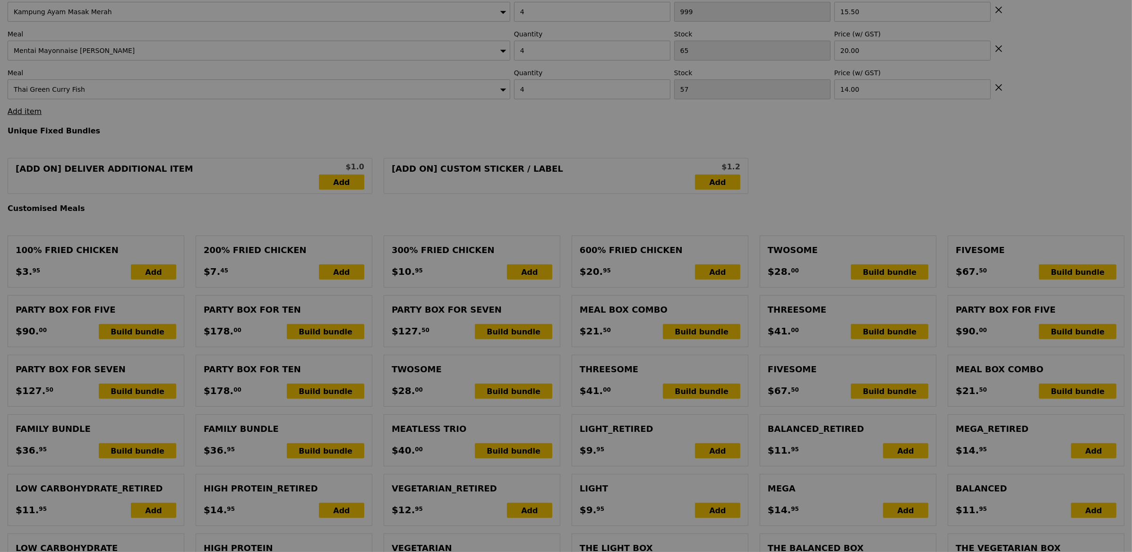
scroll to position [322, 0]
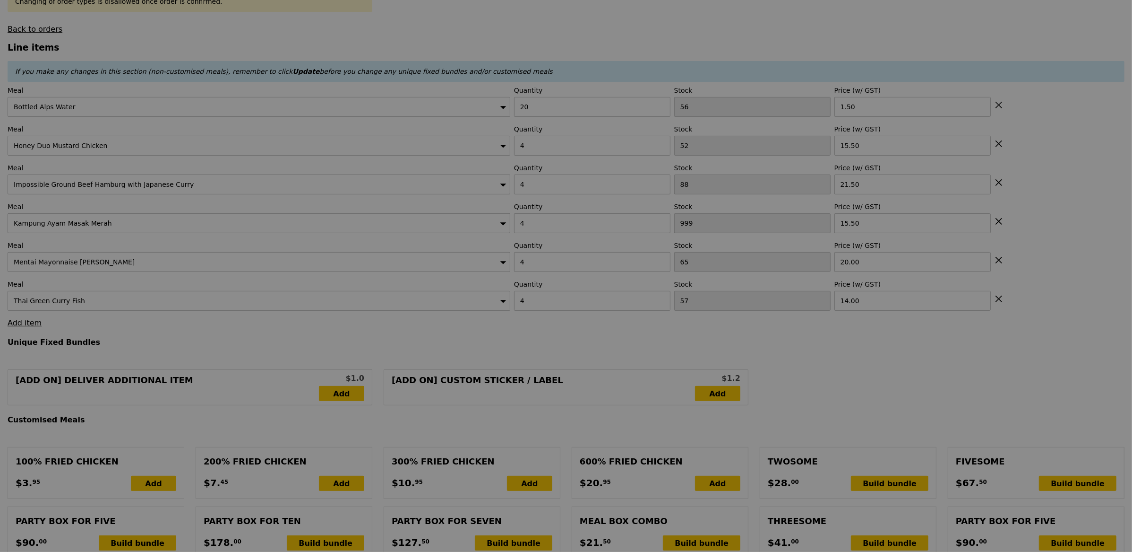
type input "Update"
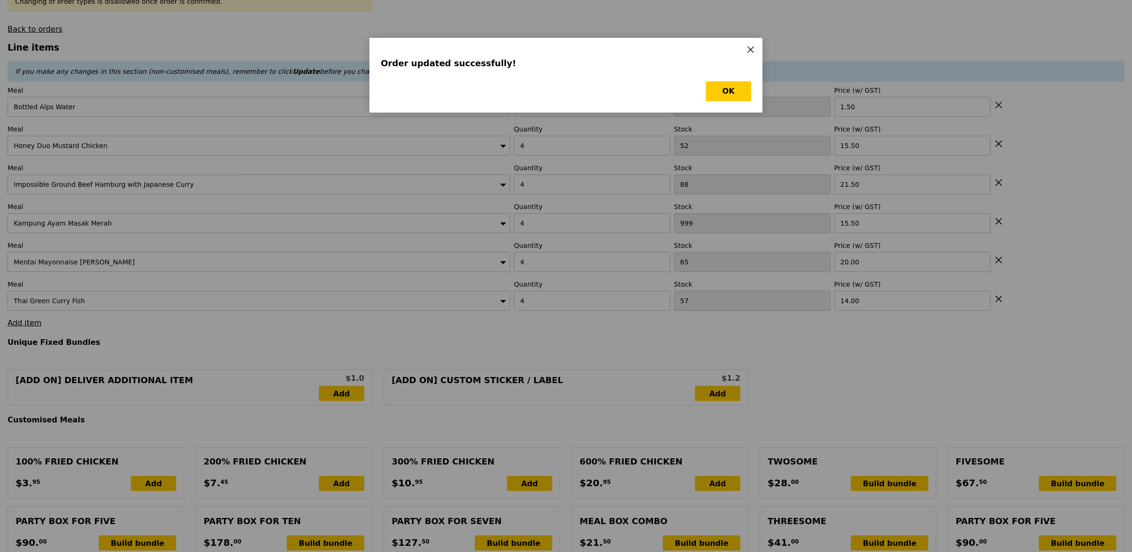
scroll to position [0, 0]
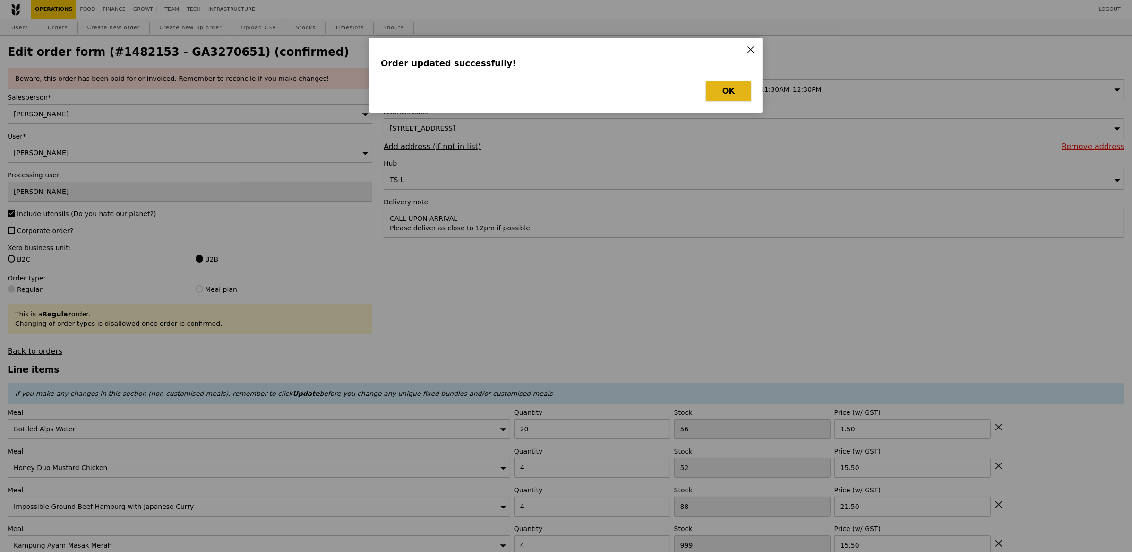
click at [738, 93] on button "OK" at bounding box center [728, 91] width 45 height 20
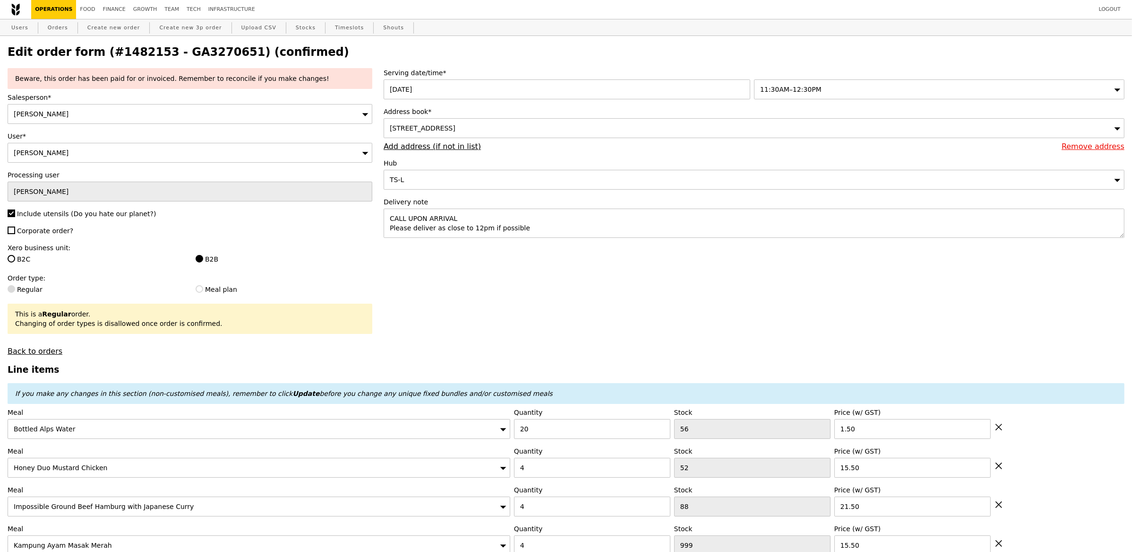
click at [52, 243] on label "Xero business unit:" at bounding box center [190, 247] width 365 height 9
click at [49, 237] on div "Beware, this order has been paid for or invoiced. Remember to reconcile if you …" at bounding box center [190, 211] width 376 height 287
click at [51, 233] on span "Corporate order?" at bounding box center [45, 231] width 56 height 8
click at [15, 233] on input "Corporate order?" at bounding box center [12, 230] width 8 height 8
checkbox input "true"
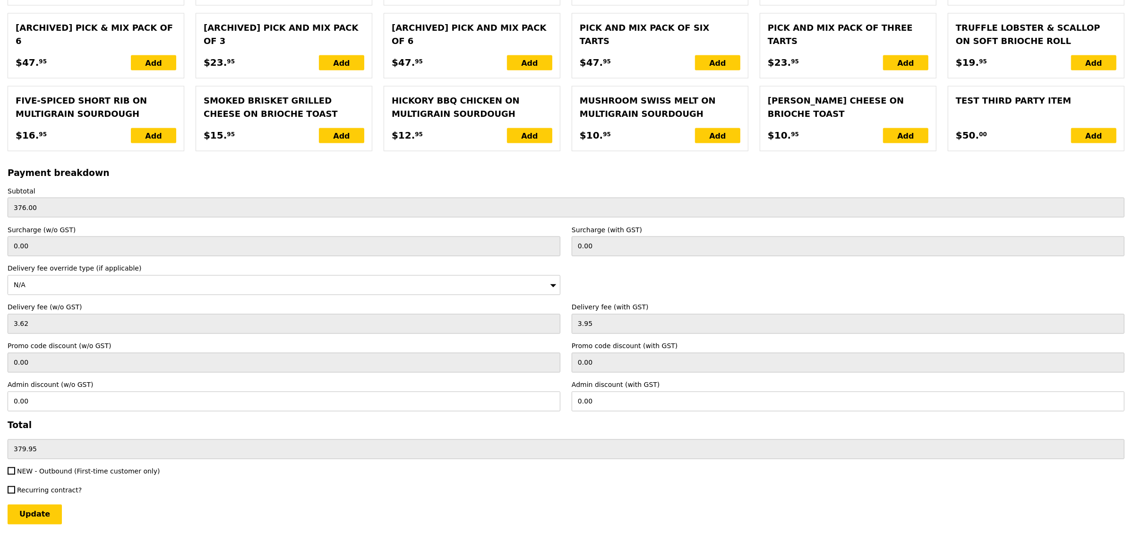
scroll to position [2052, 0]
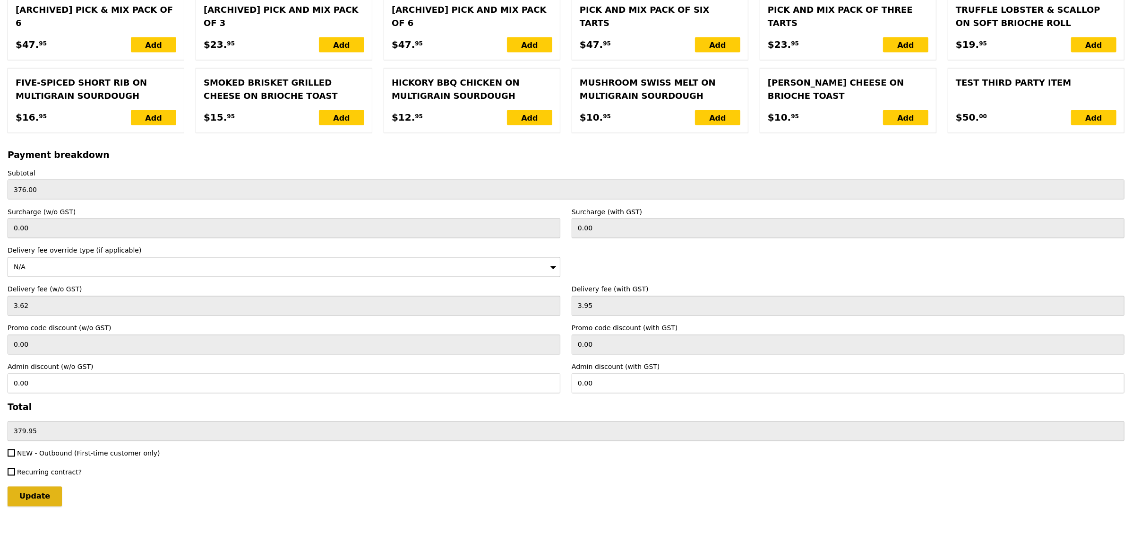
click at [56, 495] on input "Update" at bounding box center [35, 496] width 54 height 20
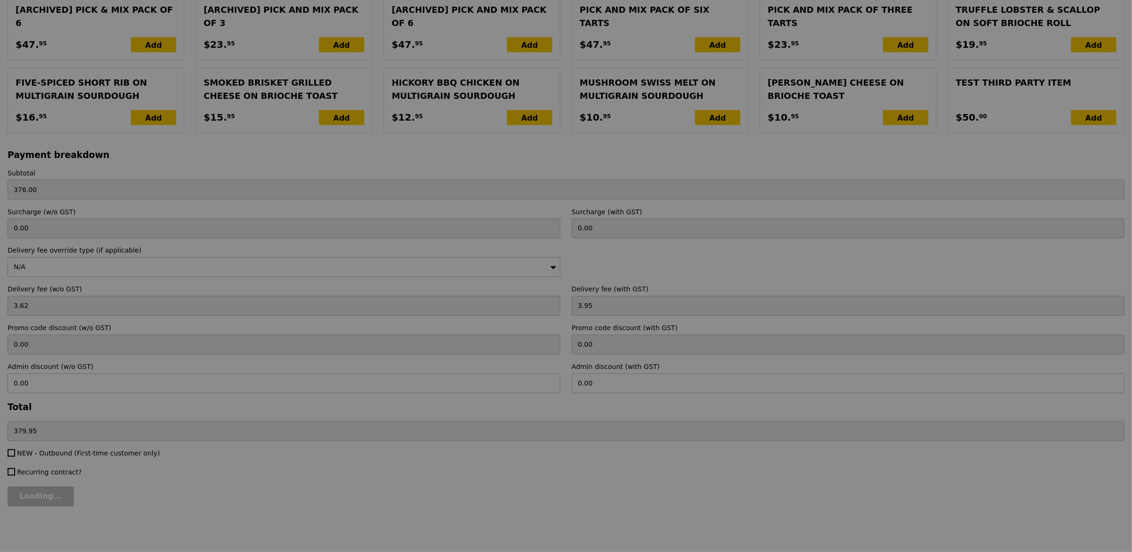
type input "Update"
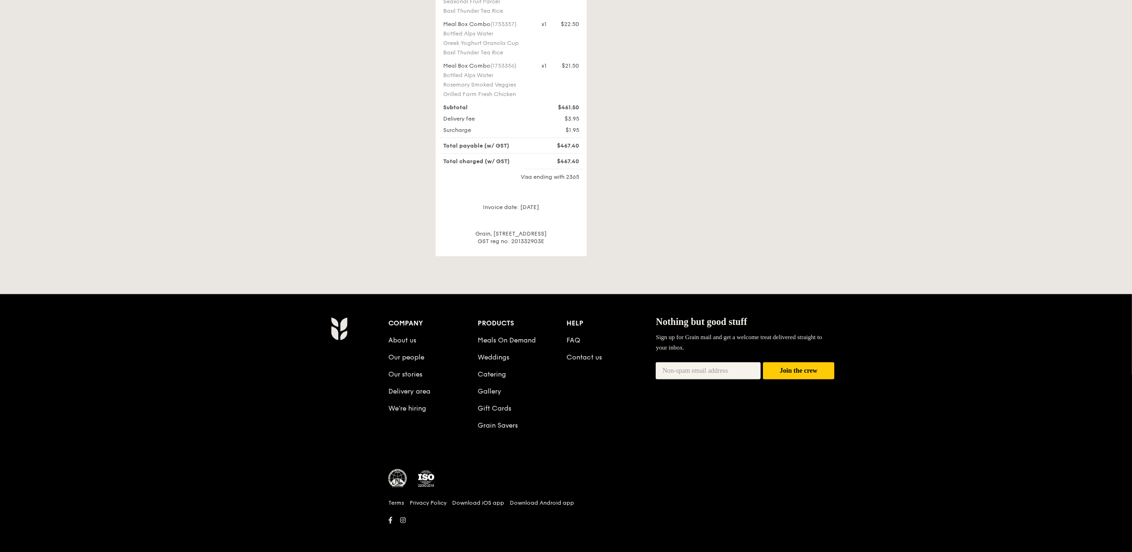
scroll to position [872, 0]
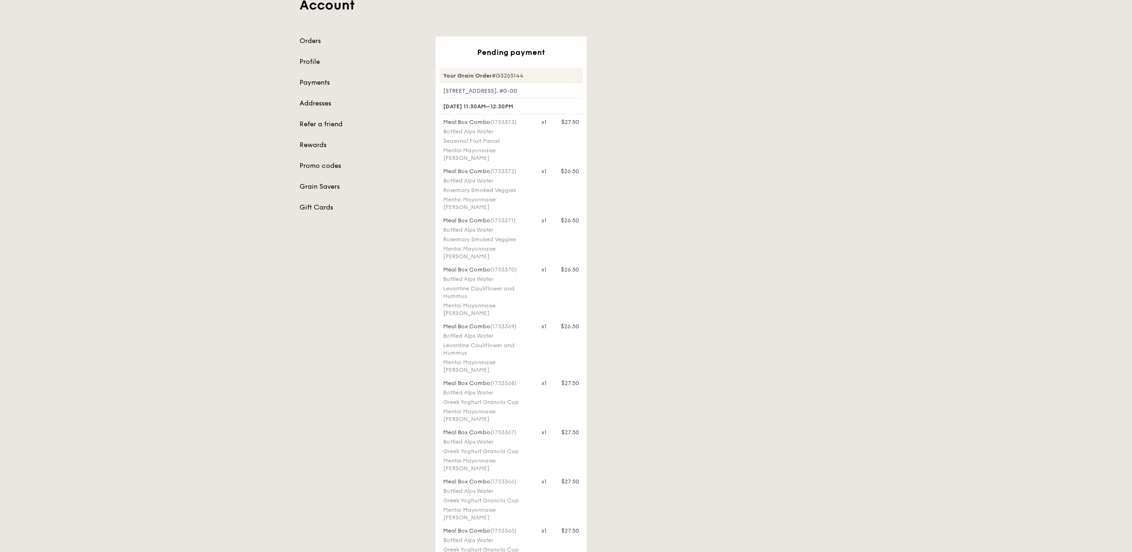
scroll to position [0, 0]
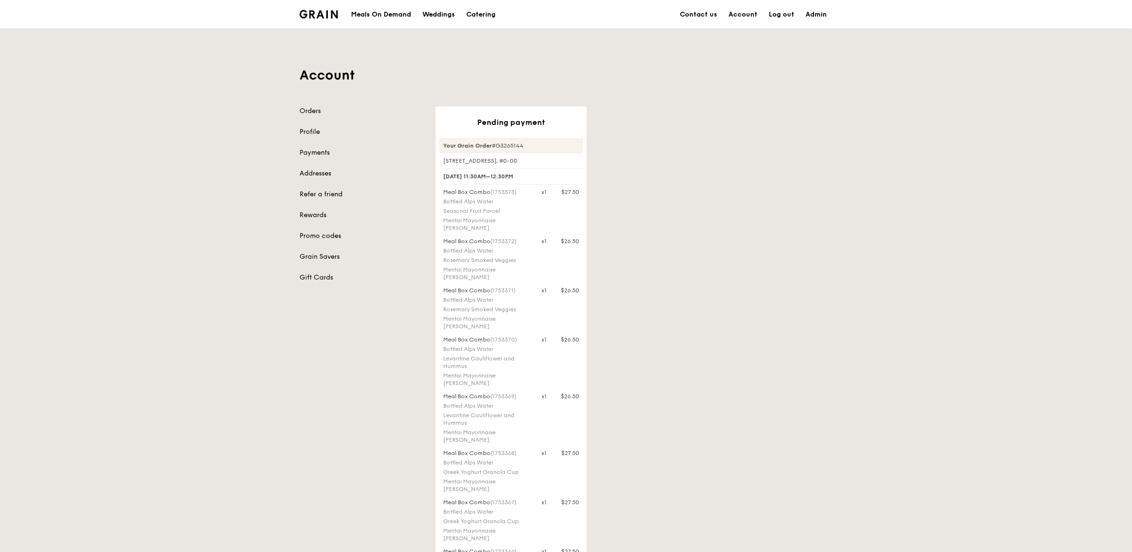
click at [420, 202] on div "Orders Profile Payments Addresses Refer a friend Rewards Promo codes Grain Save…" at bounding box center [362, 194] width 125 height 176
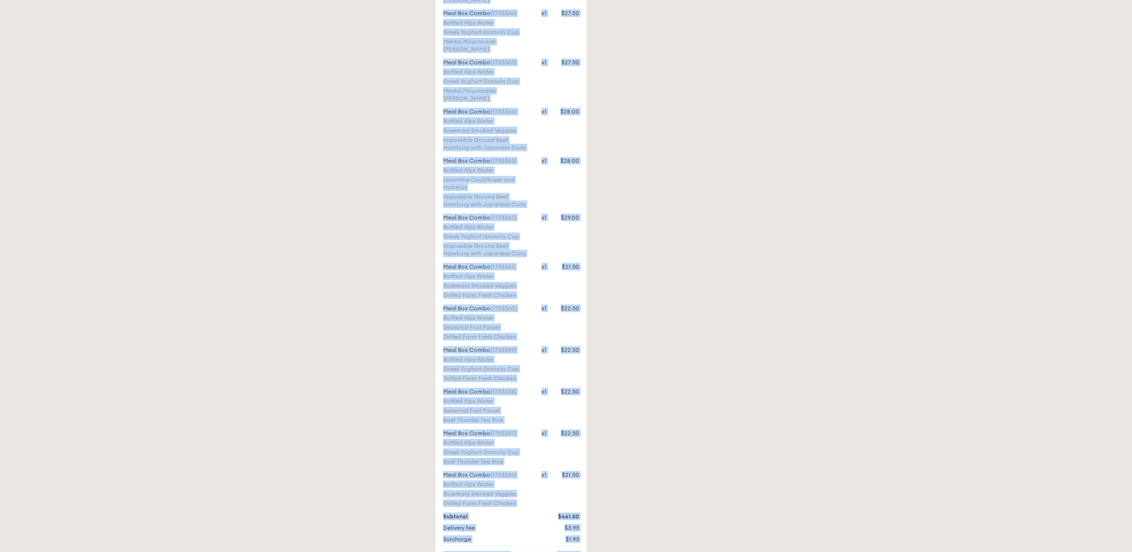
scroll to position [684, 0]
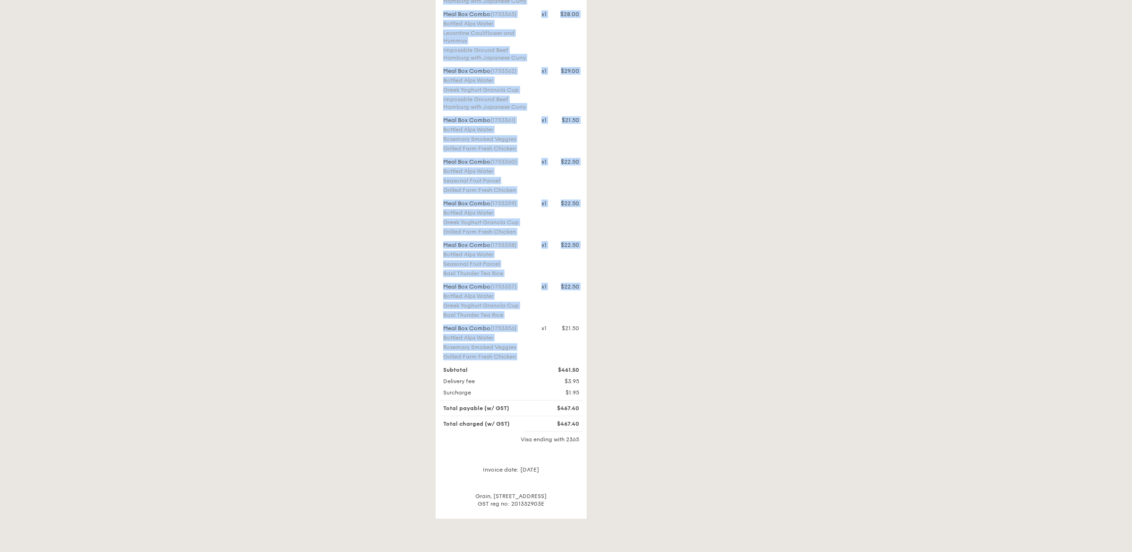
drag, startPoint x: 442, startPoint y: 194, endPoint x: 570, endPoint y: 355, distance: 205.9
copy div "Meal Box Combo (1753373) Bottled Alps Water Seasonal Fruit Parcel Mentai Mayonn…"
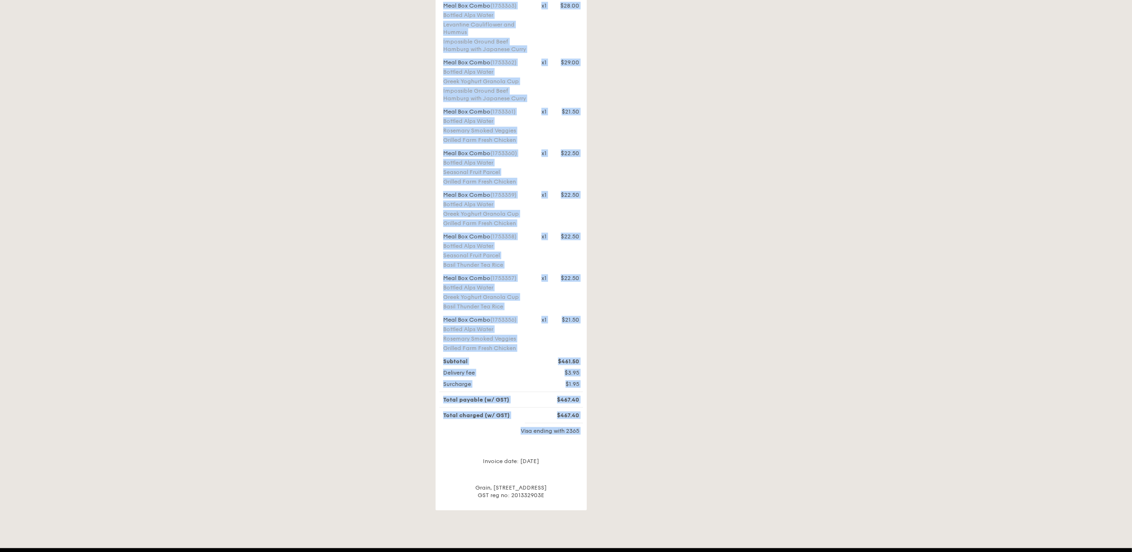
scroll to position [693, 0]
drag, startPoint x: 441, startPoint y: 190, endPoint x: 555, endPoint y: 336, distance: 185.1
copy div "Meal Box Combo (1753373) Bottled Alps Water Seasonal Fruit Parcel Mentai Mayonn…"
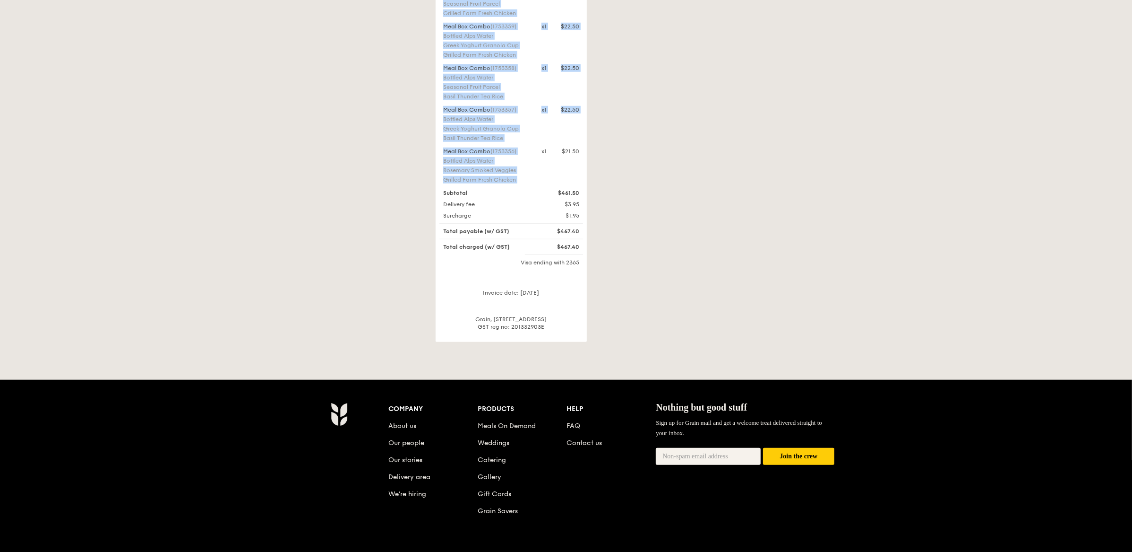
scroll to position [863, 0]
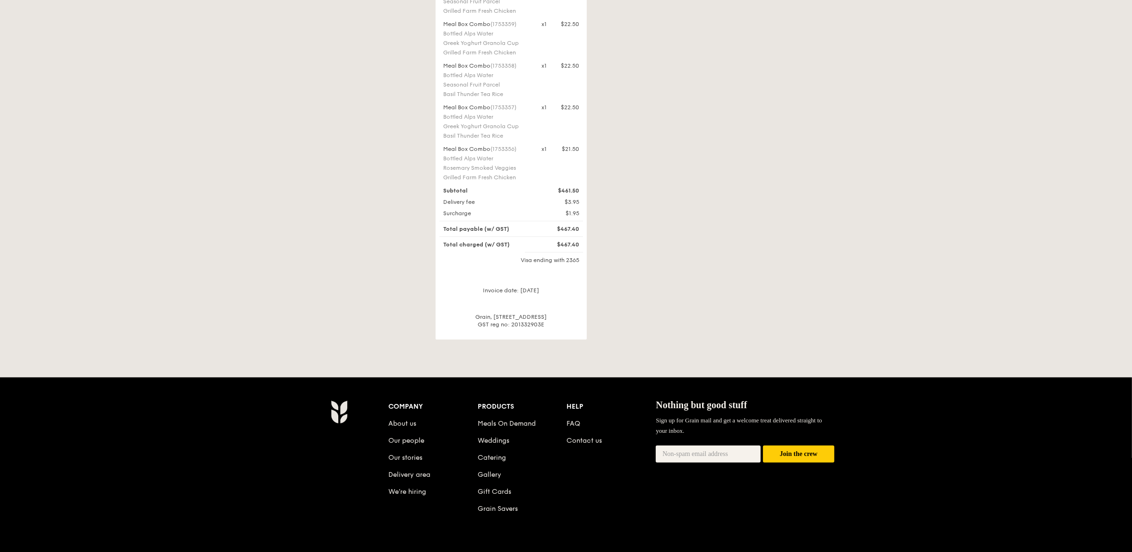
click at [518, 190] on div "Subtotal" at bounding box center [487, 191] width 98 height 8
click at [573, 173] on div "Meal Box Combo (1753356) Bottled Alps Water [PERSON_NAME] Smoked Veggies Grille…" at bounding box center [511, 164] width 147 height 38
click at [565, 152] on div "$21.50" at bounding box center [570, 149] width 17 height 8
drag, startPoint x: 559, startPoint y: 148, endPoint x: 587, endPoint y: 150, distance: 27.5
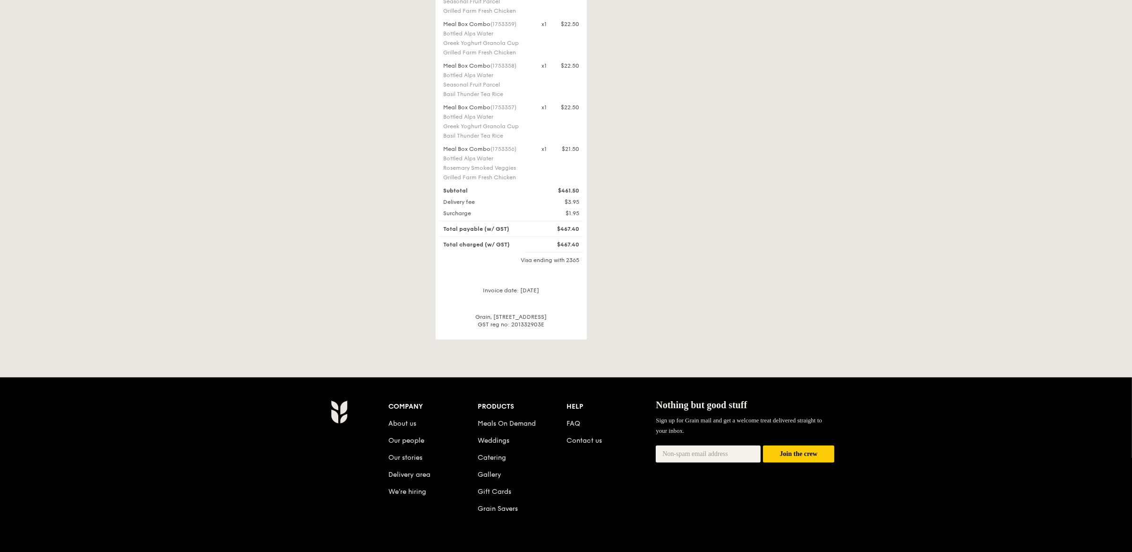
drag, startPoint x: 539, startPoint y: 148, endPoint x: 579, endPoint y: 149, distance: 40.2
click at [579, 149] on div "x1 $21.50" at bounding box center [560, 149] width 49 height 8
copy div "x1 $21.50"
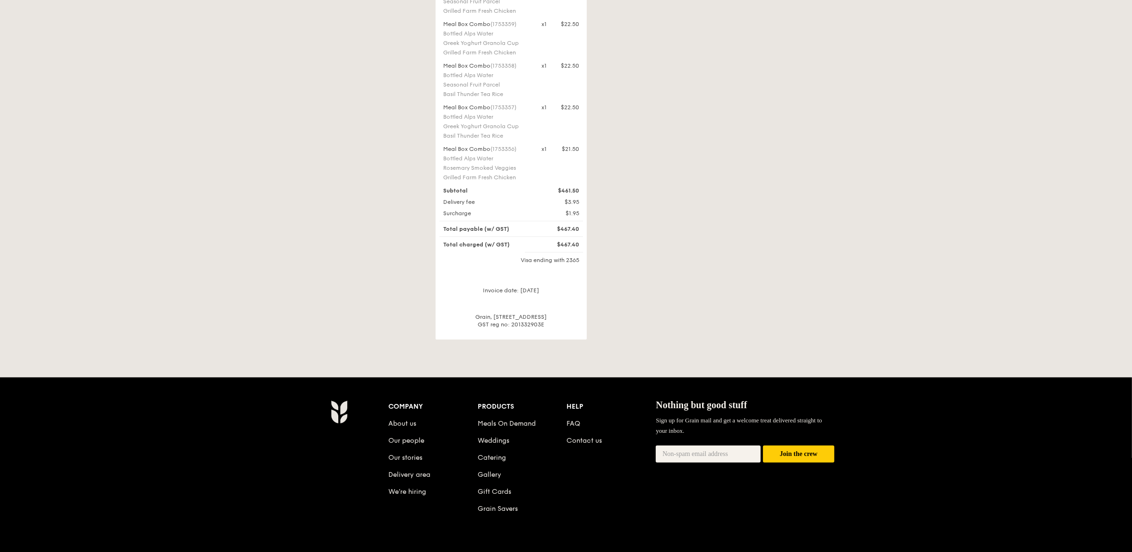
drag, startPoint x: 561, startPoint y: 191, endPoint x: 582, endPoint y: 192, distance: 20.4
click at [583, 190] on div "$461.50" at bounding box center [560, 191] width 49 height 8
click at [587, 198] on div "Delivery fee $3.95" at bounding box center [511, 202] width 155 height 8
drag, startPoint x: 443, startPoint y: 204, endPoint x: 581, endPoint y: 214, distance: 137.9
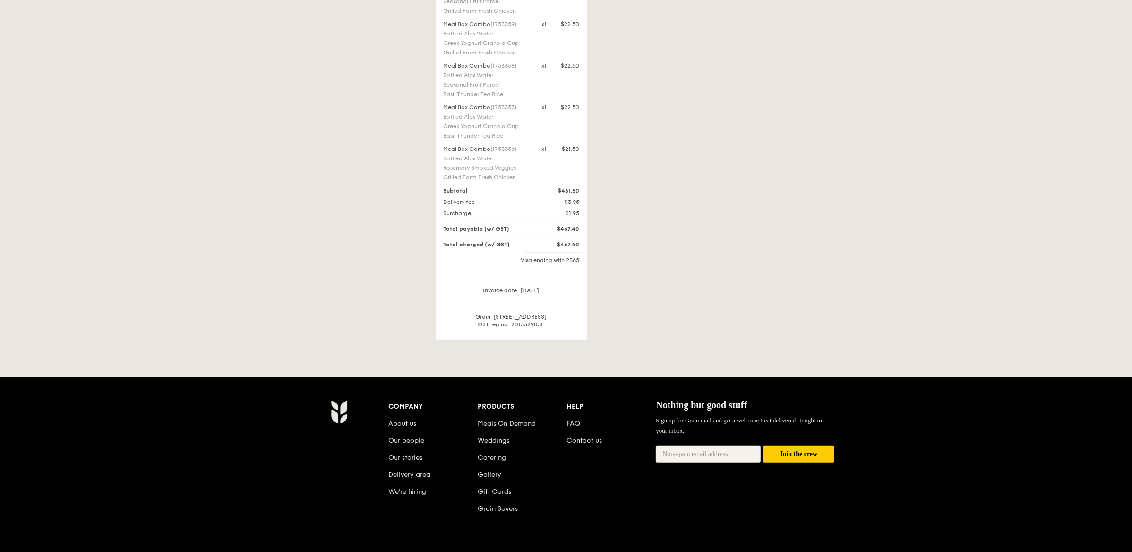
copy div "Delivery fee $3.95 Surcharge $1.95"
drag, startPoint x: 560, startPoint y: 229, endPoint x: 585, endPoint y: 228, distance: 25.1
click at [585, 228] on div "$467.40" at bounding box center [560, 229] width 49 height 8
copy div "467.40"
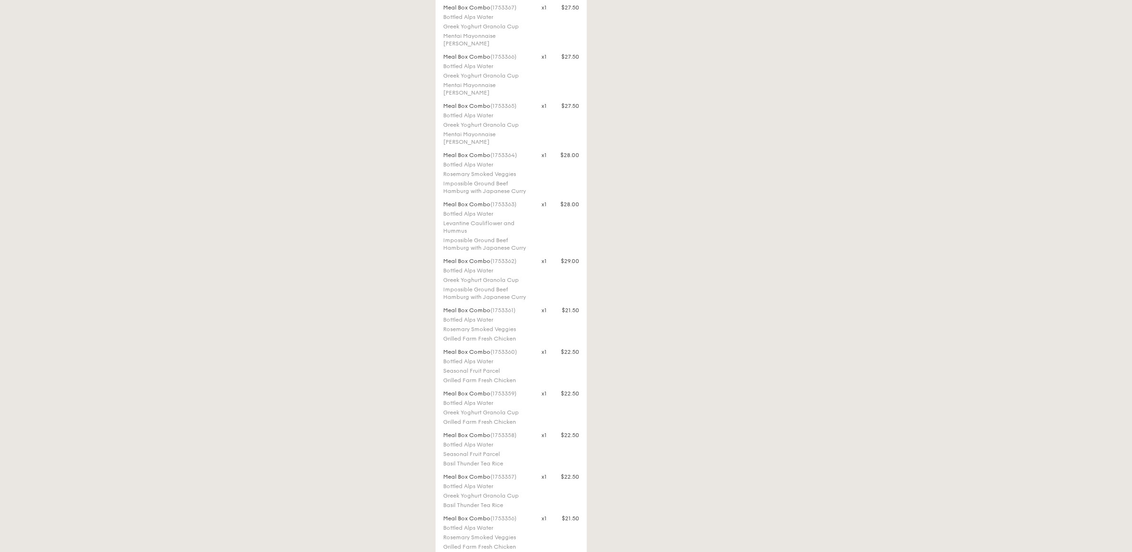
scroll to position [122, 0]
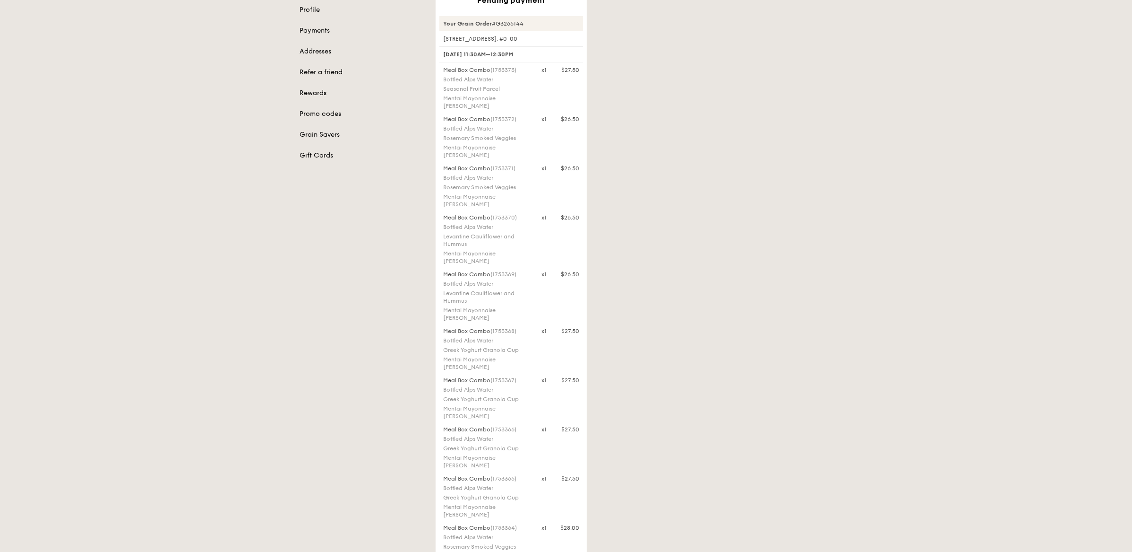
drag, startPoint x: 761, startPoint y: 69, endPoint x: 847, endPoint y: 0, distance: 110.9
click at [761, 69] on div "Pending payment Your Grain Order #G3265144 [STREET_ADDRESS], #0-00 [DATE] 11:30…" at bounding box center [634, 532] width 408 height 1096
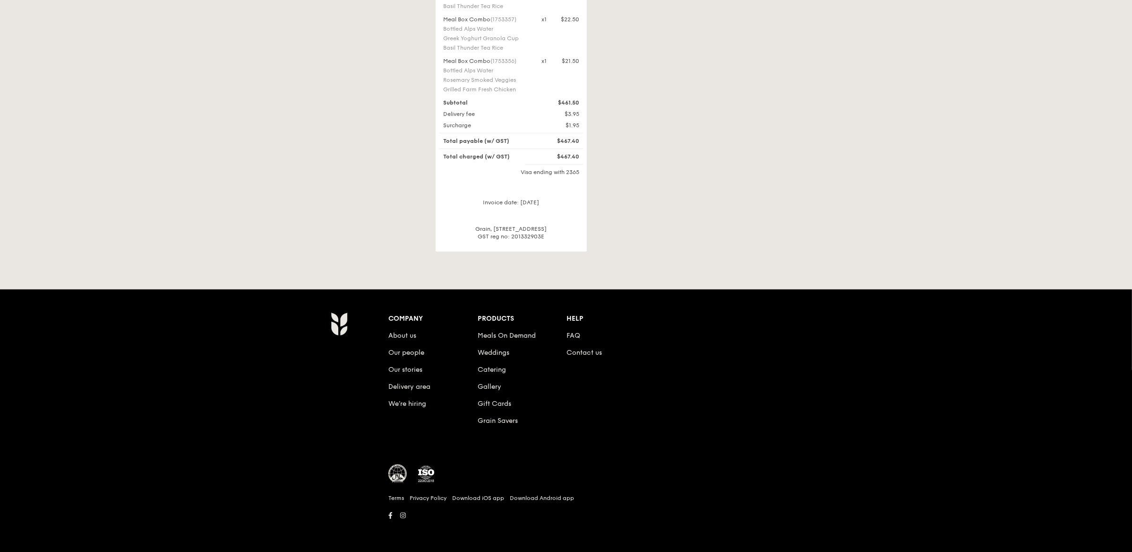
scroll to position [950, 0]
